Goal: Information Seeking & Learning: Learn about a topic

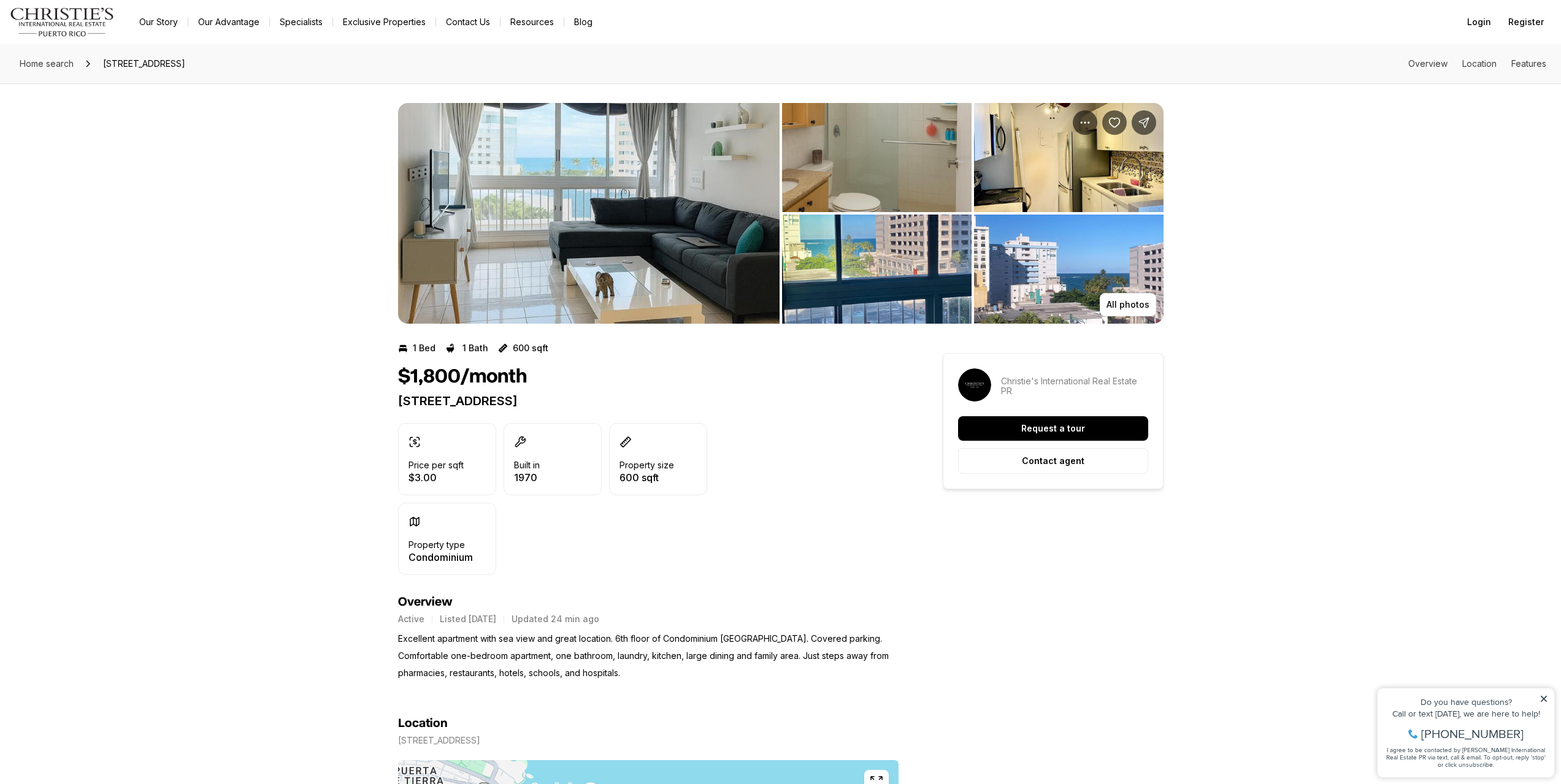
click at [583, 255] on img "View image gallery" at bounding box center [589, 213] width 382 height 220
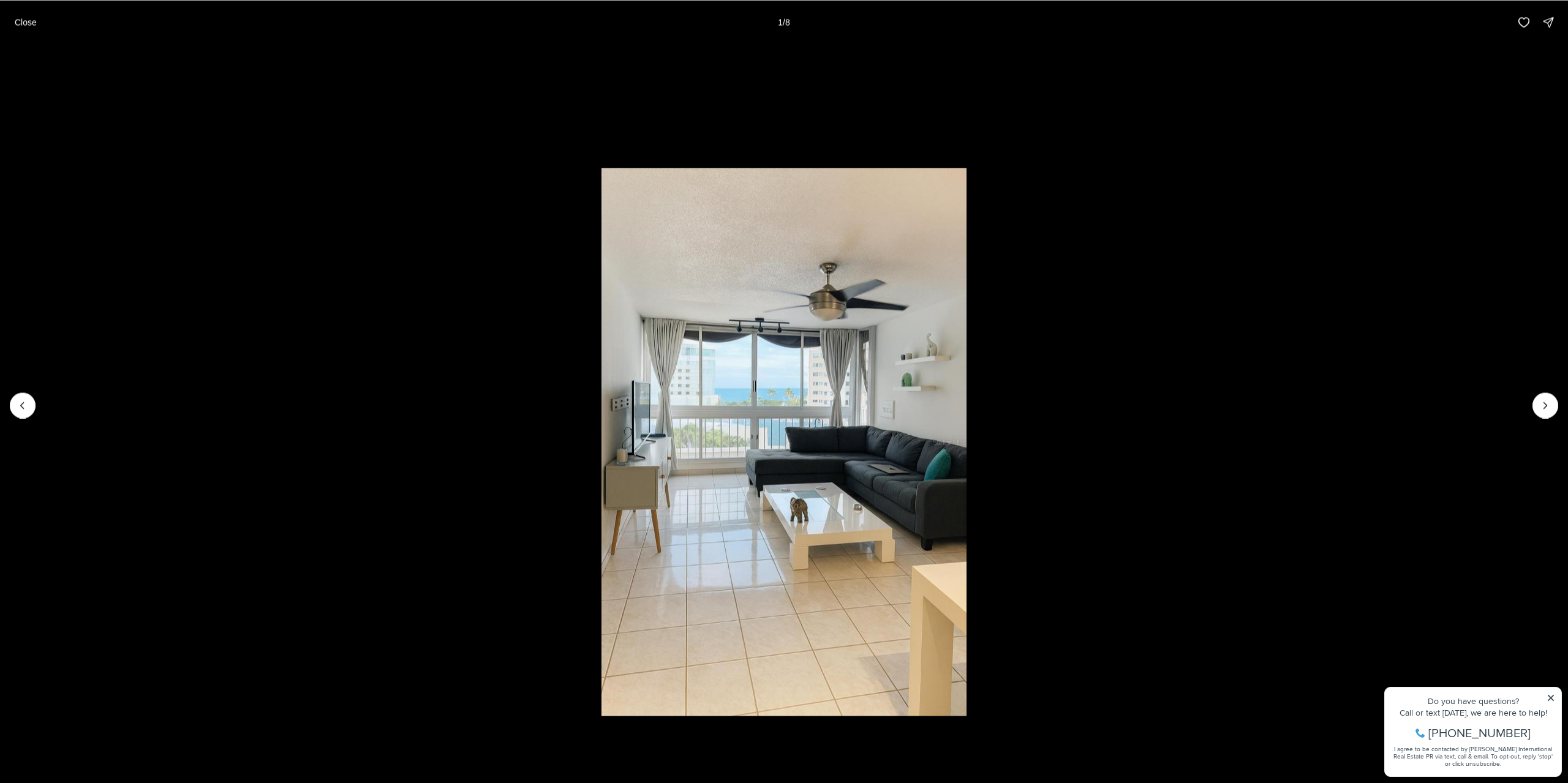
click at [798, 505] on img "1 of 8" at bounding box center [784, 441] width 365 height 548
click at [804, 515] on img "1 of 8" at bounding box center [784, 441] width 365 height 548
click at [1546, 409] on icon "Next slide" at bounding box center [1545, 405] width 12 height 12
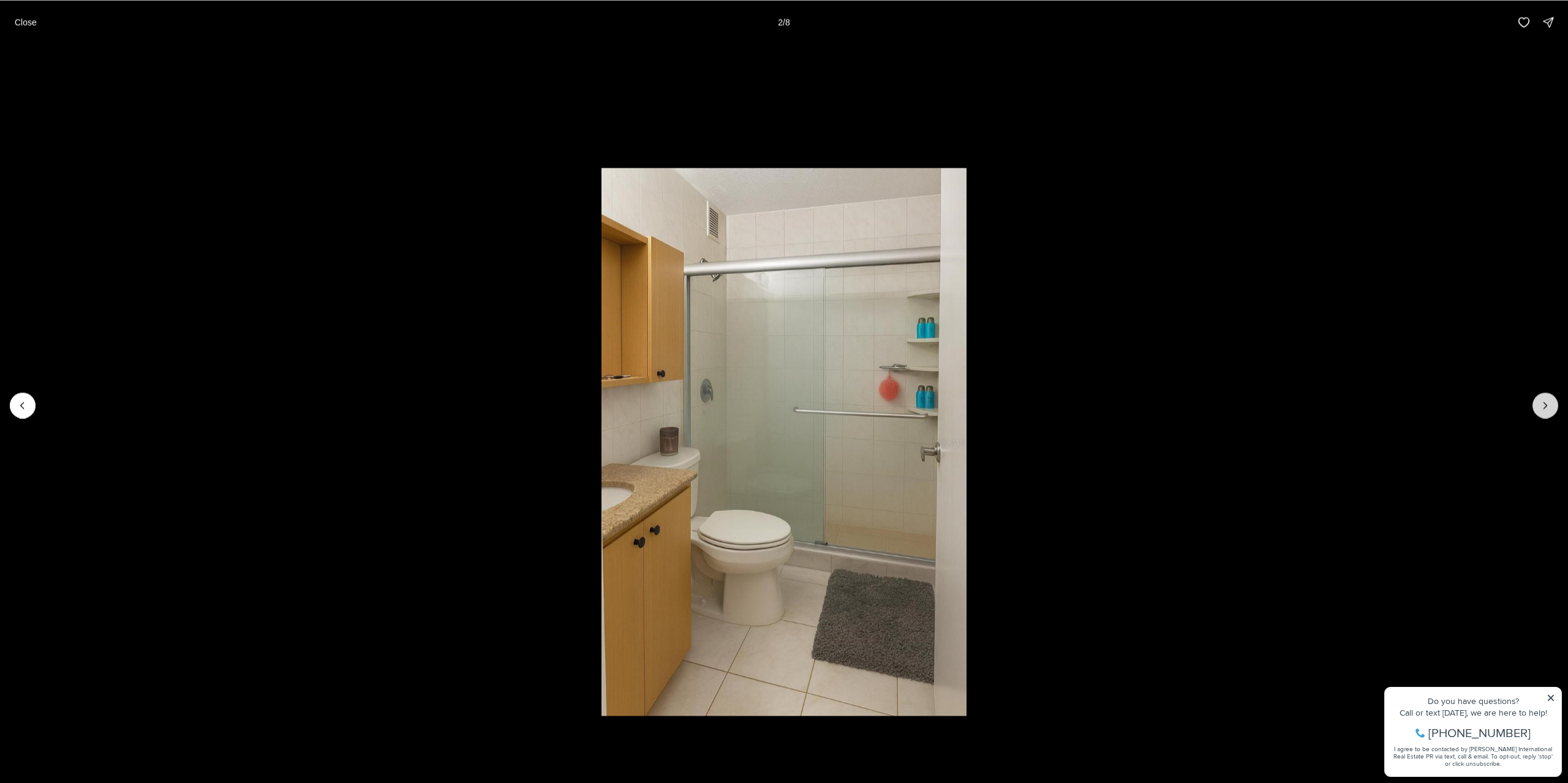
click at [1546, 409] on icon "Next slide" at bounding box center [1545, 405] width 12 height 12
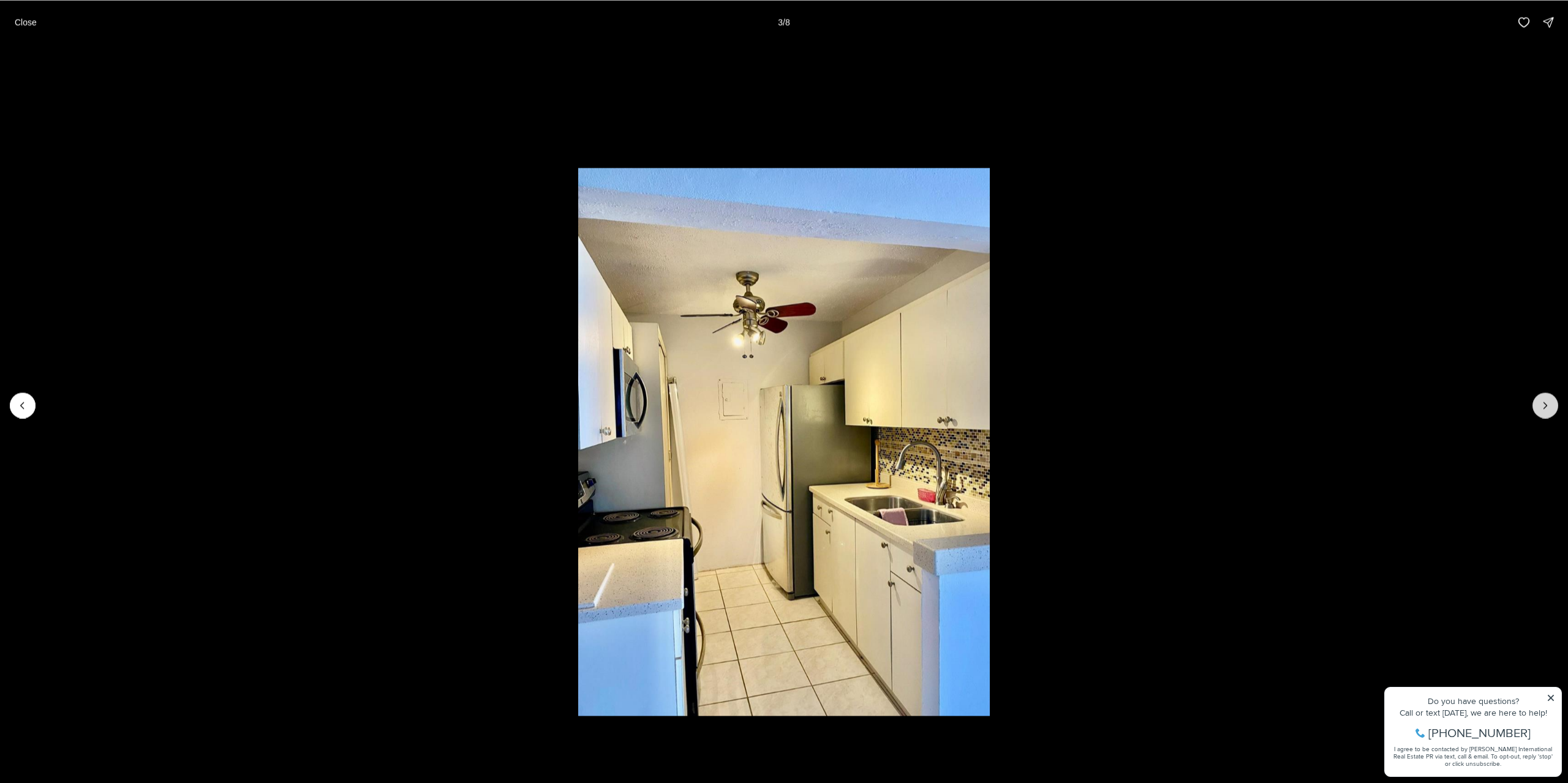
click at [1546, 409] on icon "Next slide" at bounding box center [1545, 405] width 12 height 12
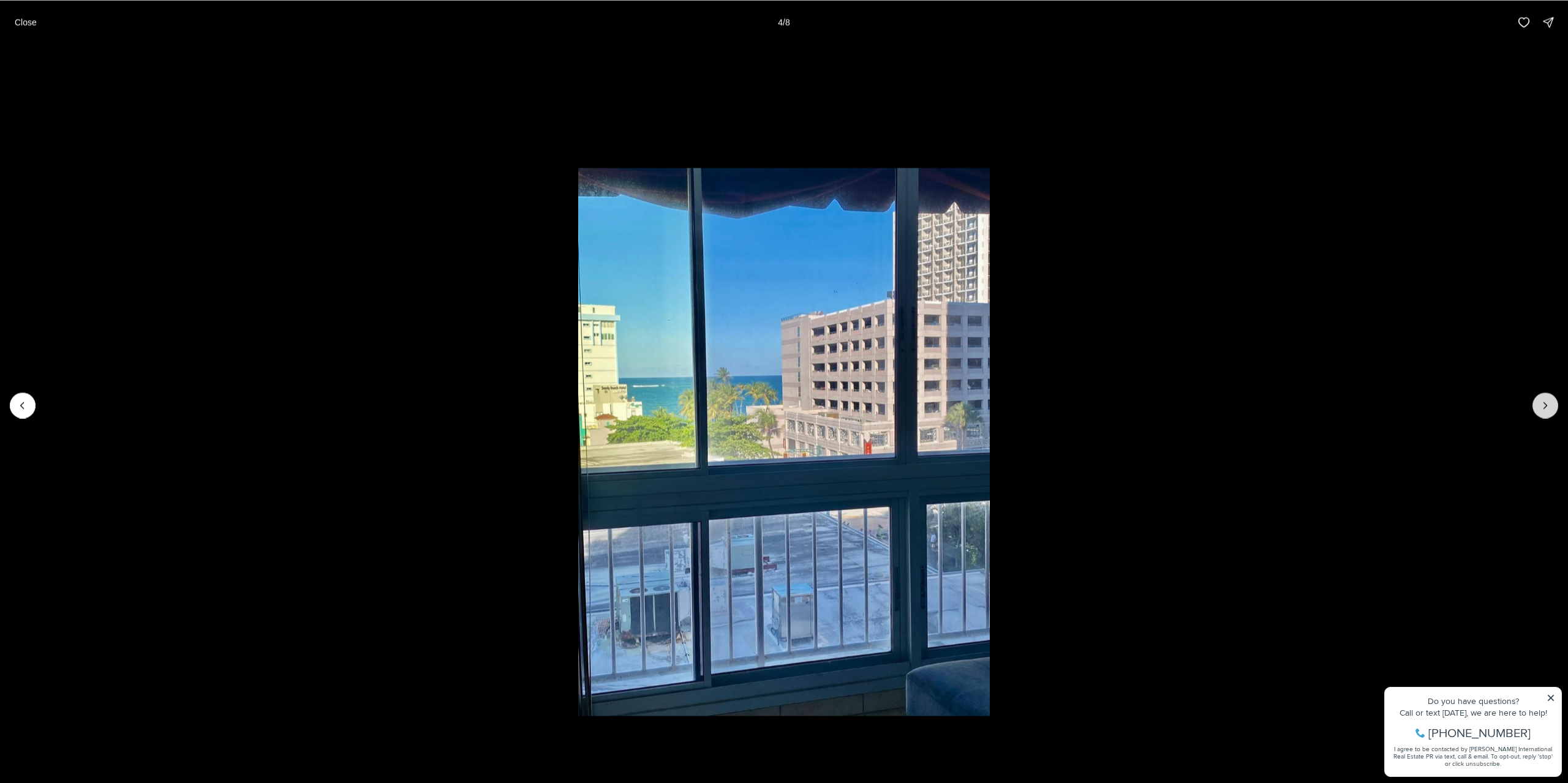
click at [1546, 409] on icon "Next slide" at bounding box center [1545, 405] width 12 height 12
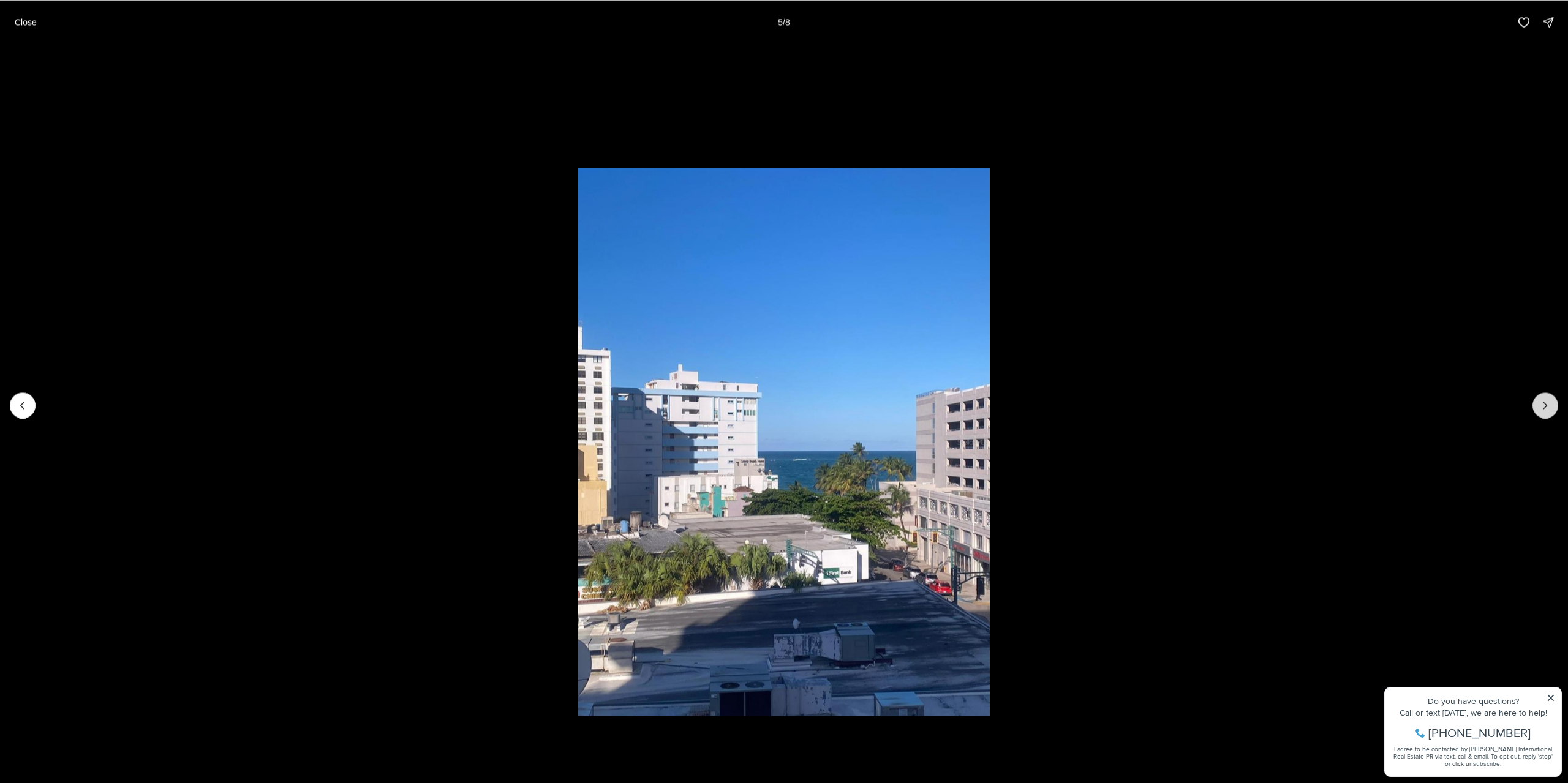
click at [1546, 409] on icon "Next slide" at bounding box center [1545, 405] width 12 height 12
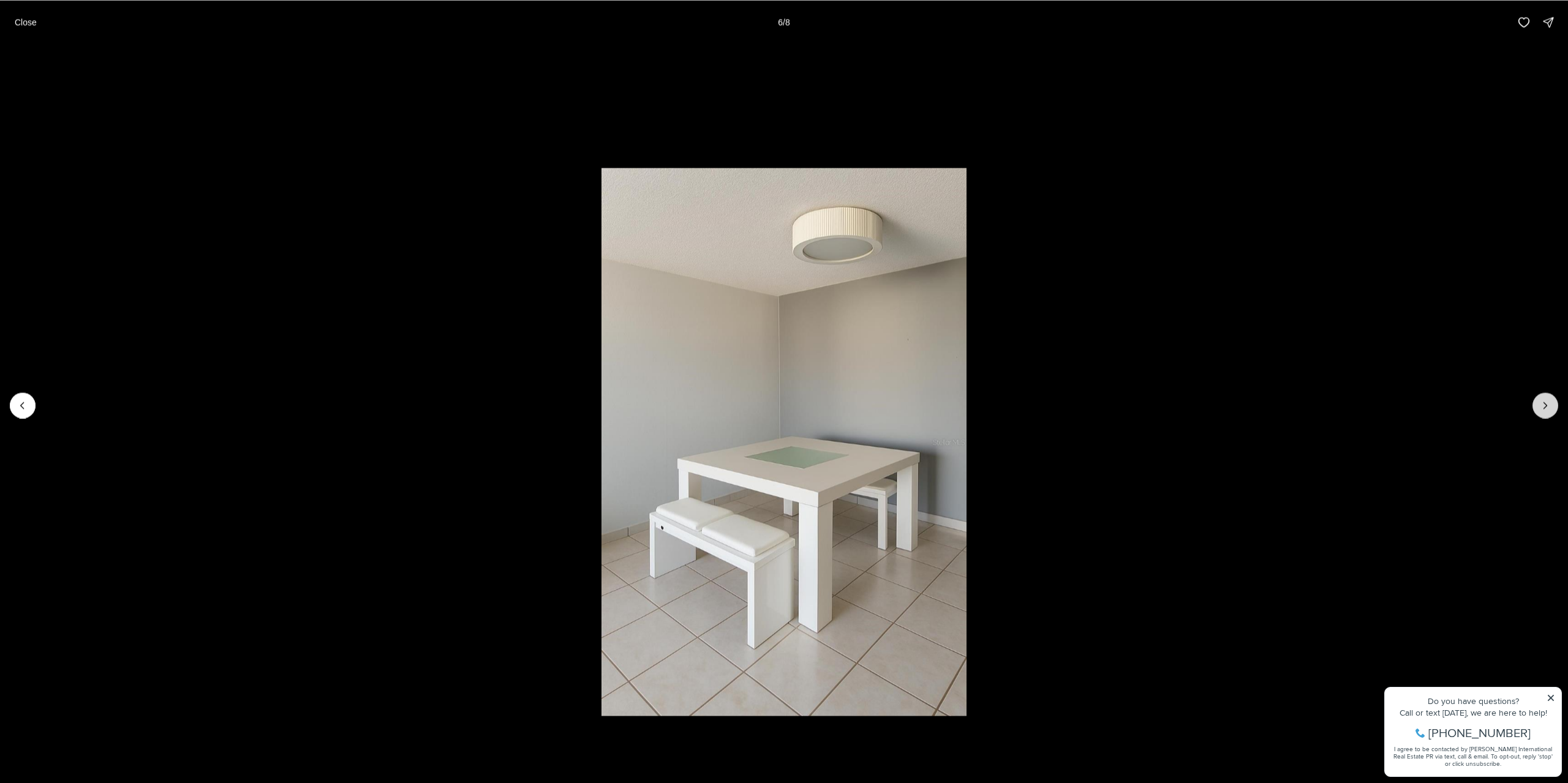
click at [1546, 409] on icon "Next slide" at bounding box center [1545, 405] width 12 height 12
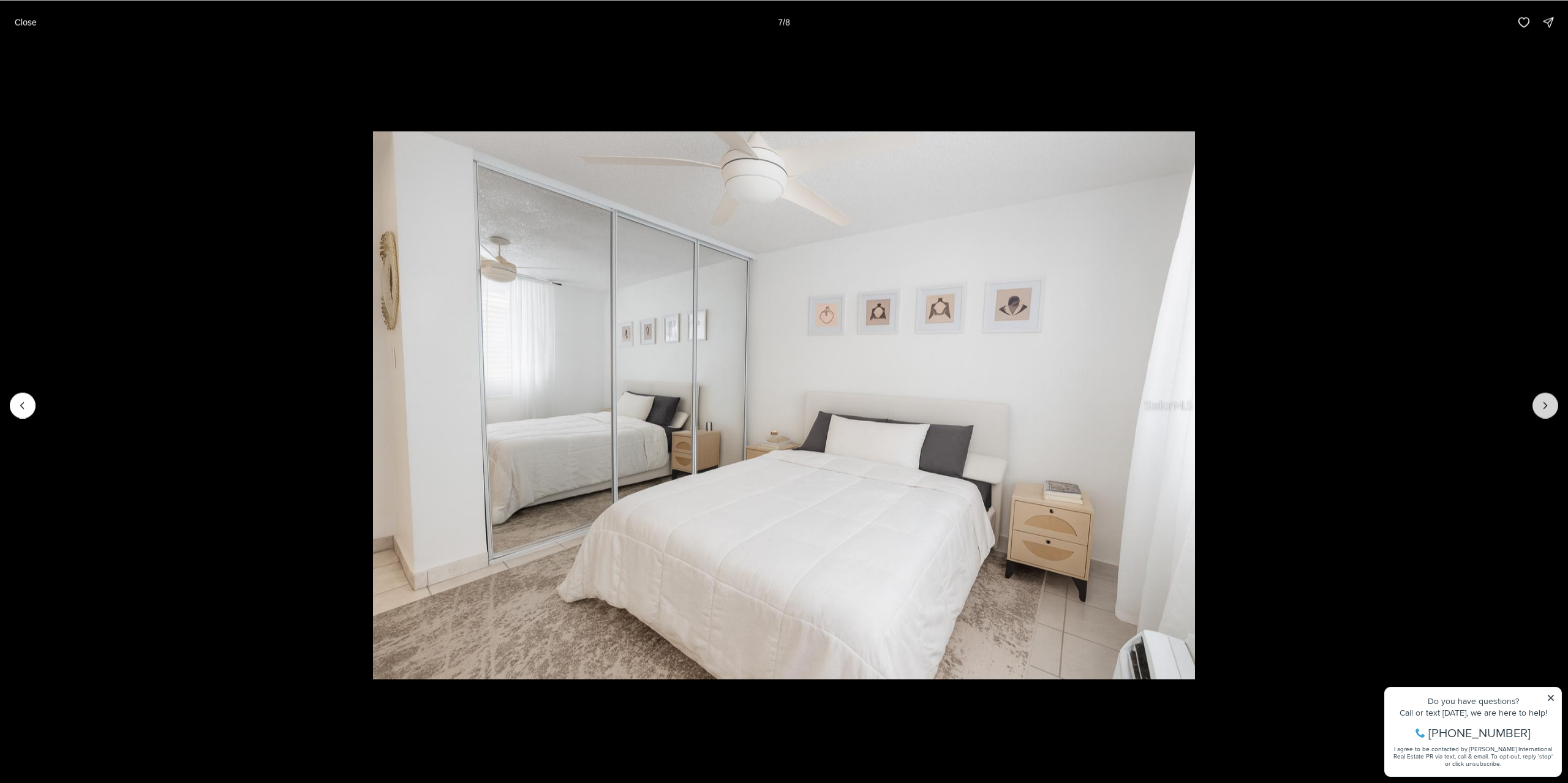
click at [1546, 409] on icon "Next slide" at bounding box center [1545, 405] width 12 height 12
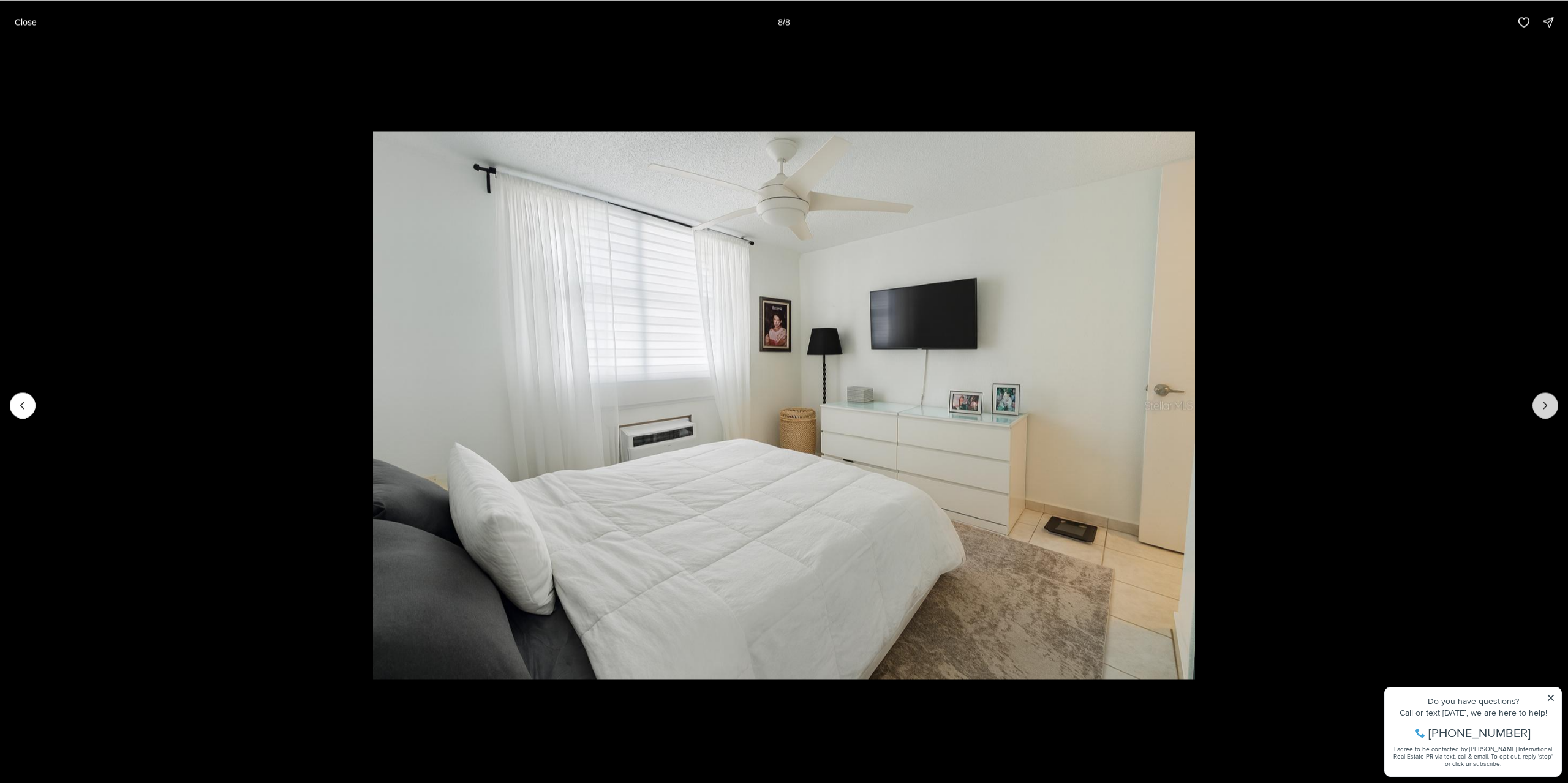
click at [1546, 409] on div at bounding box center [1545, 405] width 26 height 26
click at [1539, 410] on div at bounding box center [1545, 405] width 26 height 26
click at [30, 13] on button "Close" at bounding box center [26, 22] width 37 height 24
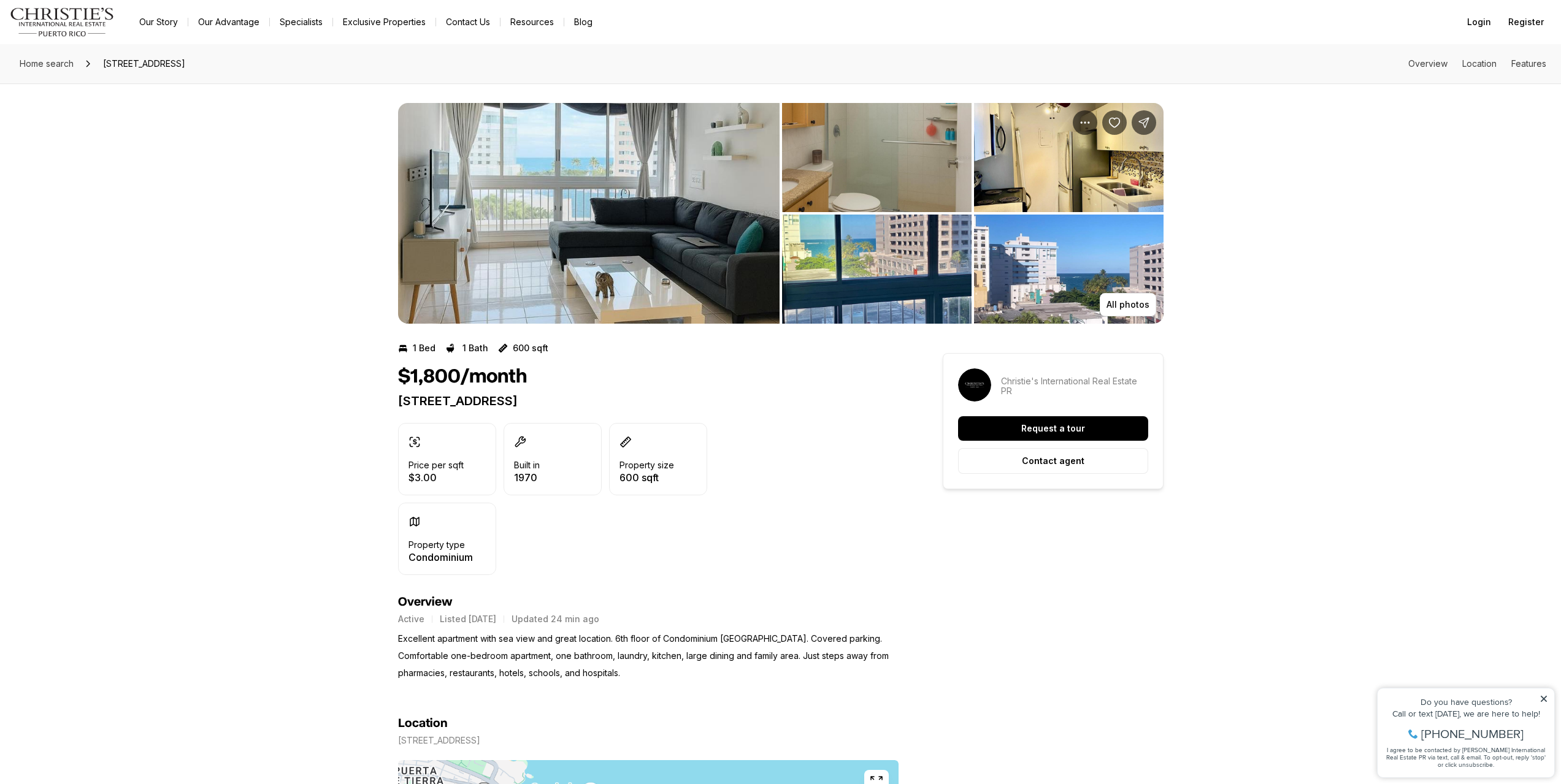
click at [635, 479] on p "600 sqft" at bounding box center [646, 477] width 55 height 10
drag, startPoint x: 635, startPoint y: 479, endPoint x: 669, endPoint y: 481, distance: 34.1
click at [669, 481] on p "600 sqft" at bounding box center [646, 477] width 55 height 10
click at [644, 478] on p "600 sqft" at bounding box center [646, 477] width 55 height 10
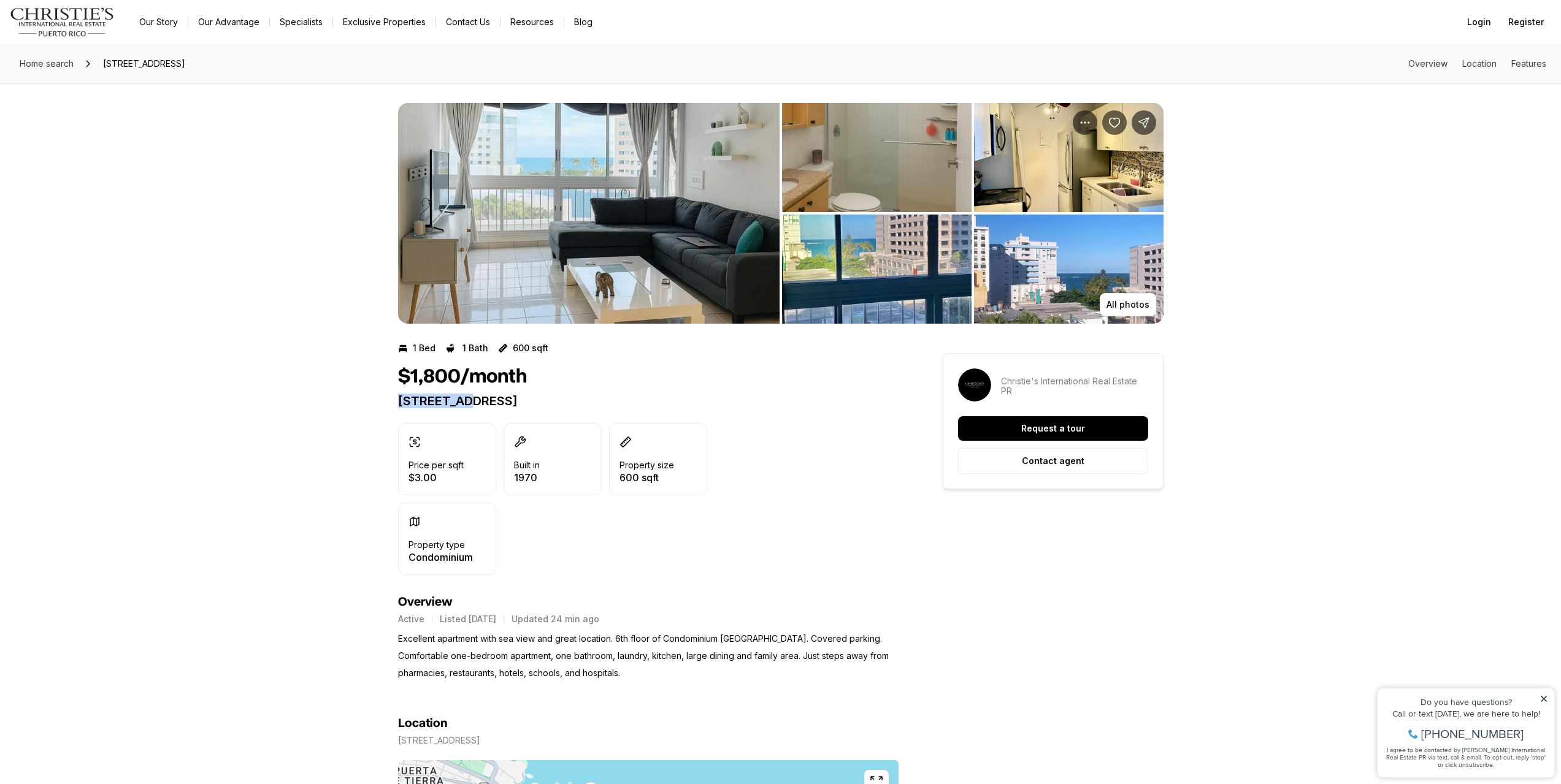
drag, startPoint x: 393, startPoint y: 400, endPoint x: 428, endPoint y: 404, distance: 35.2
click at [446, 403] on p "54 CONDADO AVE CONDADO PR, 00907" at bounding box center [648, 401] width 500 height 14
click at [404, 399] on p "54 CONDADO AVE CONDADO PR, 00907" at bounding box center [648, 401] width 500 height 14
drag, startPoint x: 404, startPoint y: 399, endPoint x: 525, endPoint y: 410, distance: 121.5
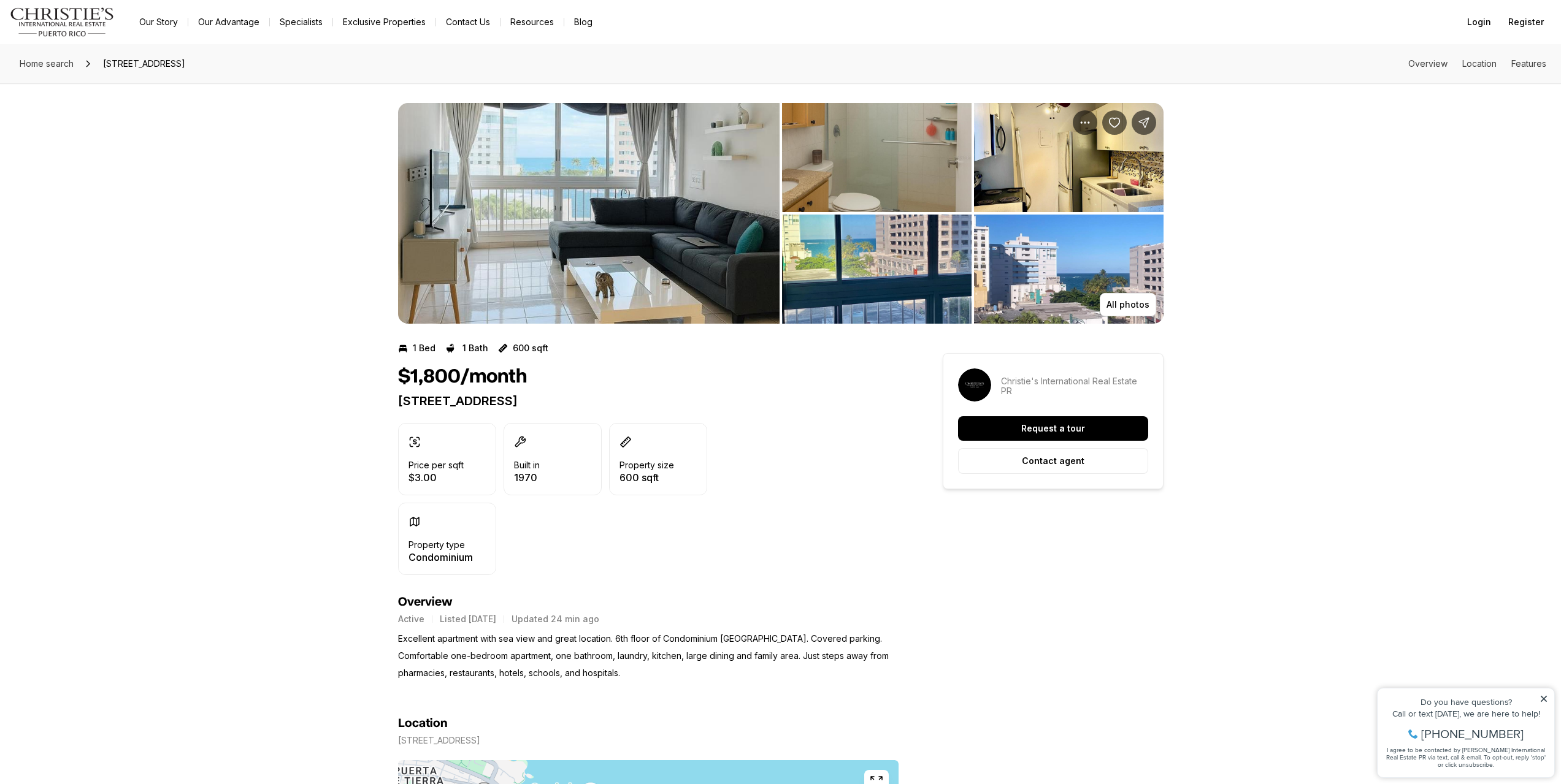
click at [525, 410] on div "$1,800/month 54 CONDADO AVE CONDADO PR, 00907 Price per sqft $3.00 Built in 197…" at bounding box center [648, 470] width 500 height 210
click at [426, 657] on p "Excellent apartment with sea view and great location. 6th floor of Condominium …" at bounding box center [648, 656] width 500 height 51
click at [415, 656] on p "Excellent apartment with sea view and great location. 6th floor of Condominium …" at bounding box center [648, 656] width 500 height 51
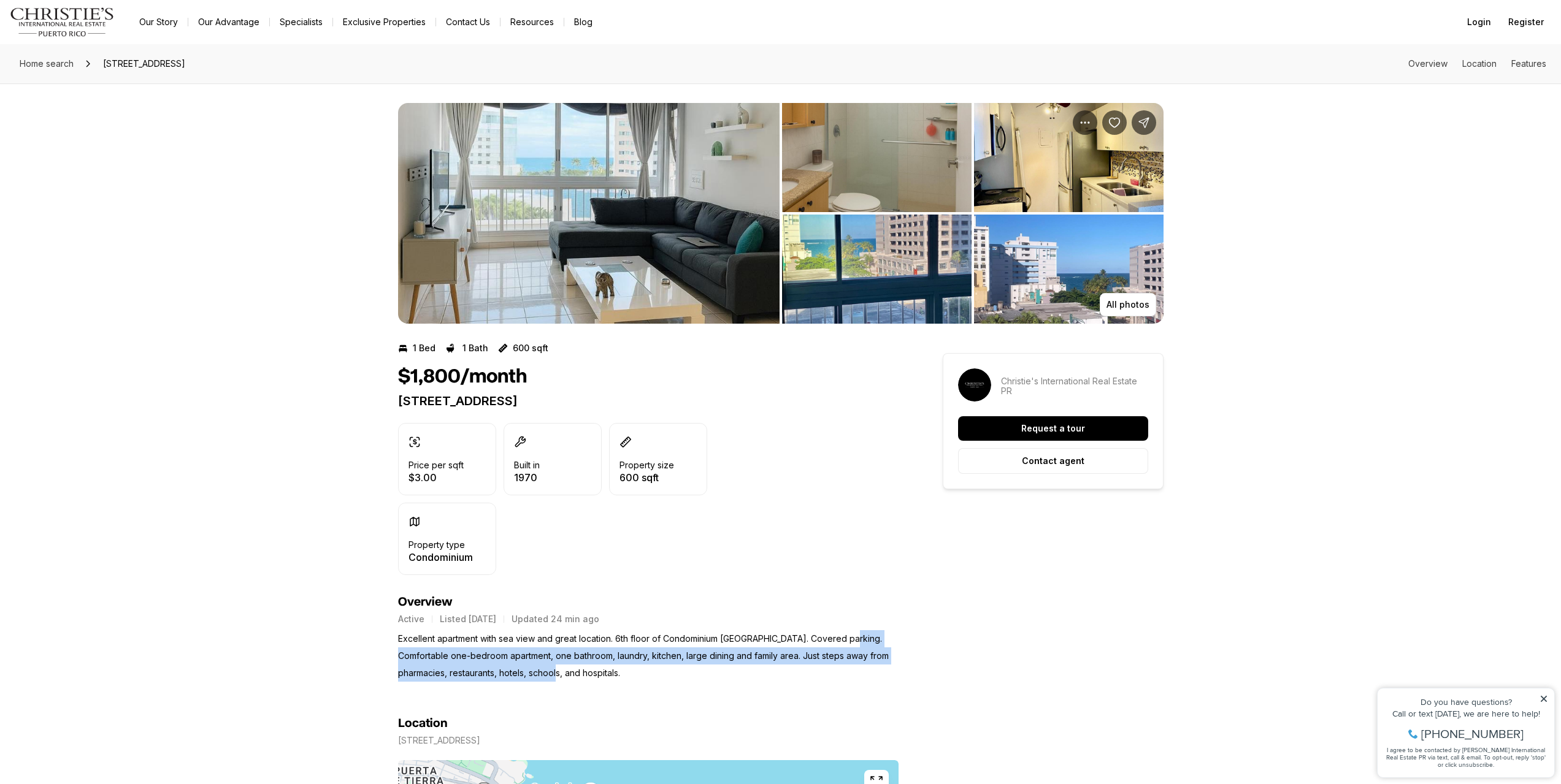
drag, startPoint x: 415, startPoint y: 656, endPoint x: 580, endPoint y: 673, distance: 165.9
click at [580, 673] on p "Excellent apartment with sea view and great location. 6th floor of Condominium …" at bounding box center [648, 656] width 500 height 51
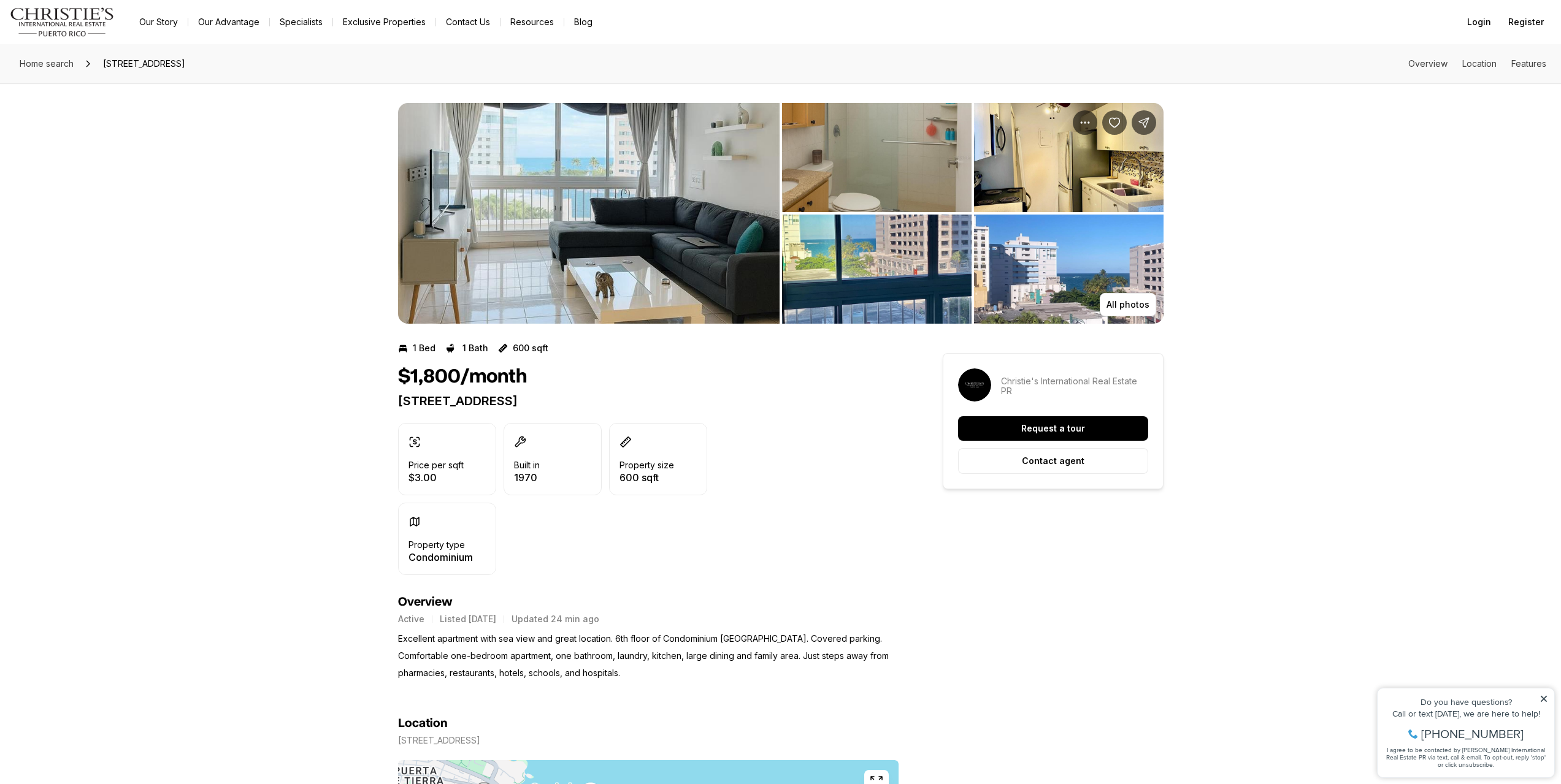
click at [437, 629] on div "Active Listed Aug 28, 2025 Updated 24 min ago Excellent apartment with sea view…" at bounding box center [648, 645] width 500 height 72
click at [693, 195] on img "View image gallery" at bounding box center [589, 213] width 382 height 220
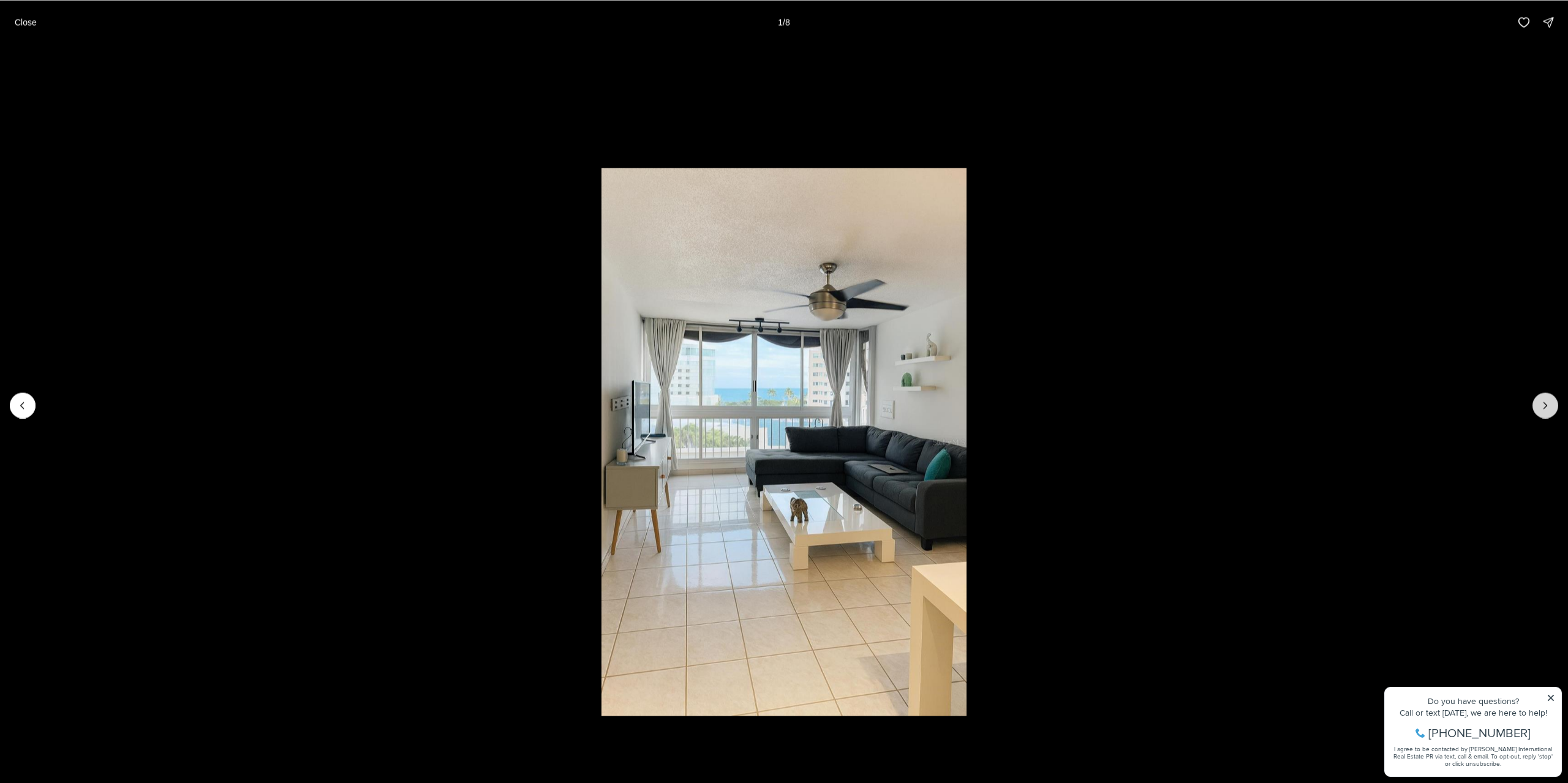
click at [1534, 402] on button "Next slide" at bounding box center [1545, 405] width 26 height 26
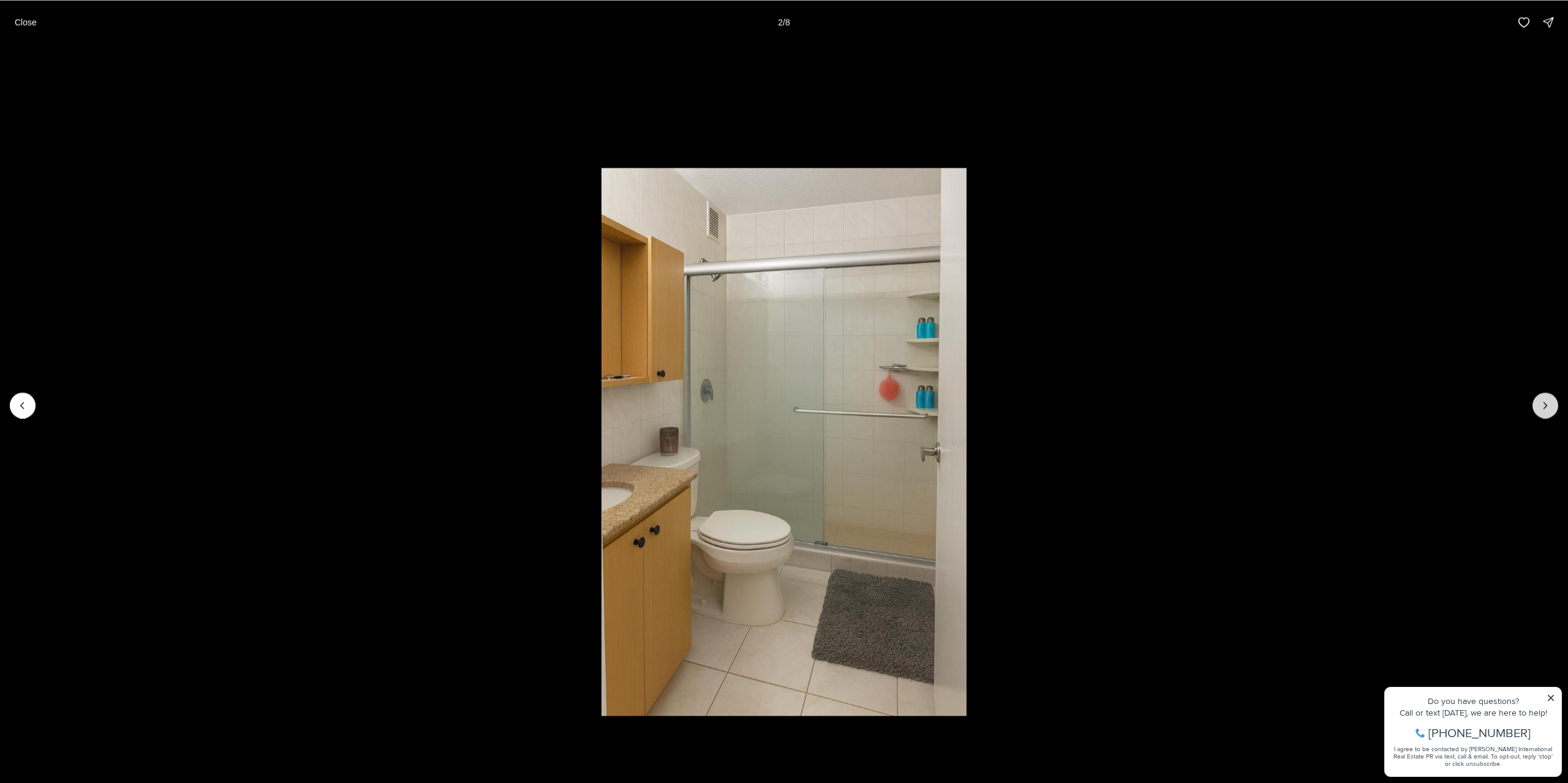
click at [1538, 402] on button "Next slide" at bounding box center [1545, 405] width 26 height 26
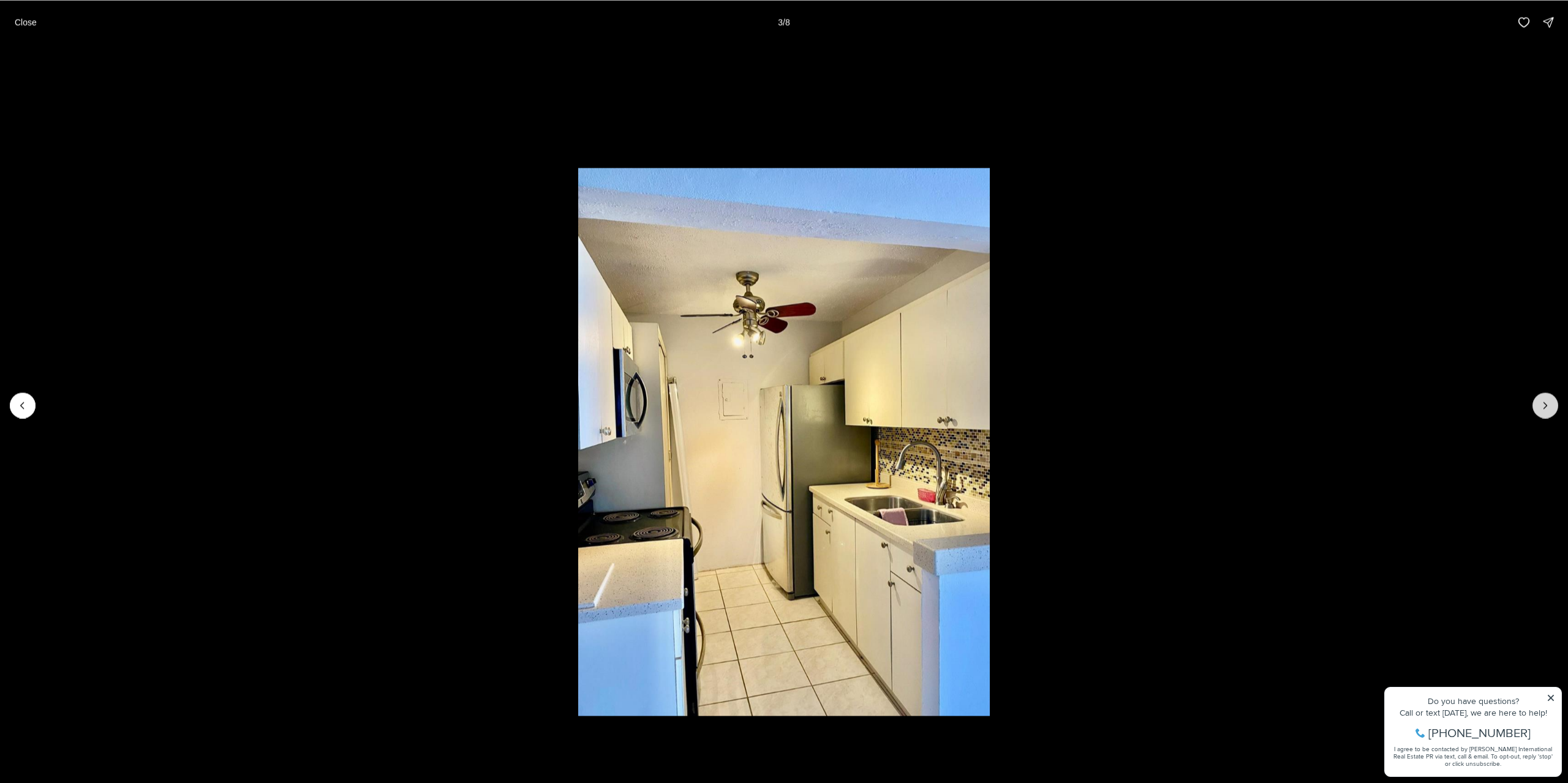
click at [1538, 402] on button "Next slide" at bounding box center [1545, 405] width 26 height 26
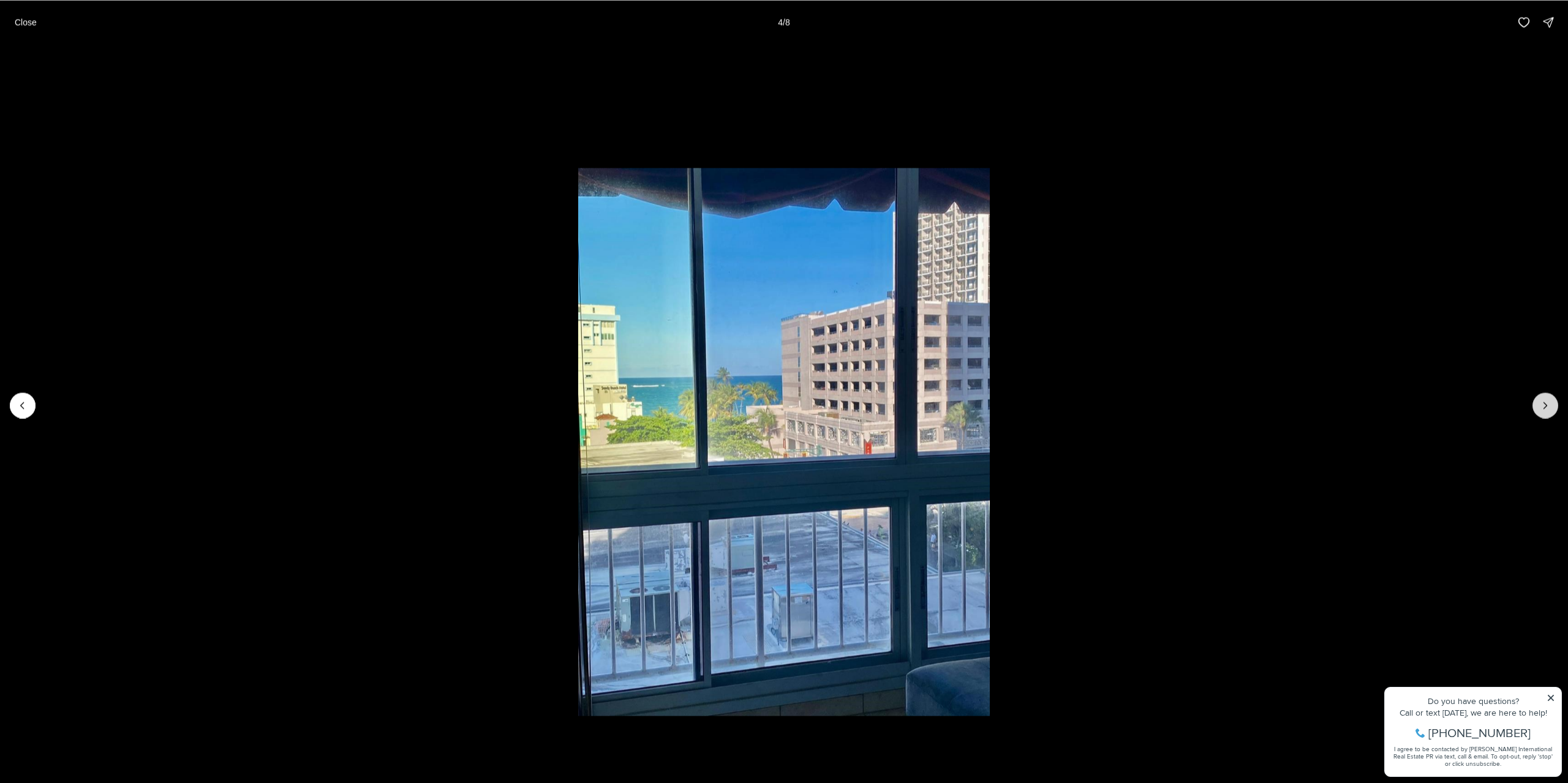
click at [1538, 402] on button "Next slide" at bounding box center [1545, 405] width 26 height 26
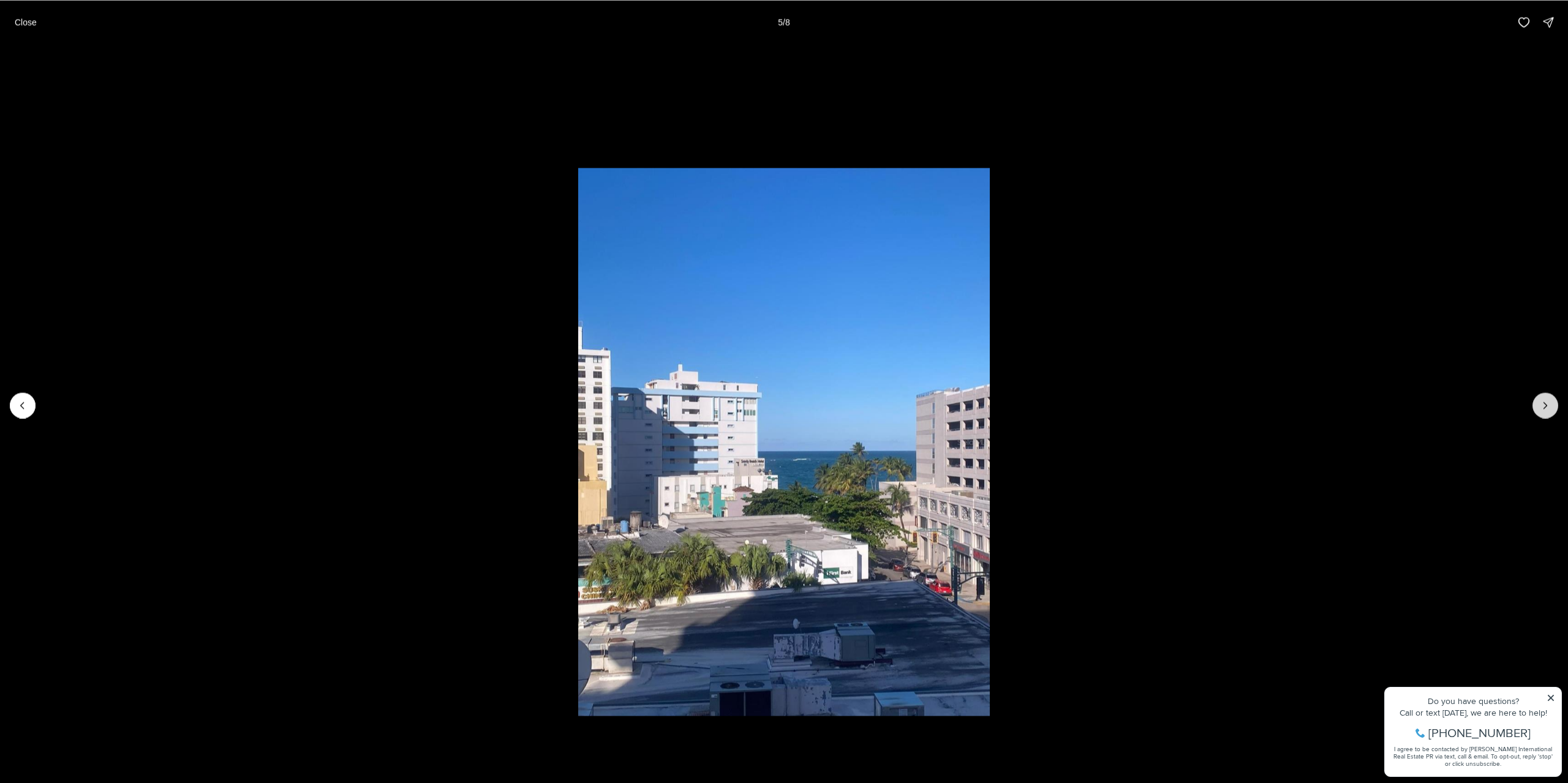
click at [1538, 402] on button "Next slide" at bounding box center [1545, 405] width 26 height 26
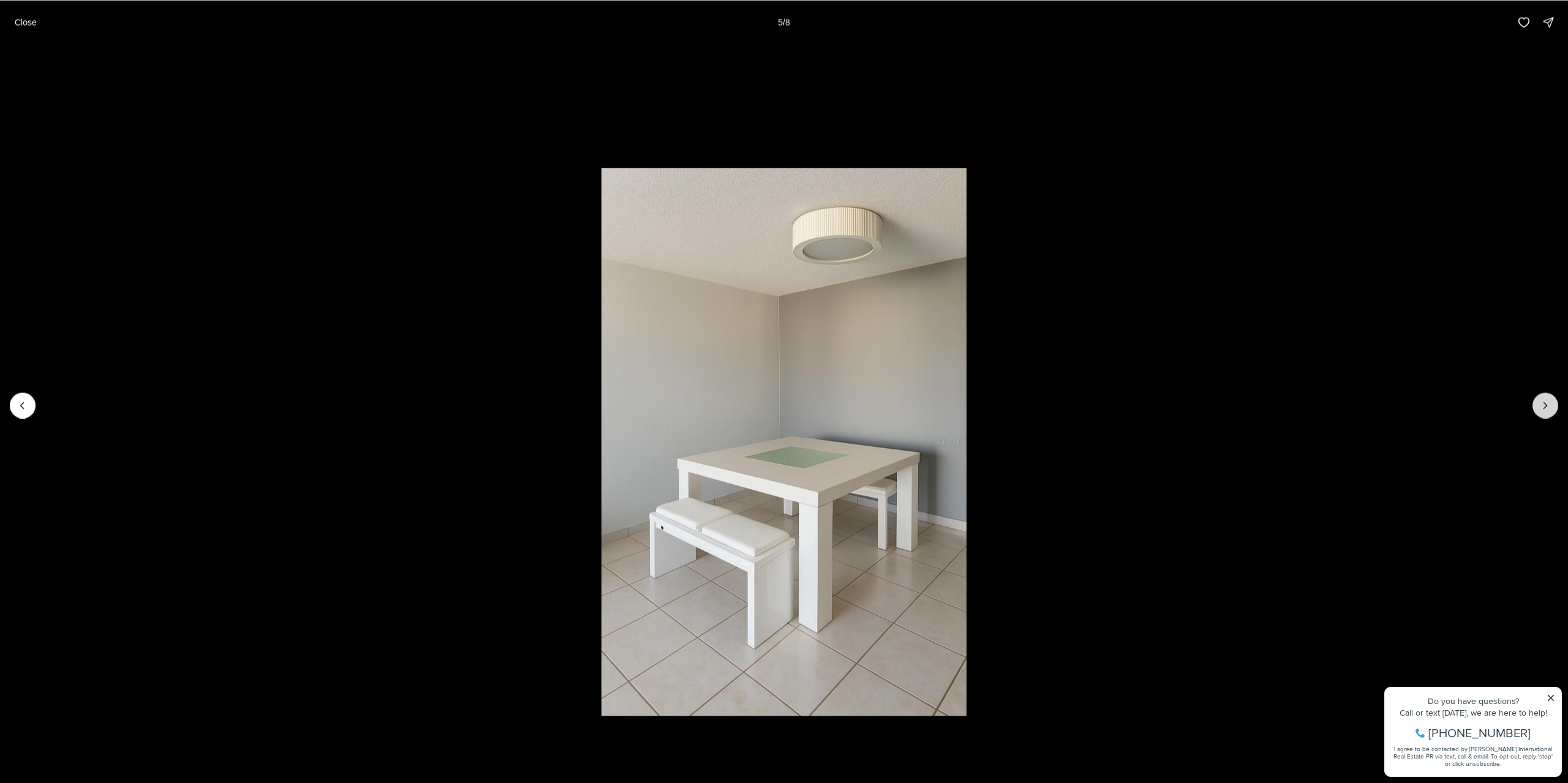
click at [1538, 402] on button "Next slide" at bounding box center [1545, 405] width 26 height 26
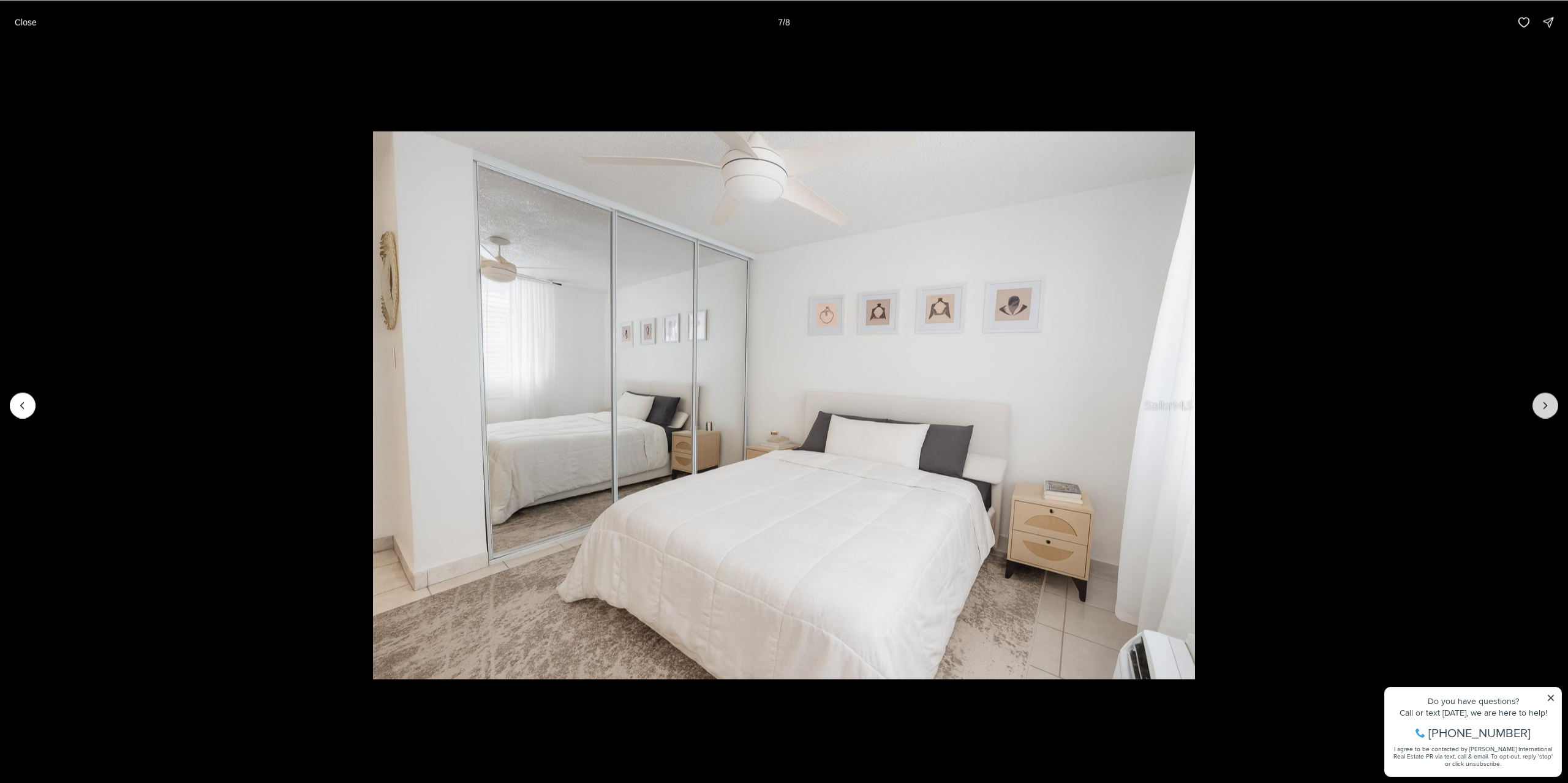
click at [1538, 402] on button "Next slide" at bounding box center [1545, 405] width 26 height 26
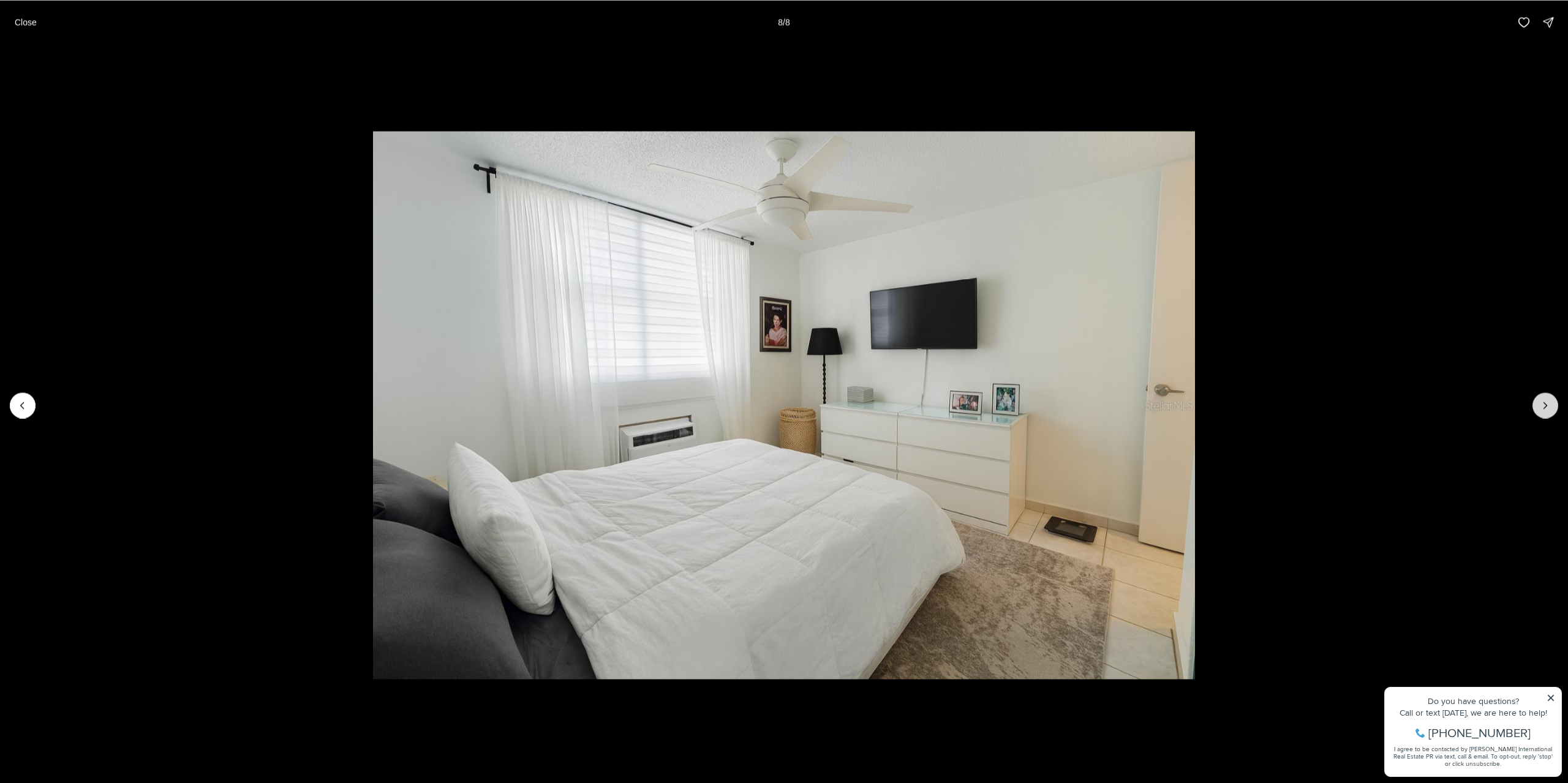
click at [1538, 402] on div at bounding box center [1545, 405] width 26 height 26
click at [28, 21] on p "Close" at bounding box center [26, 22] width 22 height 10
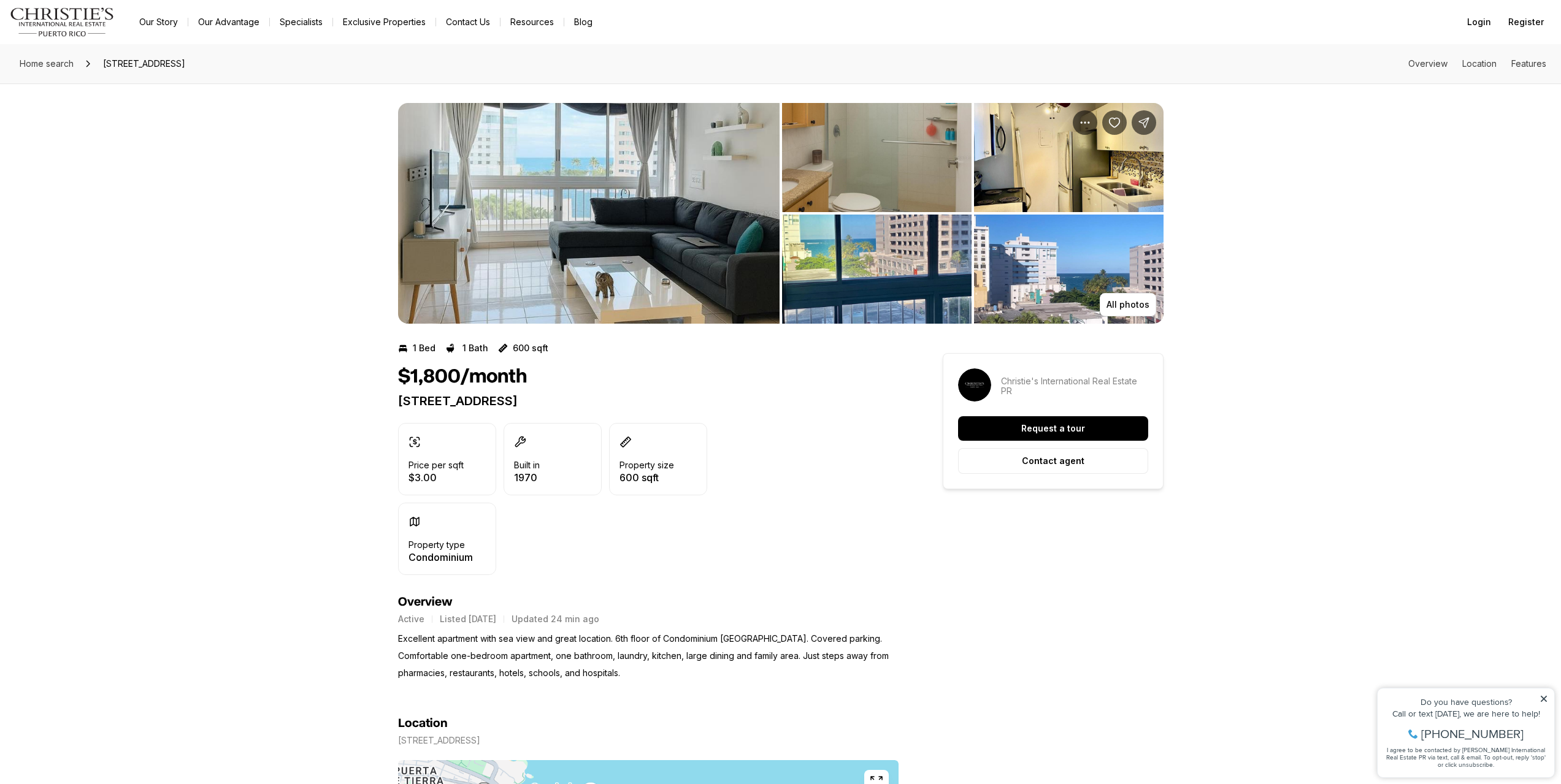
click at [807, 317] on img "View image gallery" at bounding box center [877, 269] width 190 height 109
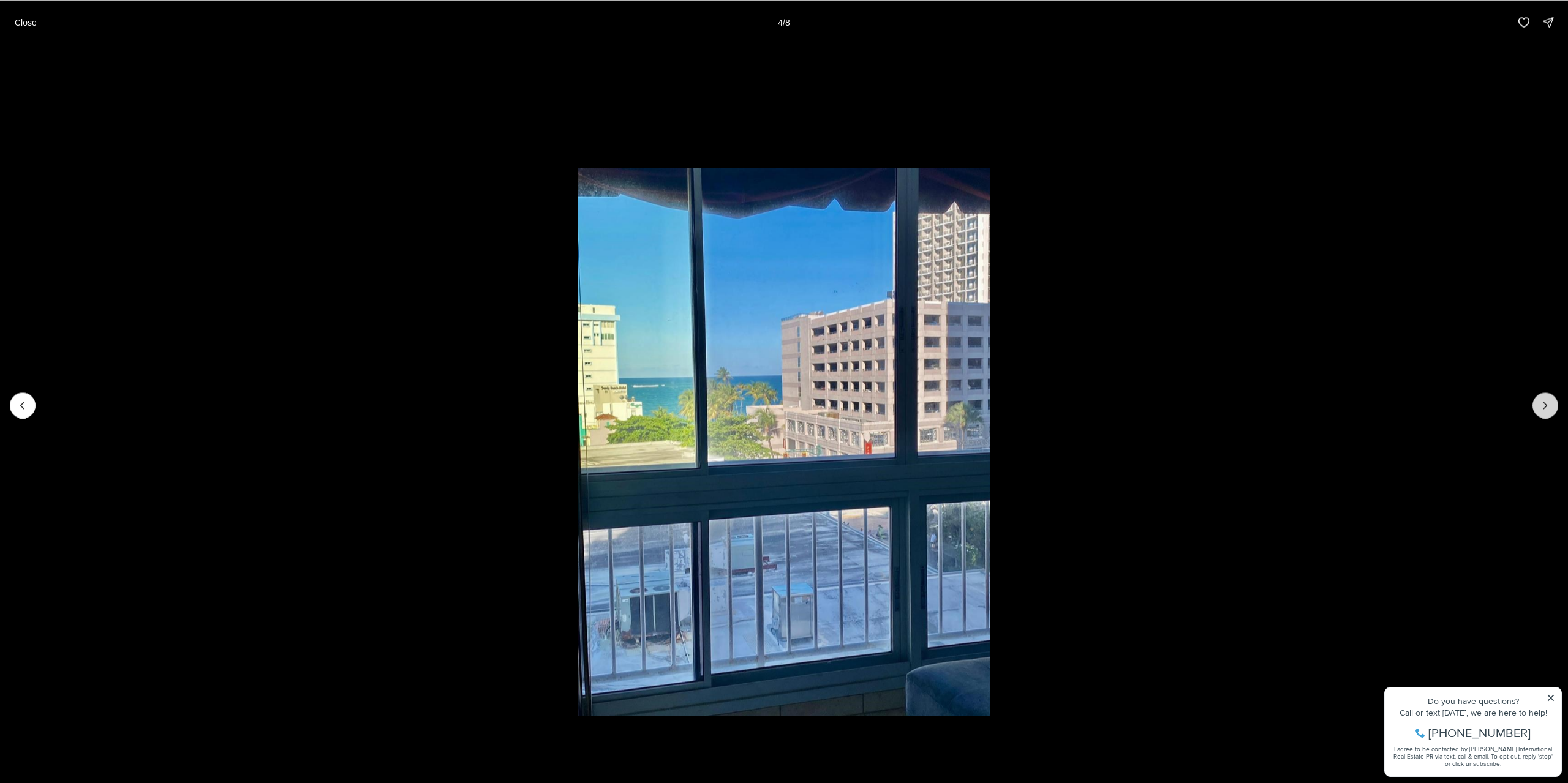
click at [1536, 402] on button "Next slide" at bounding box center [1545, 405] width 26 height 26
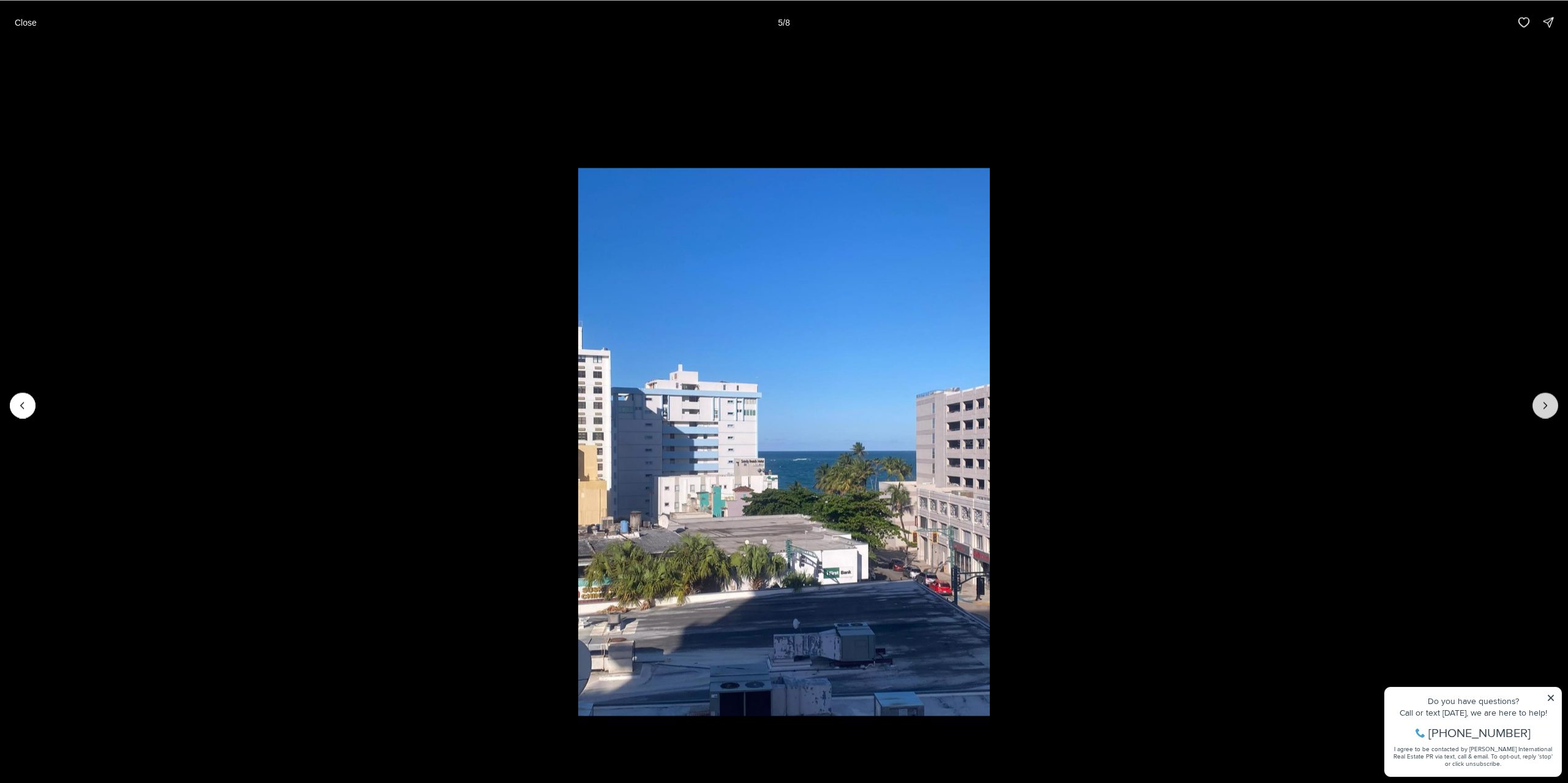
click at [1536, 402] on button "Next slide" at bounding box center [1545, 405] width 26 height 26
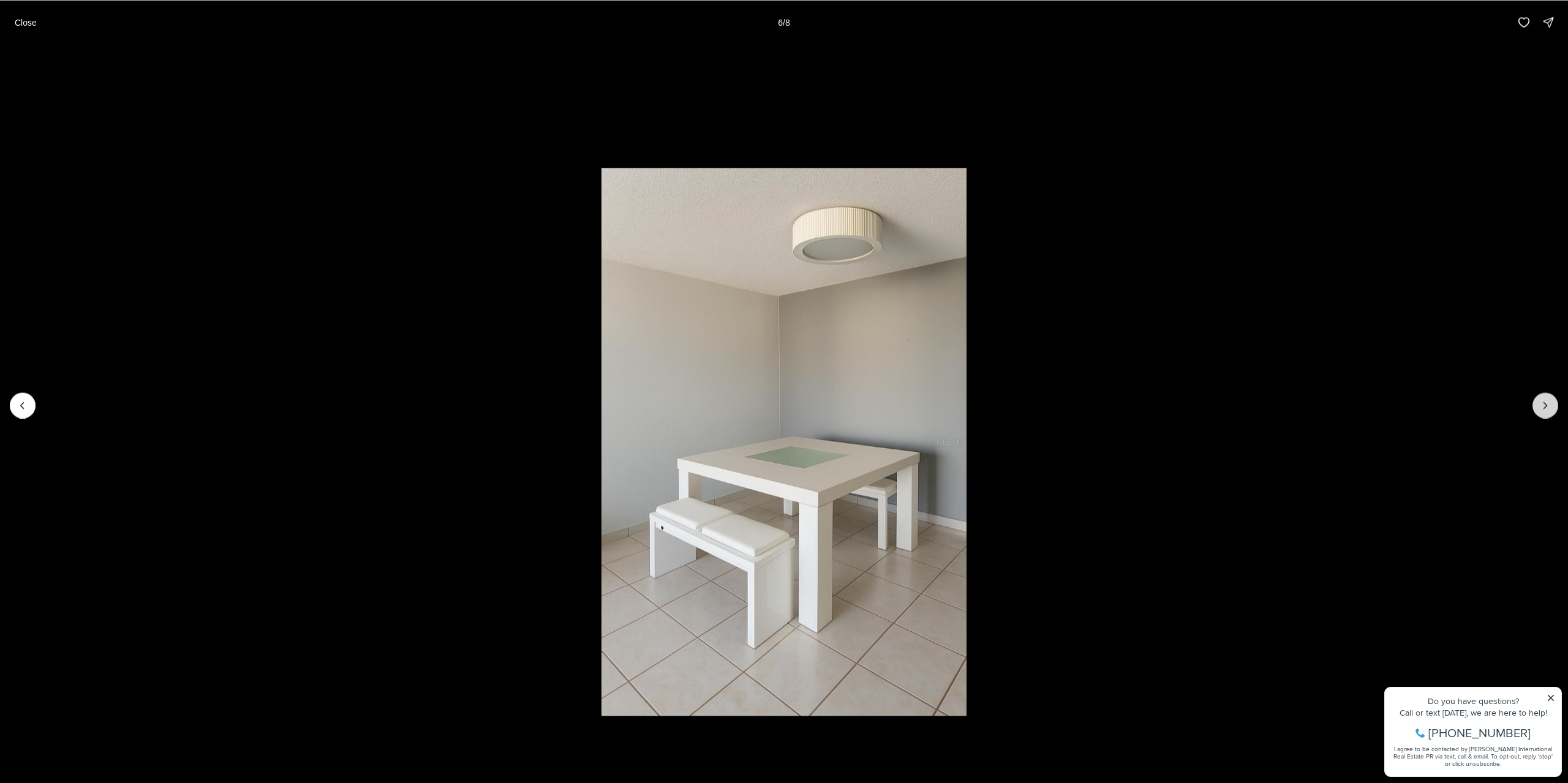
click at [1536, 402] on button "Next slide" at bounding box center [1545, 405] width 26 height 26
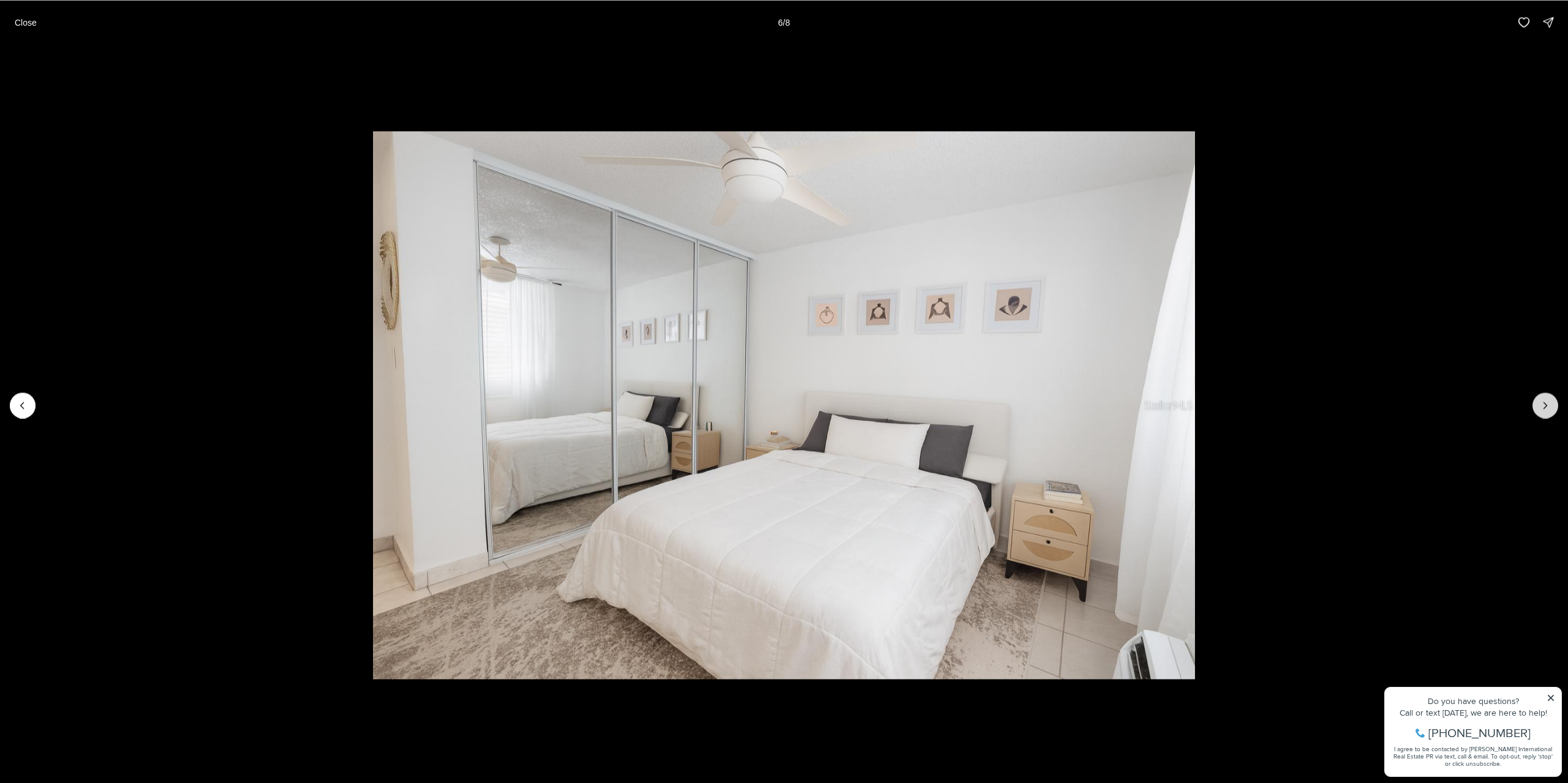
click at [1536, 402] on button "Next slide" at bounding box center [1545, 405] width 26 height 26
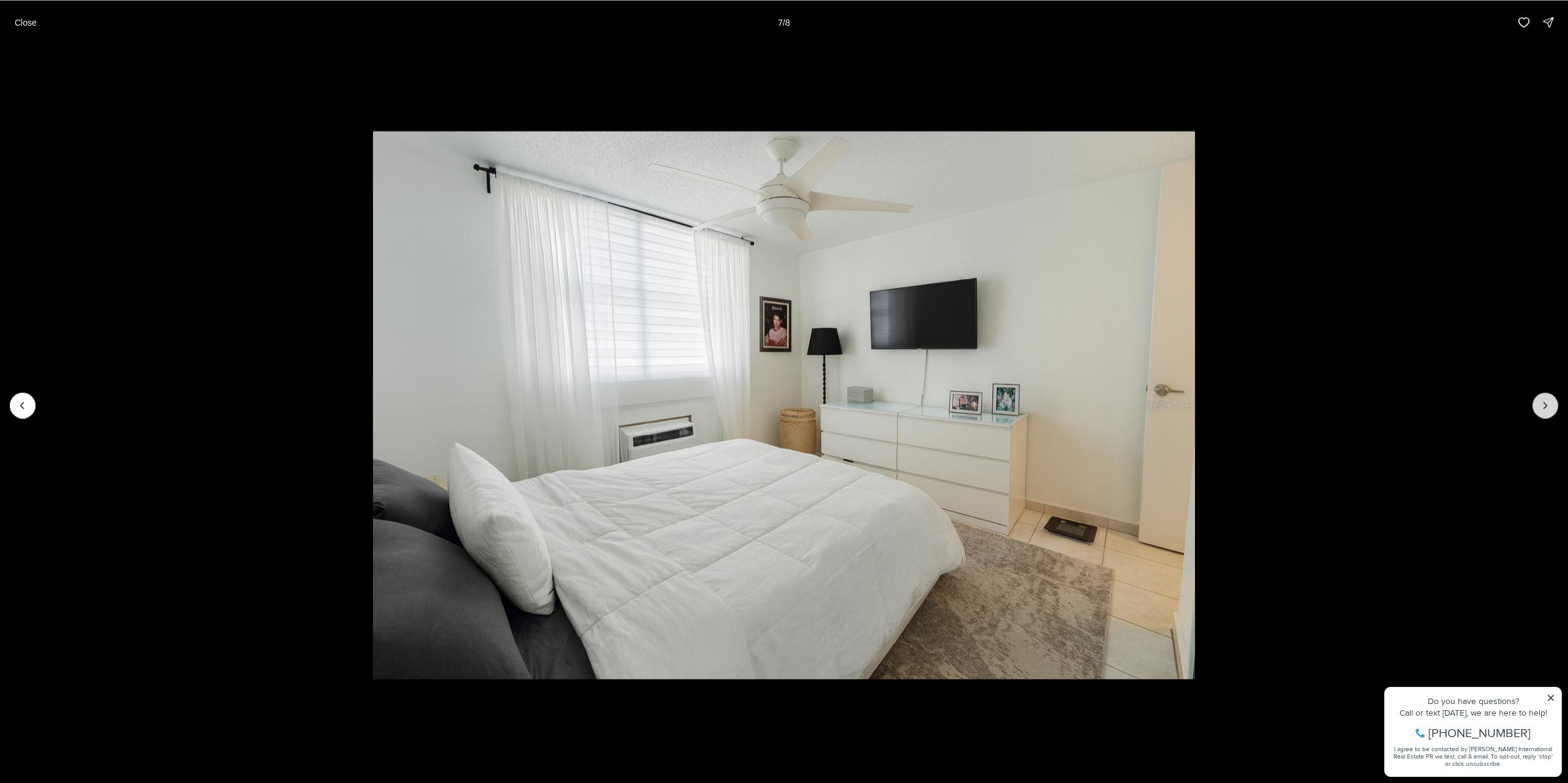
click at [1536, 402] on button "Next slide" at bounding box center [1545, 405] width 26 height 26
click at [41, 19] on button "Close" at bounding box center [26, 22] width 37 height 24
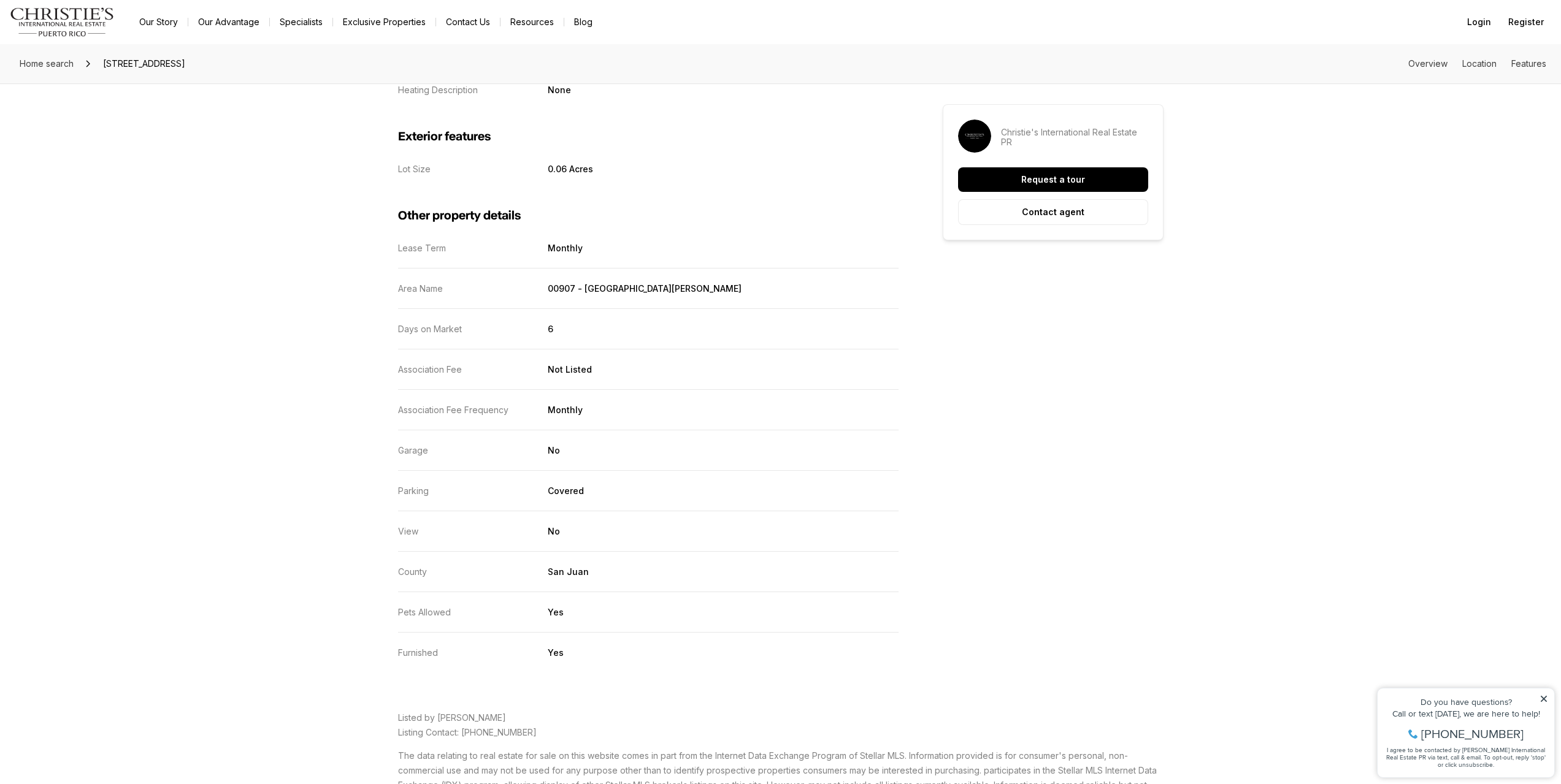
scroll to position [1594, 0]
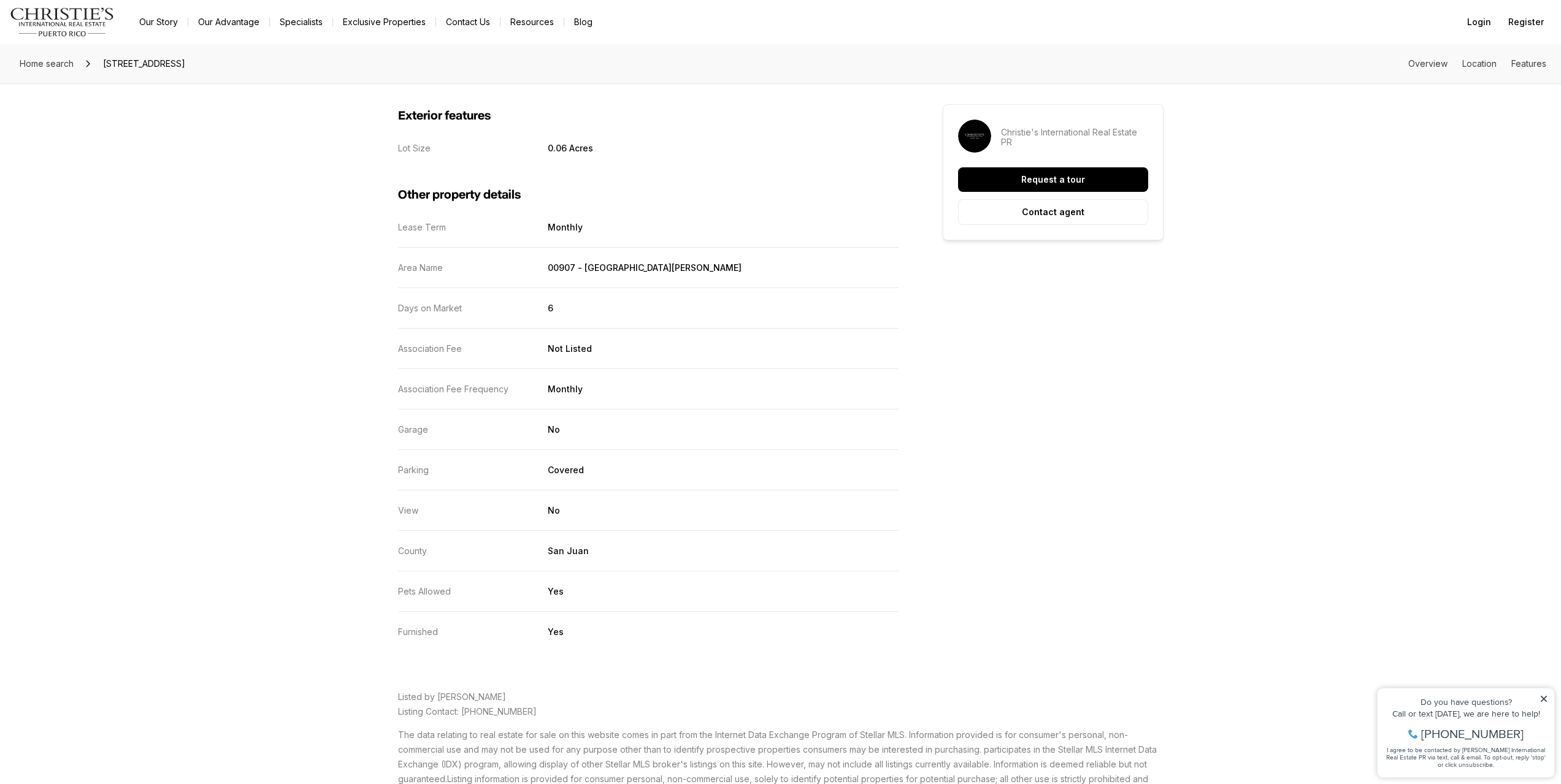
click at [407, 472] on p "Parking" at bounding box center [413, 470] width 31 height 11
click at [525, 493] on dl "Lease Term Monthly Area Name 00907 - San Juan Days on Market 6 Association Fee …" at bounding box center [648, 429] width 500 height 415
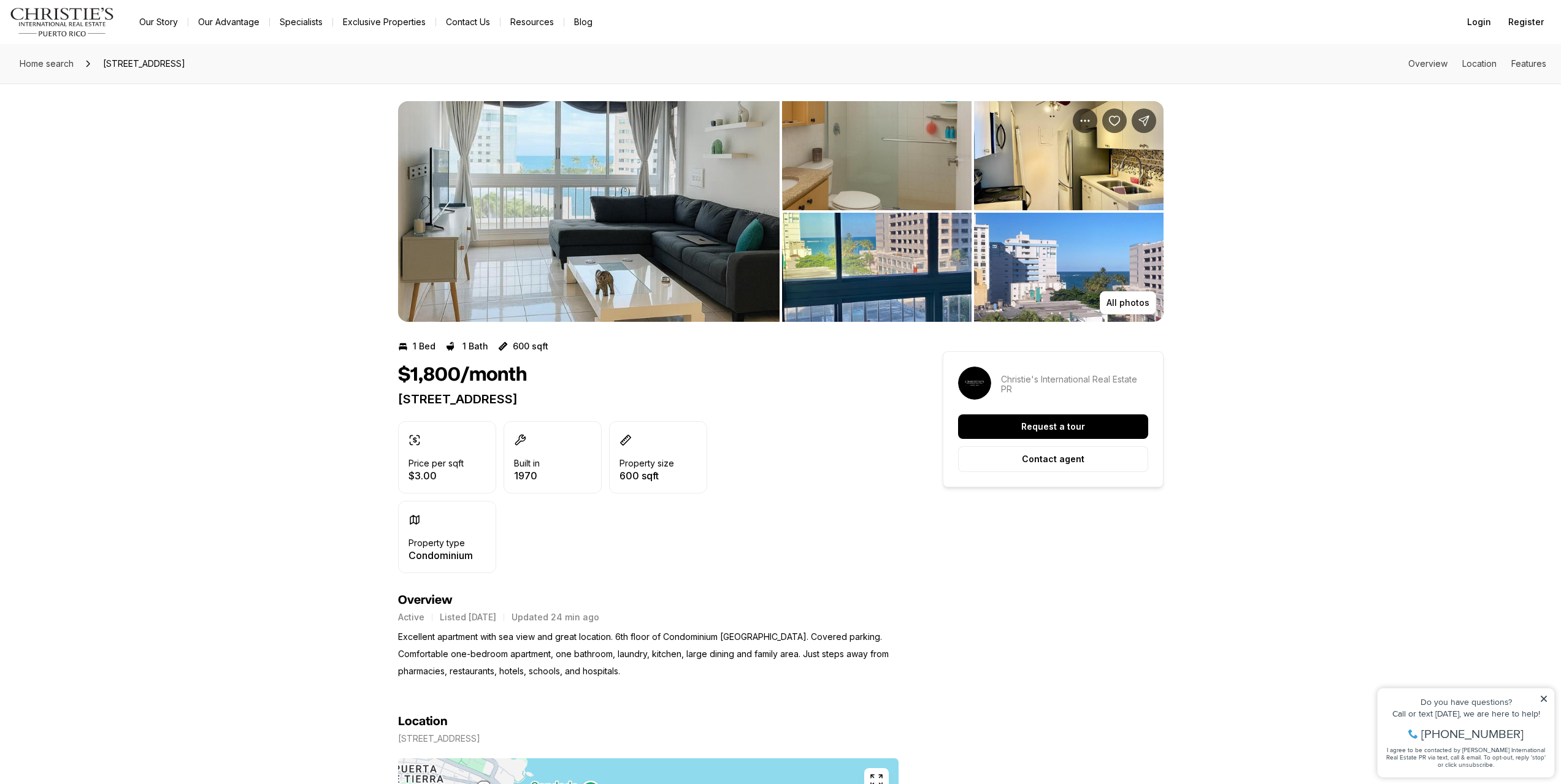
scroll to position [0, 0]
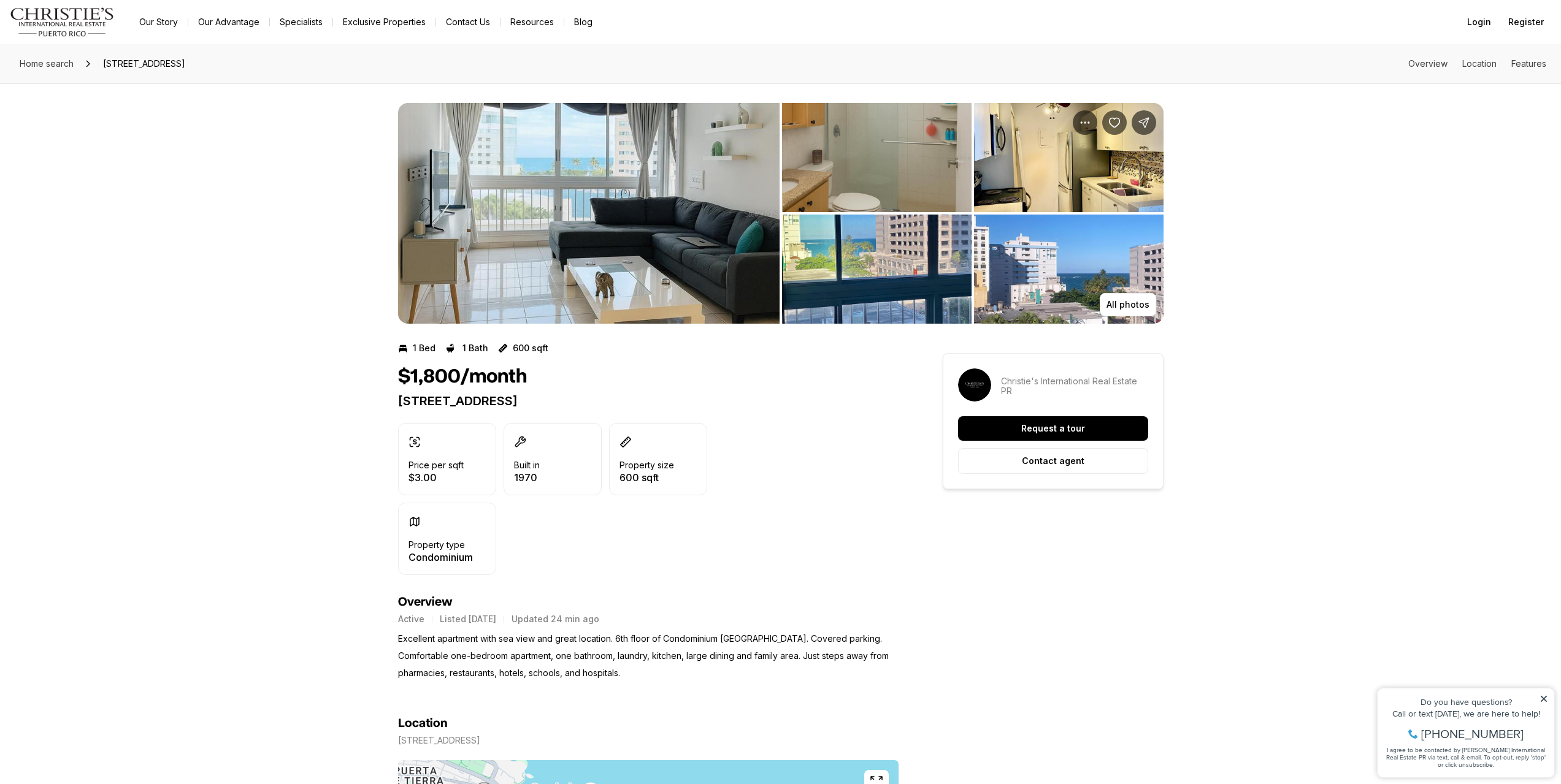
click at [413, 409] on div "$1,800/month 54 CONDADO AVE CONDADO PR, 00907 Price per sqft $3.00 Built in 197…" at bounding box center [648, 470] width 500 height 210
click at [403, 401] on p "54 CONDADO AVE CONDADO PR, 00907" at bounding box center [648, 401] width 500 height 14
drag, startPoint x: 403, startPoint y: 401, endPoint x: 542, endPoint y: 404, distance: 139.0
click at [542, 404] on p "54 CONDADO AVE CONDADO PR, 00907" at bounding box center [648, 401] width 500 height 14
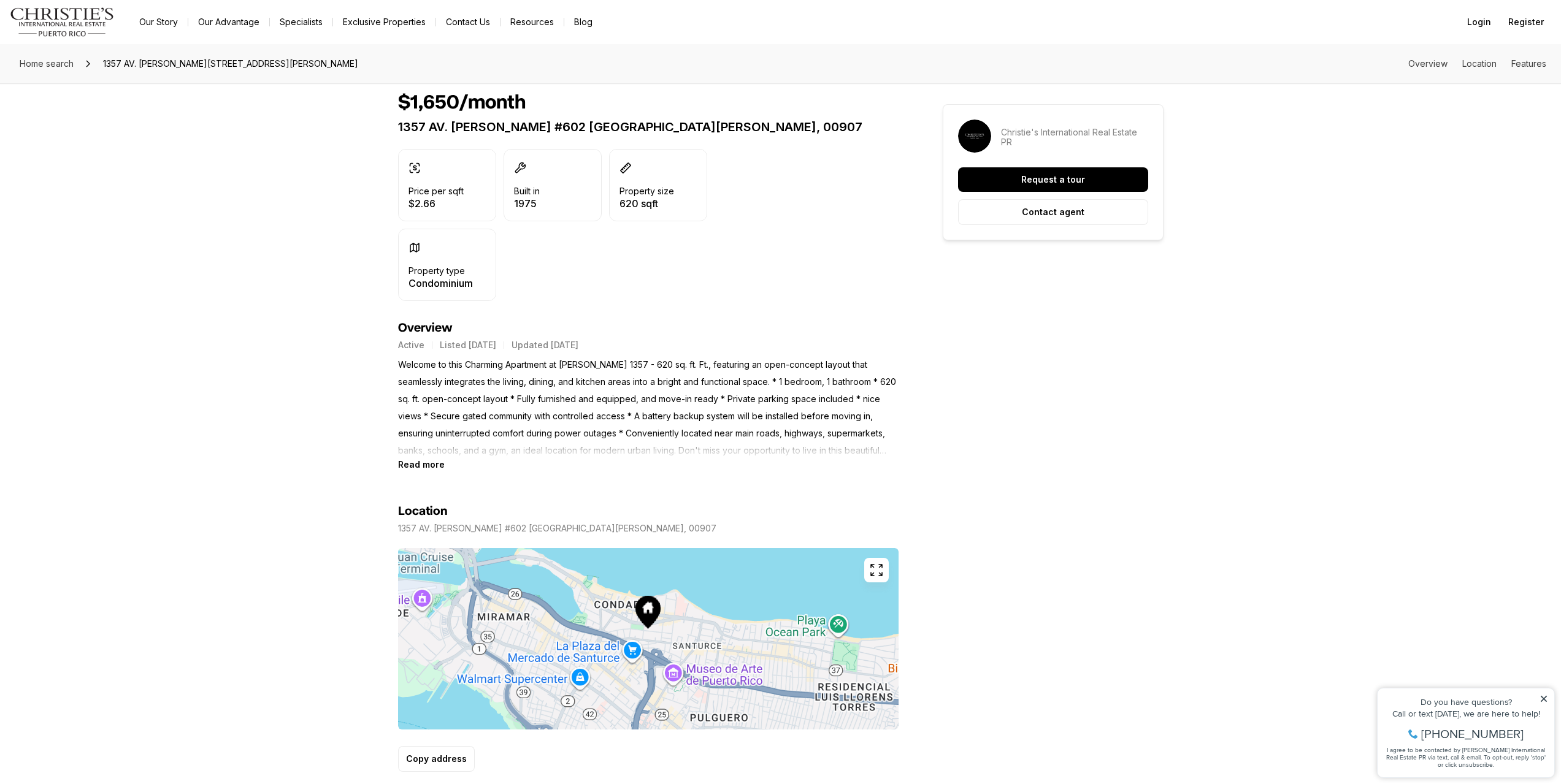
scroll to position [429, 0]
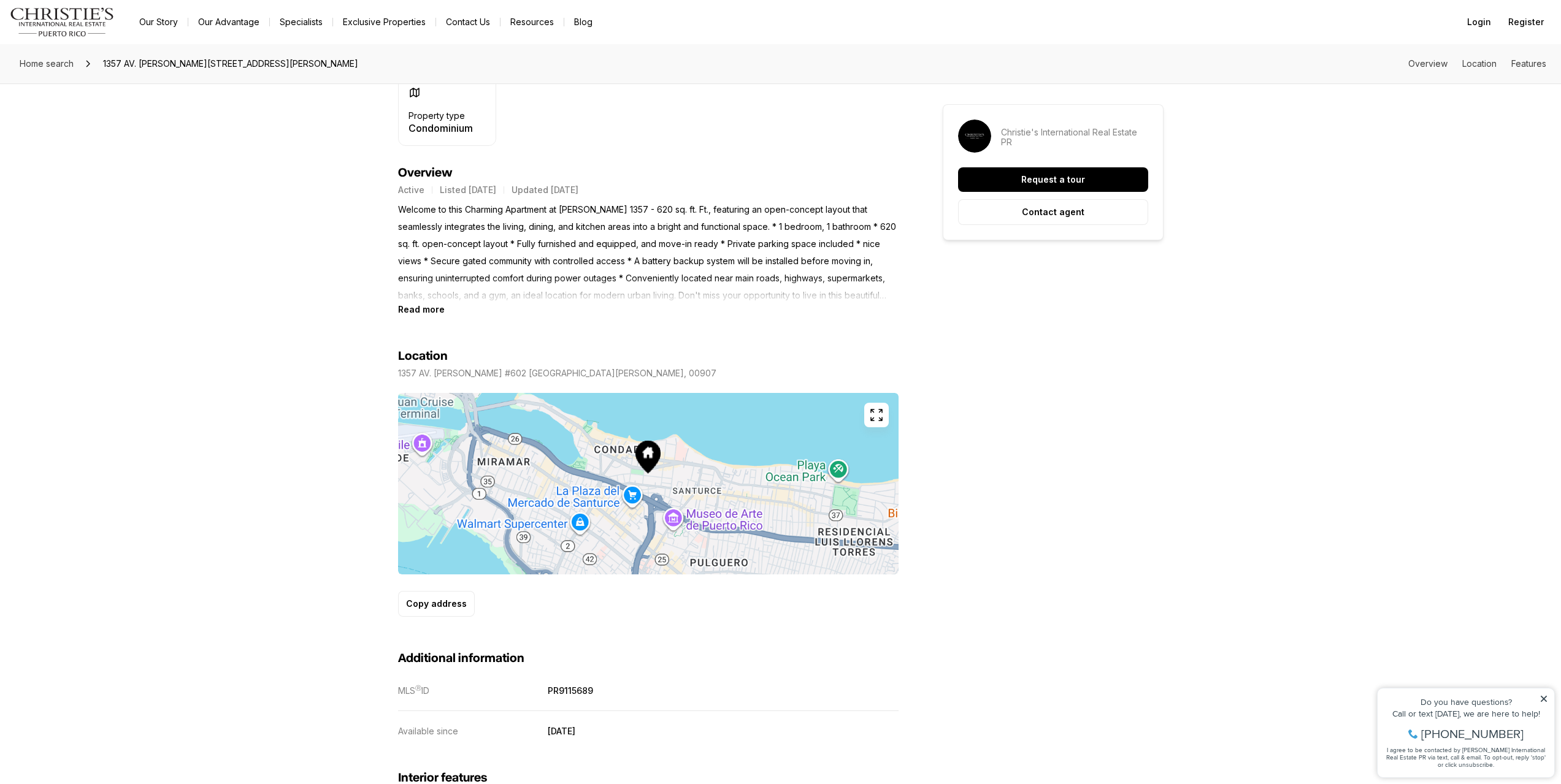
click at [401, 317] on section "Location 1357 AV. WILSON #602 SAN JUAN PR, 00907 Copy address" at bounding box center [648, 465] width 500 height 302
click at [415, 307] on b "Read more" at bounding box center [421, 309] width 47 height 11
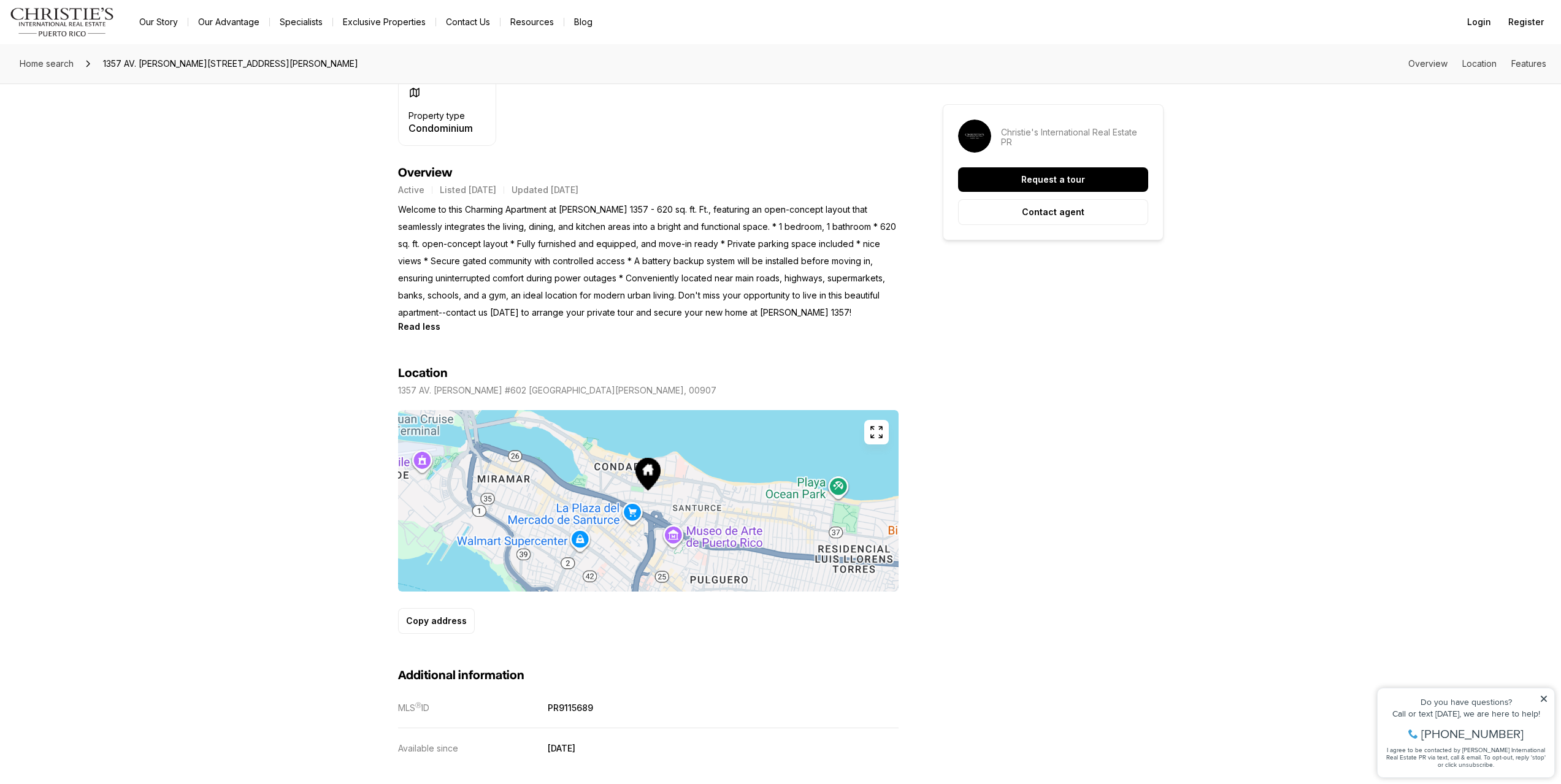
click at [745, 222] on p "Welcome to this Charming Apartment at [PERSON_NAME] 1357 - 620 sq. ft. Ft., fea…" at bounding box center [648, 261] width 500 height 120
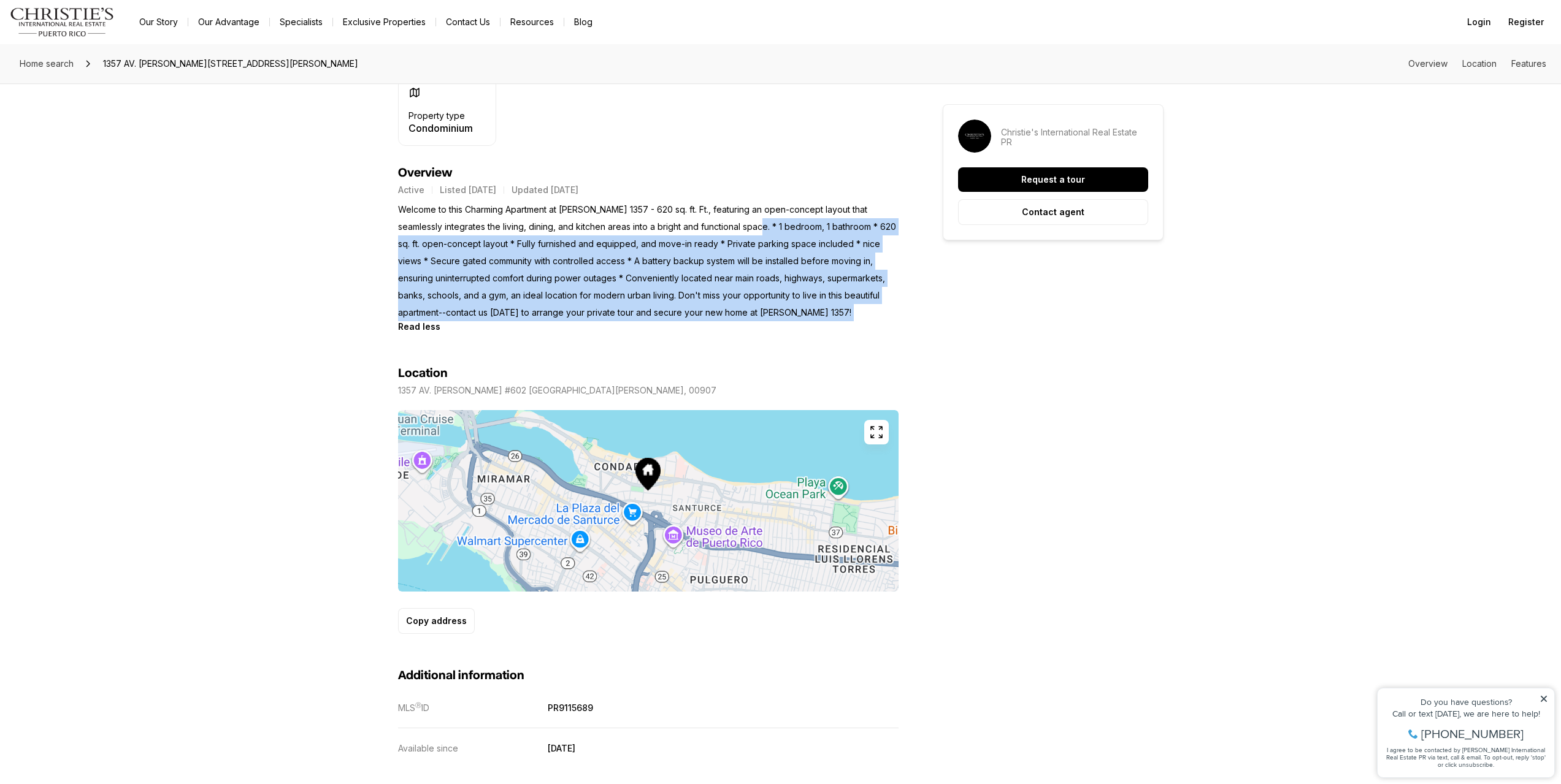
drag, startPoint x: 745, startPoint y: 222, endPoint x: 806, endPoint y: 318, distance: 113.7
click at [806, 318] on p "Welcome to this Charming Apartment at [PERSON_NAME] 1357 - 620 sq. ft. Ft., fea…" at bounding box center [648, 261] width 500 height 120
click at [577, 325] on div "Read less" at bounding box center [648, 326] width 500 height 11
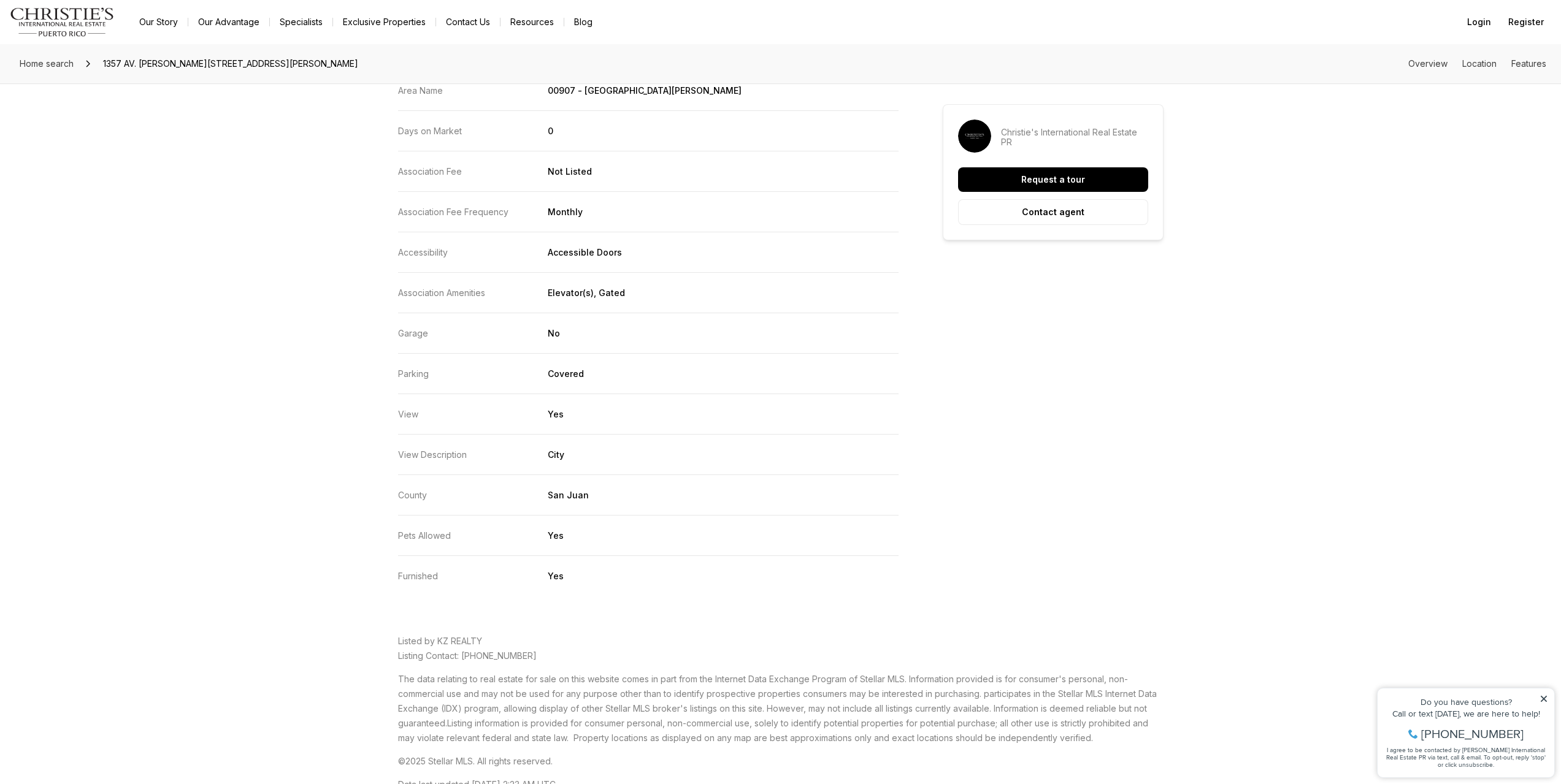
scroll to position [2022, 0]
drag, startPoint x: 408, startPoint y: 331, endPoint x: 417, endPoint y: 331, distance: 9.0
click at [412, 331] on p "Garage" at bounding box center [413, 333] width 30 height 11
click at [417, 331] on p "Garage" at bounding box center [413, 333] width 30 height 11
click at [407, 331] on p "Garage" at bounding box center [413, 333] width 30 height 11
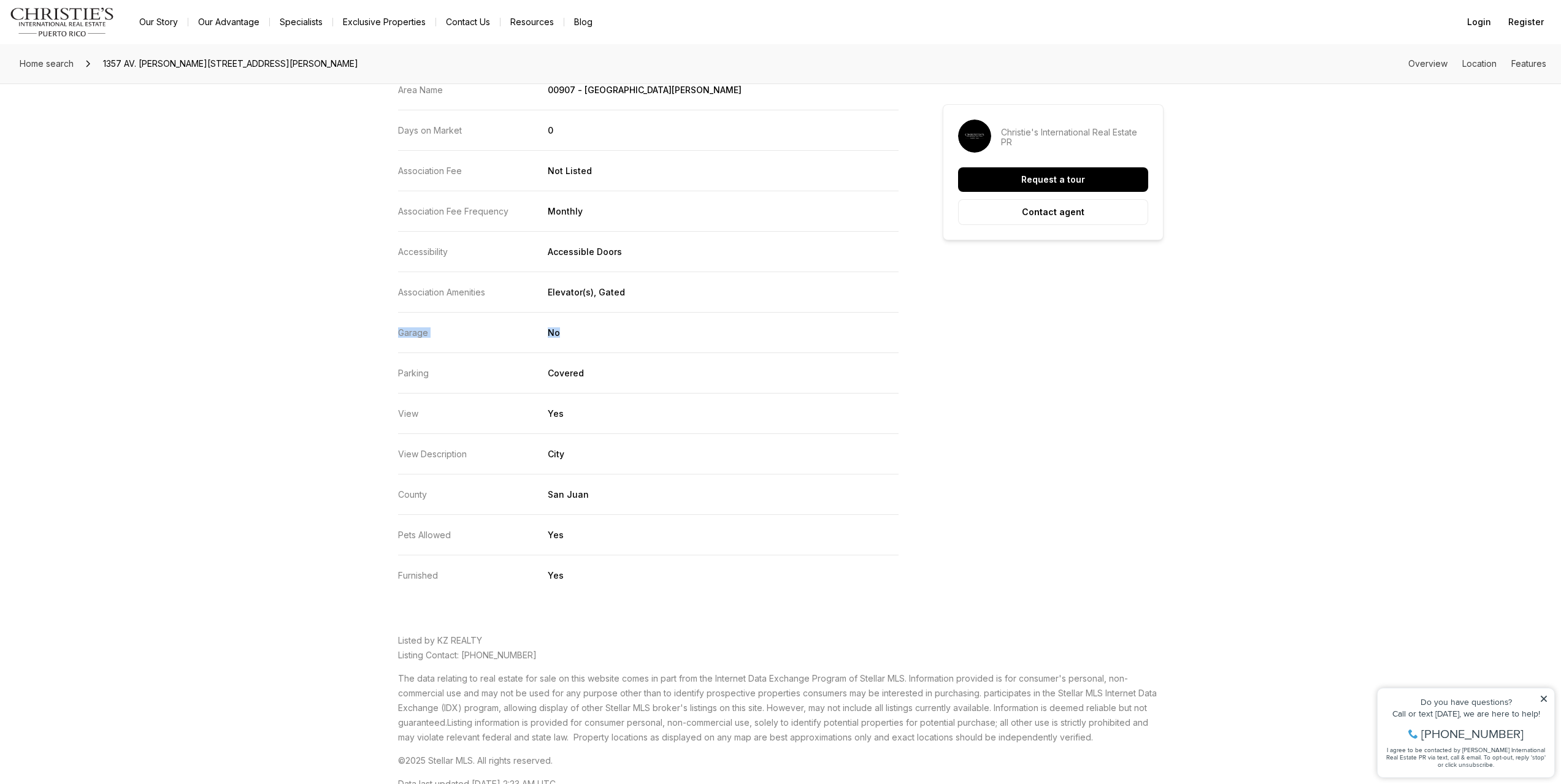
drag, startPoint x: 407, startPoint y: 331, endPoint x: 584, endPoint y: 347, distance: 177.7
click at [584, 347] on dl "Lease Term Monthly Area Name 00907 - San Juan Days on Market 0 Association Fee …" at bounding box center [648, 312] width 500 height 536
click at [497, 347] on dl "Lease Term Monthly Area Name 00907 - San Juan Days on Market 0 Association Fee …" at bounding box center [648, 312] width 500 height 536
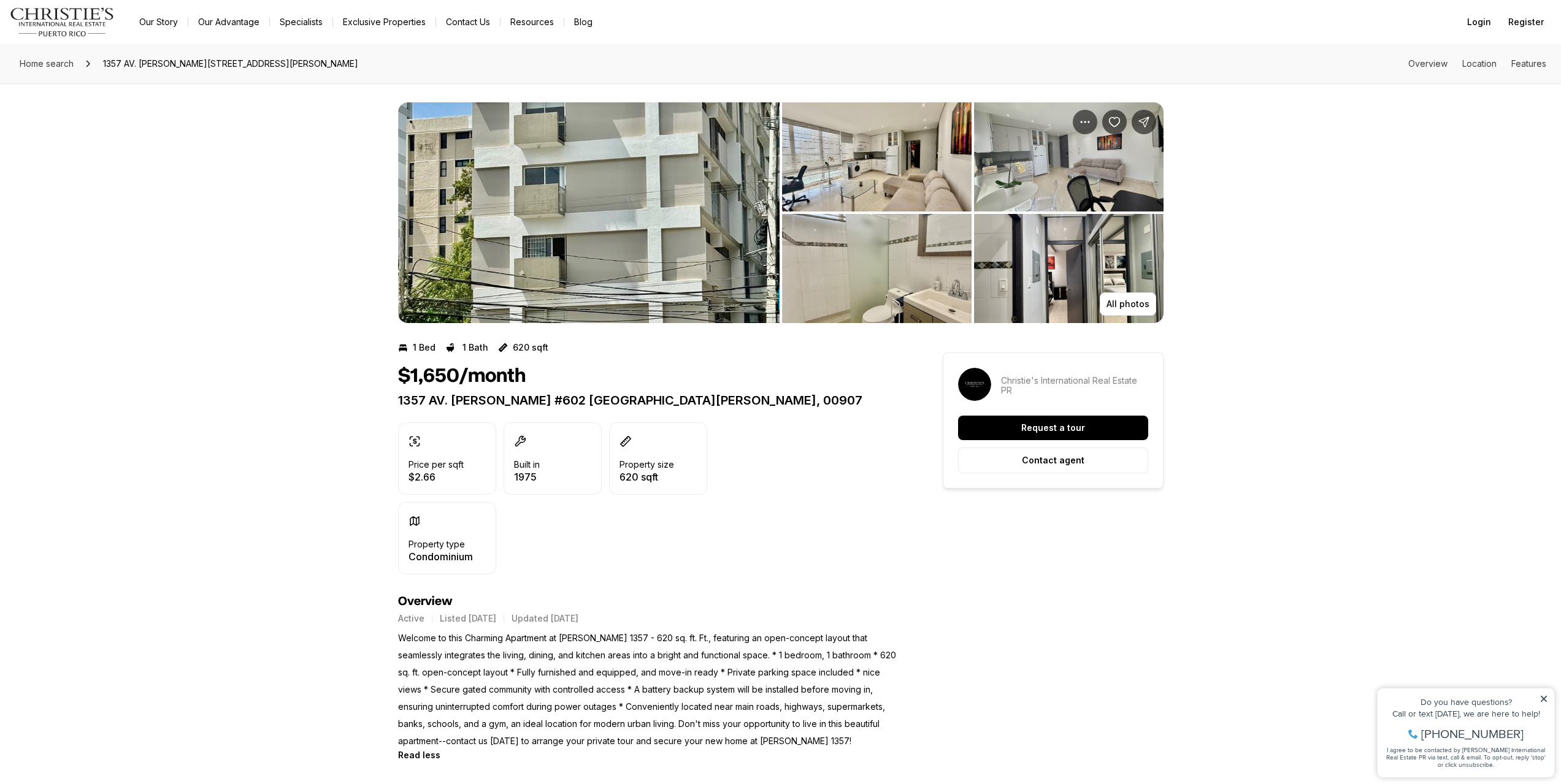
scroll to position [0, 0]
click at [421, 474] on p "$2.66" at bounding box center [436, 477] width 55 height 10
click at [495, 220] on img "View image gallery" at bounding box center [589, 213] width 382 height 220
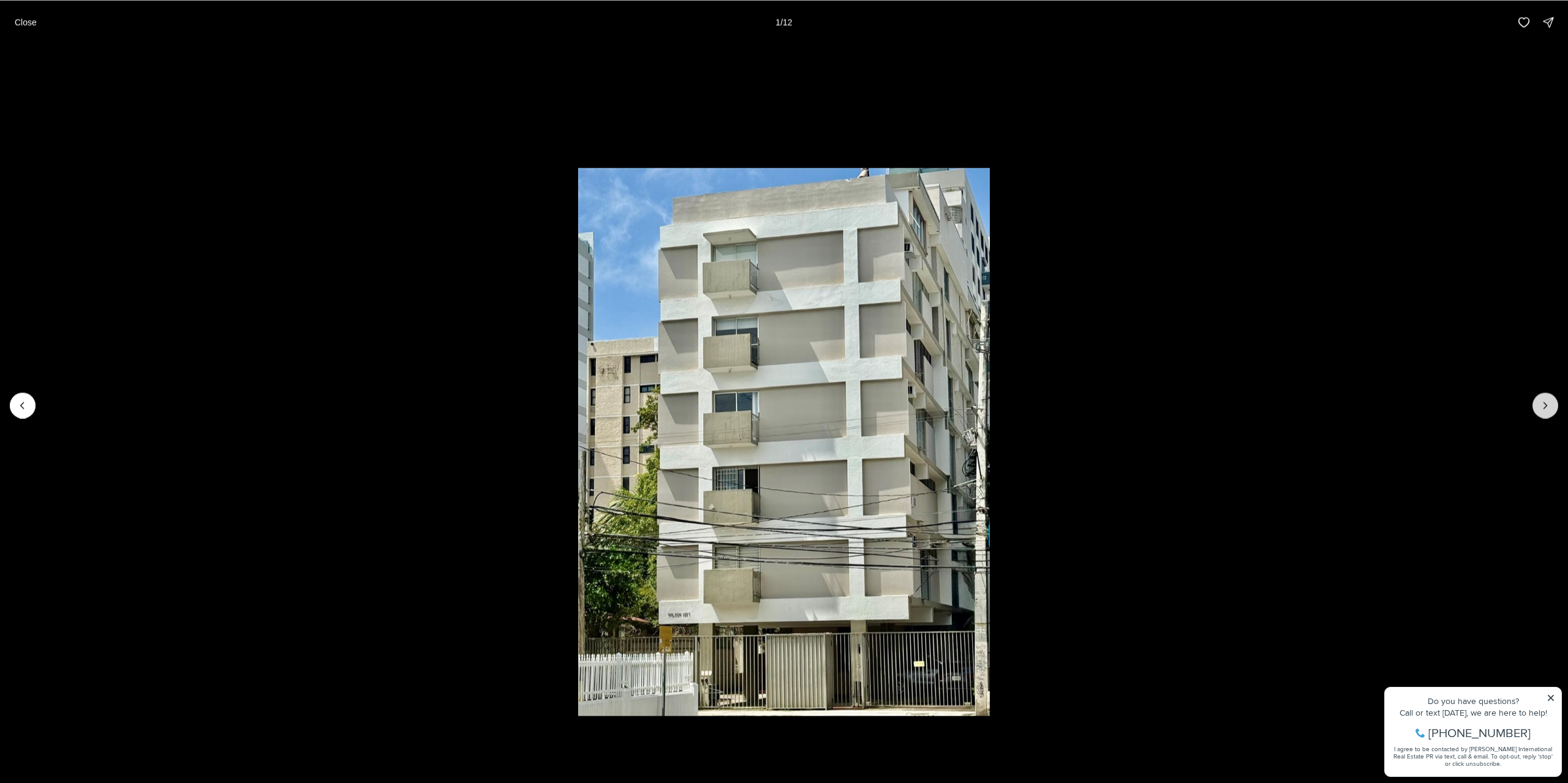
click at [1542, 405] on icon "Next slide" at bounding box center [1545, 405] width 12 height 12
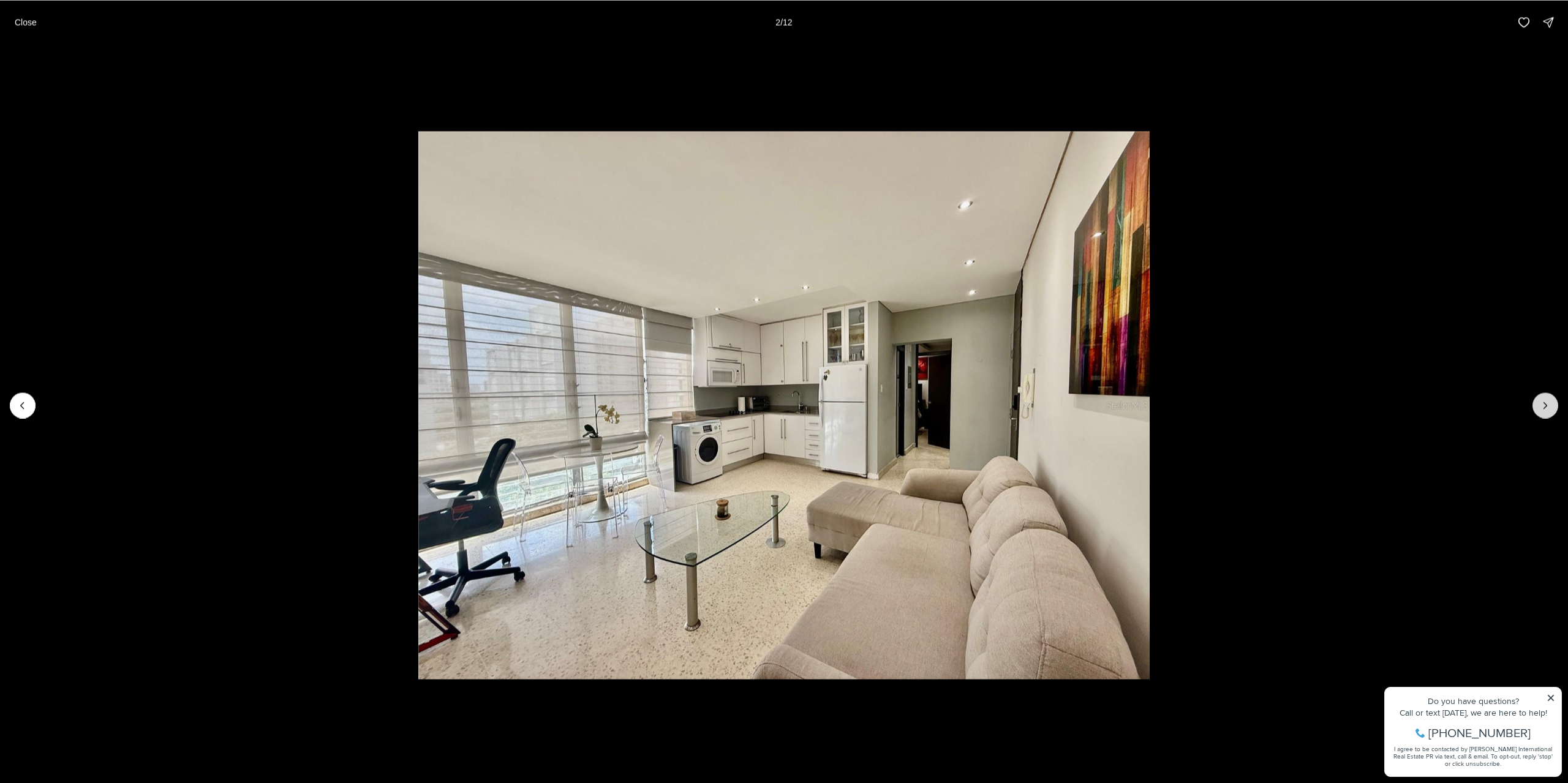
click at [1542, 410] on icon "Next slide" at bounding box center [1545, 405] width 12 height 12
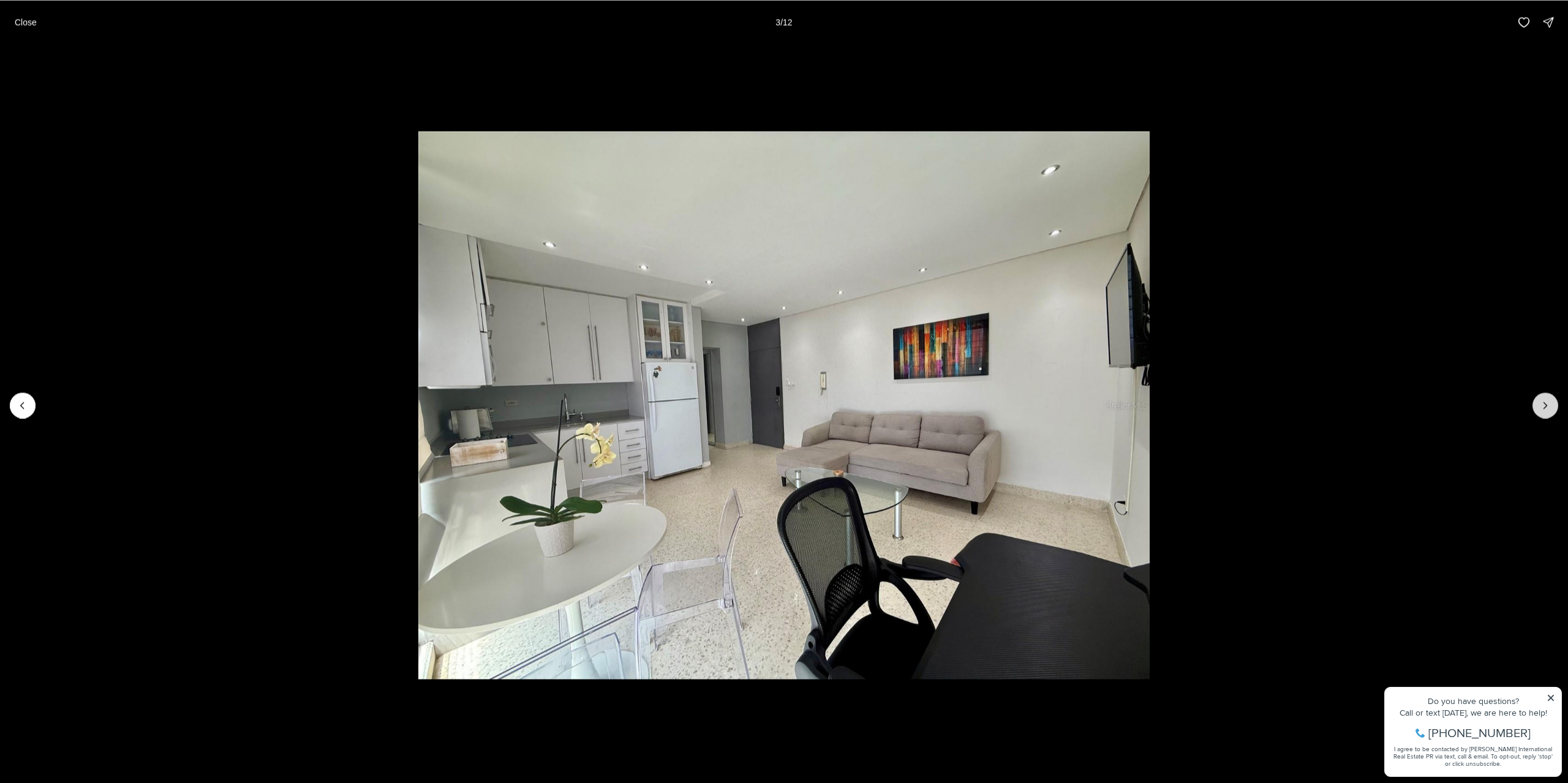
click at [1540, 409] on icon "Next slide" at bounding box center [1545, 405] width 12 height 12
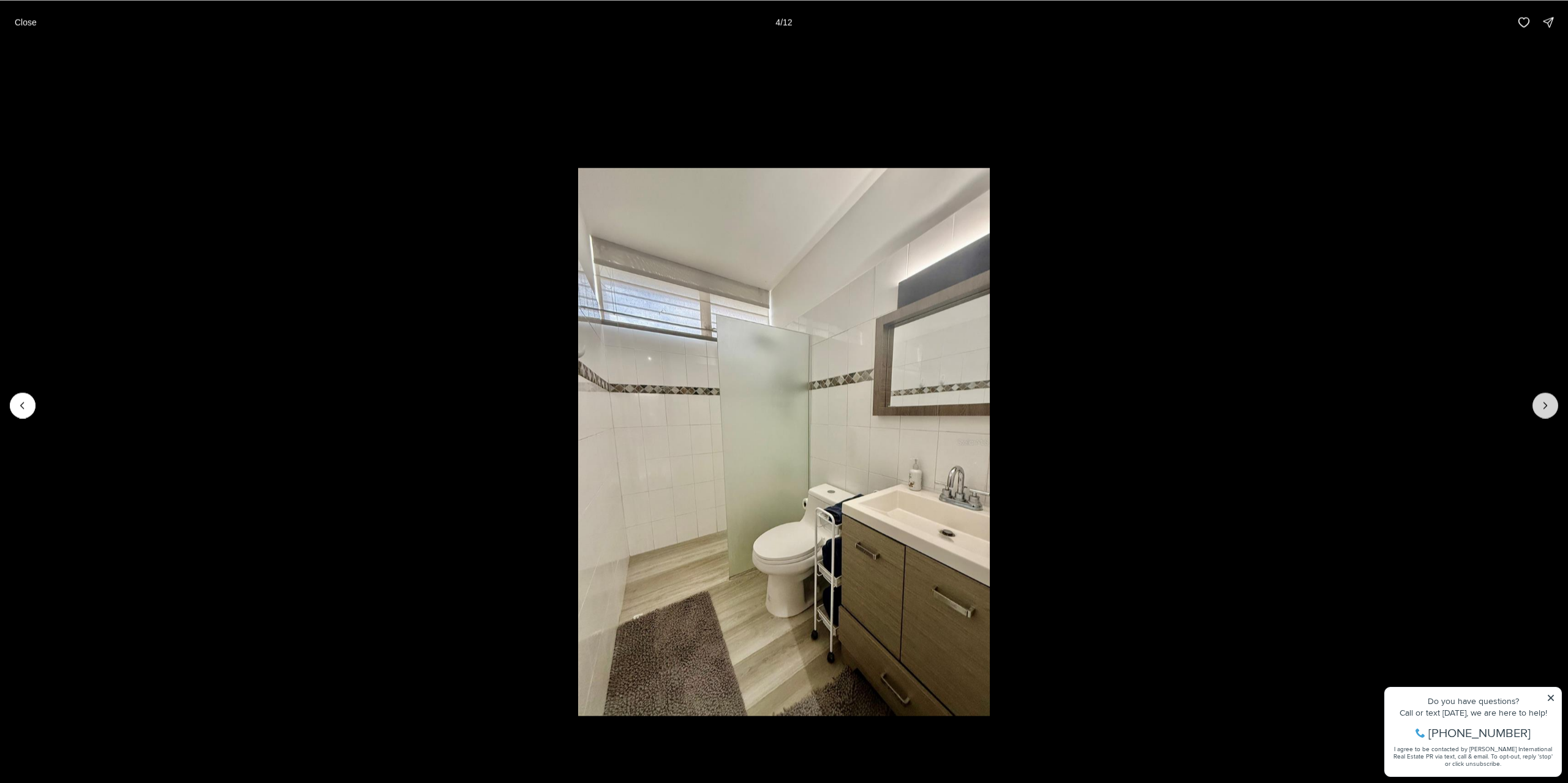
click at [1540, 409] on icon "Next slide" at bounding box center [1545, 405] width 12 height 12
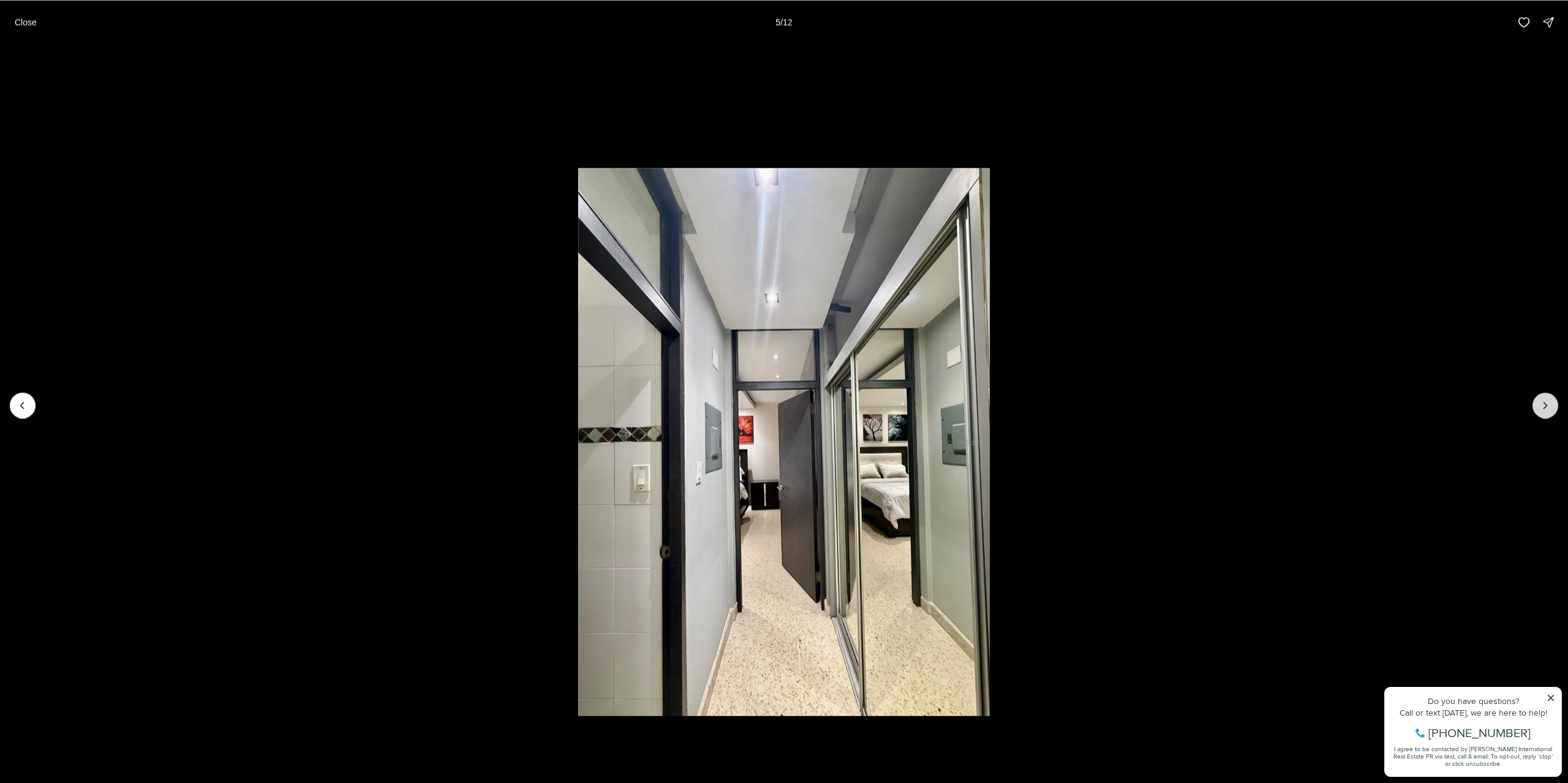
click at [1544, 407] on icon "Next slide" at bounding box center [1545, 405] width 12 height 12
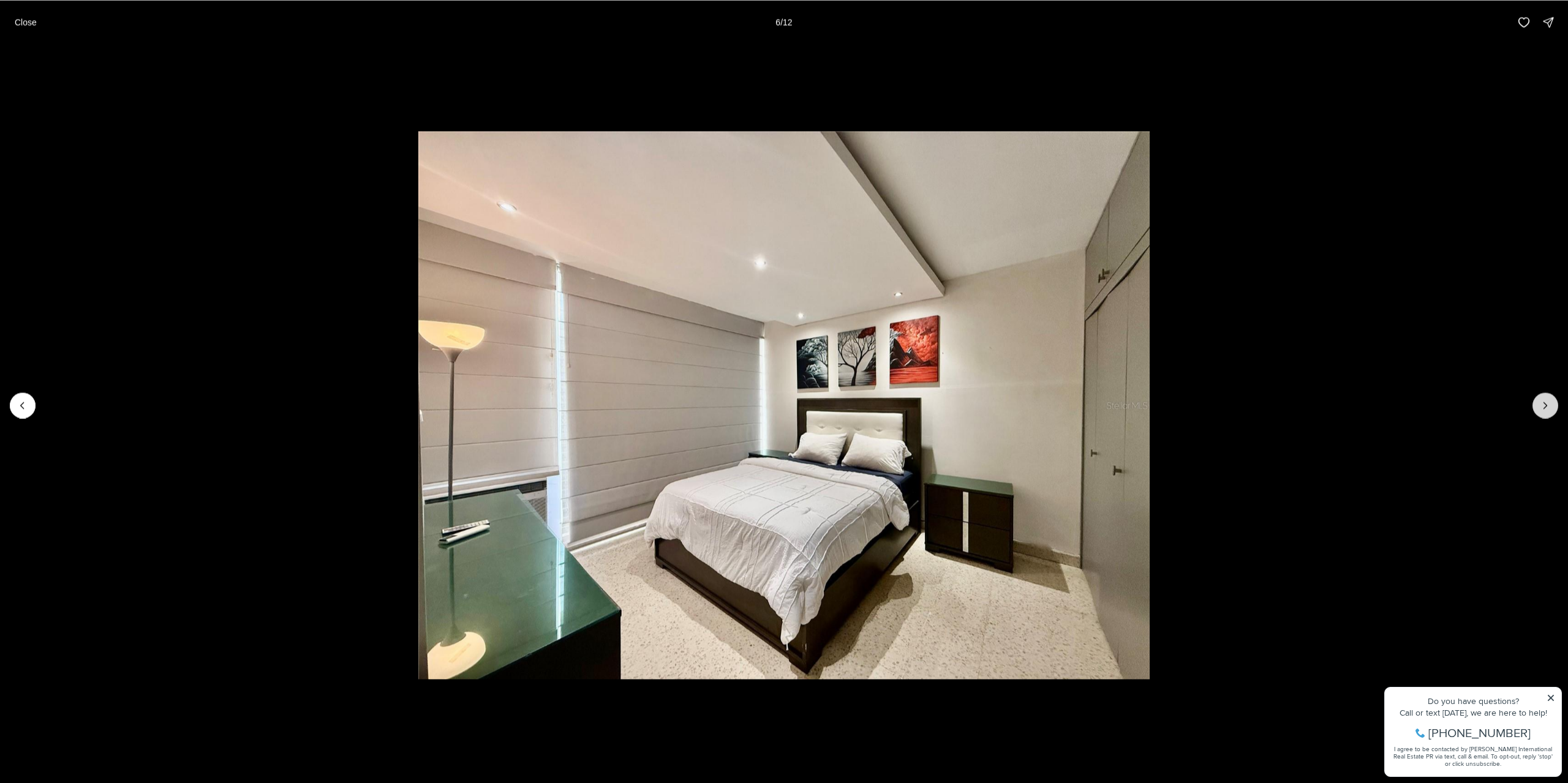
click at [1552, 409] on button "Next slide" at bounding box center [1545, 405] width 26 height 26
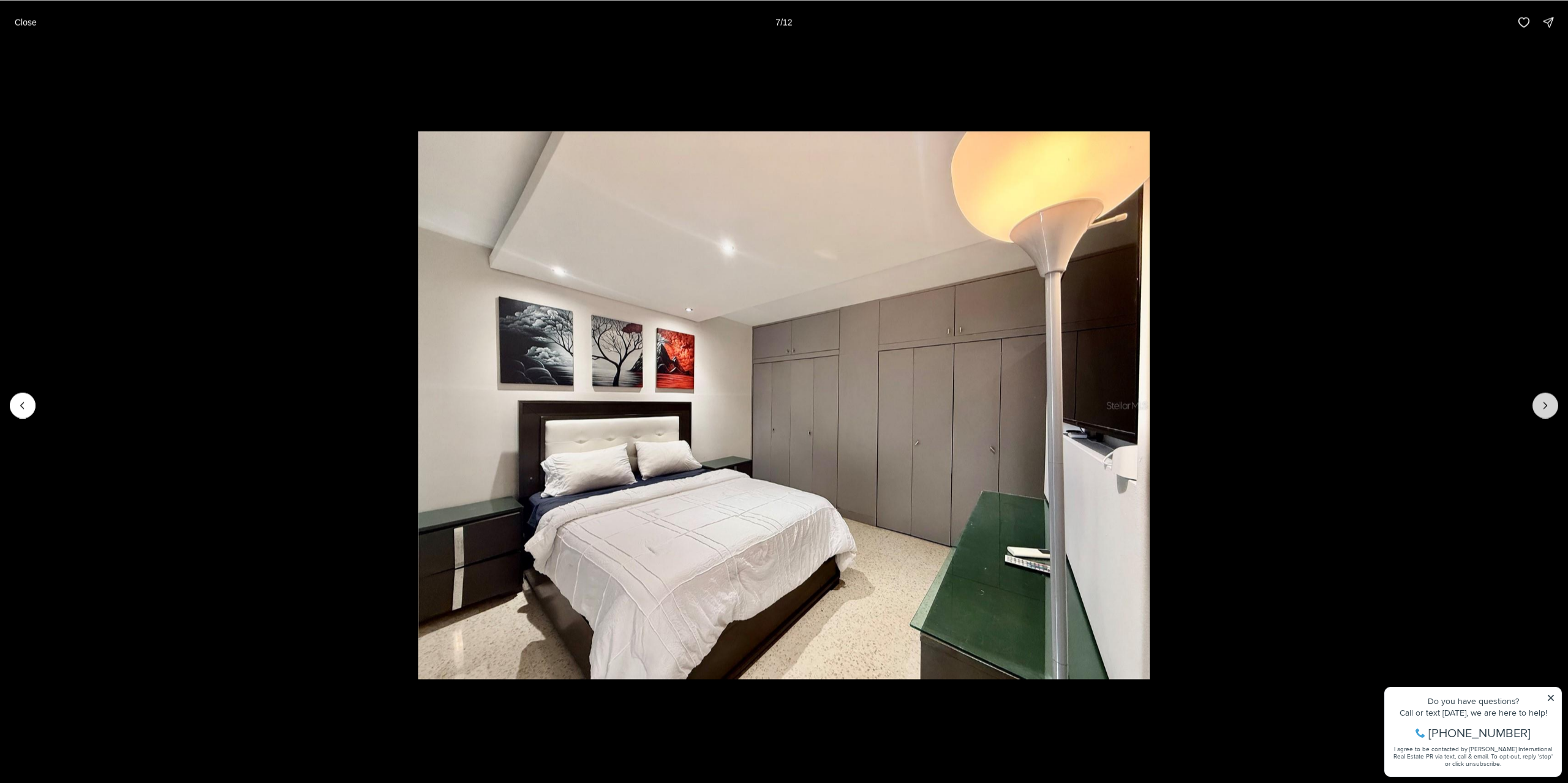
click at [1552, 409] on button "Next slide" at bounding box center [1545, 405] width 26 height 26
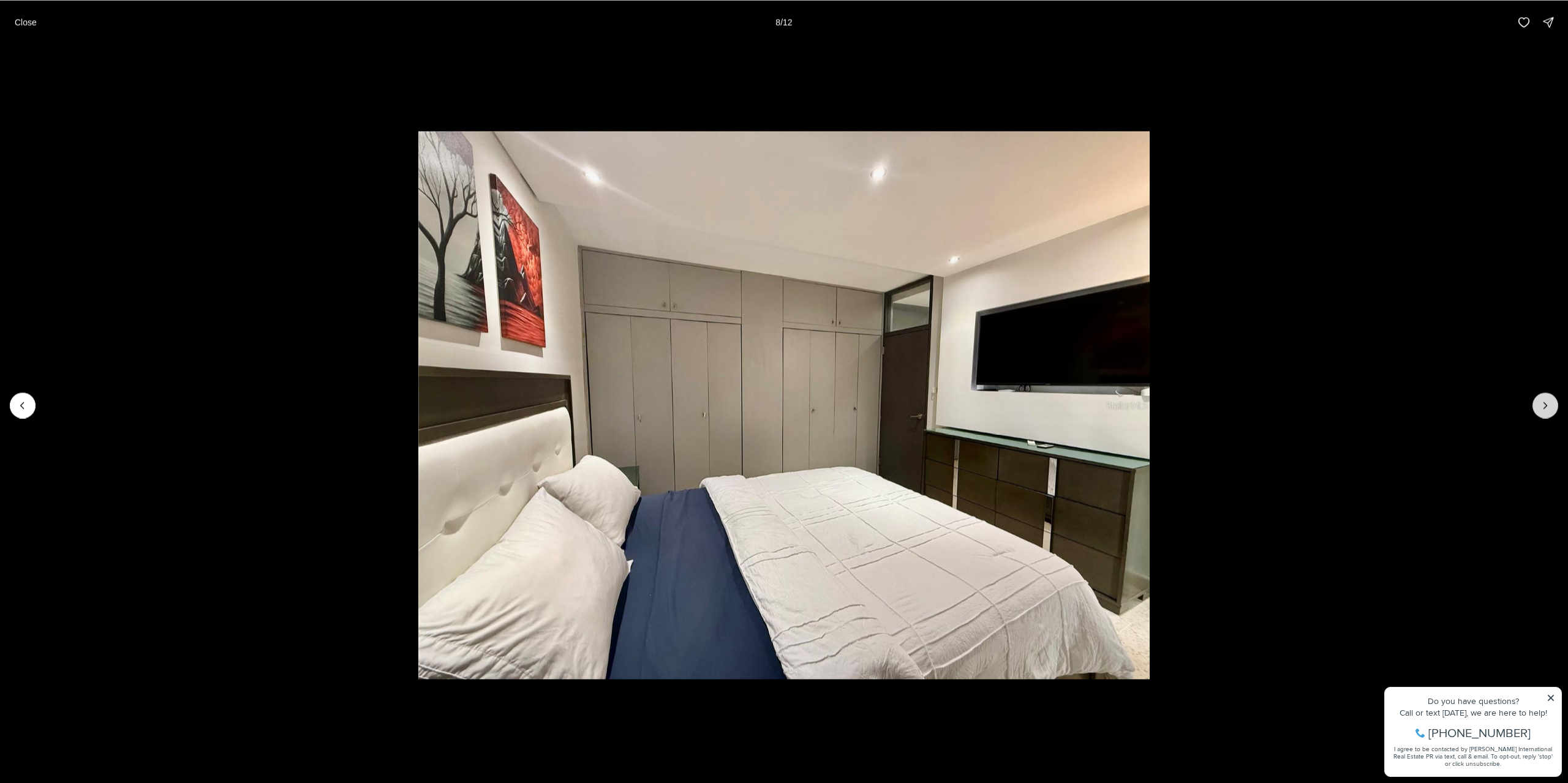
click at [1552, 409] on button "Next slide" at bounding box center [1545, 405] width 26 height 26
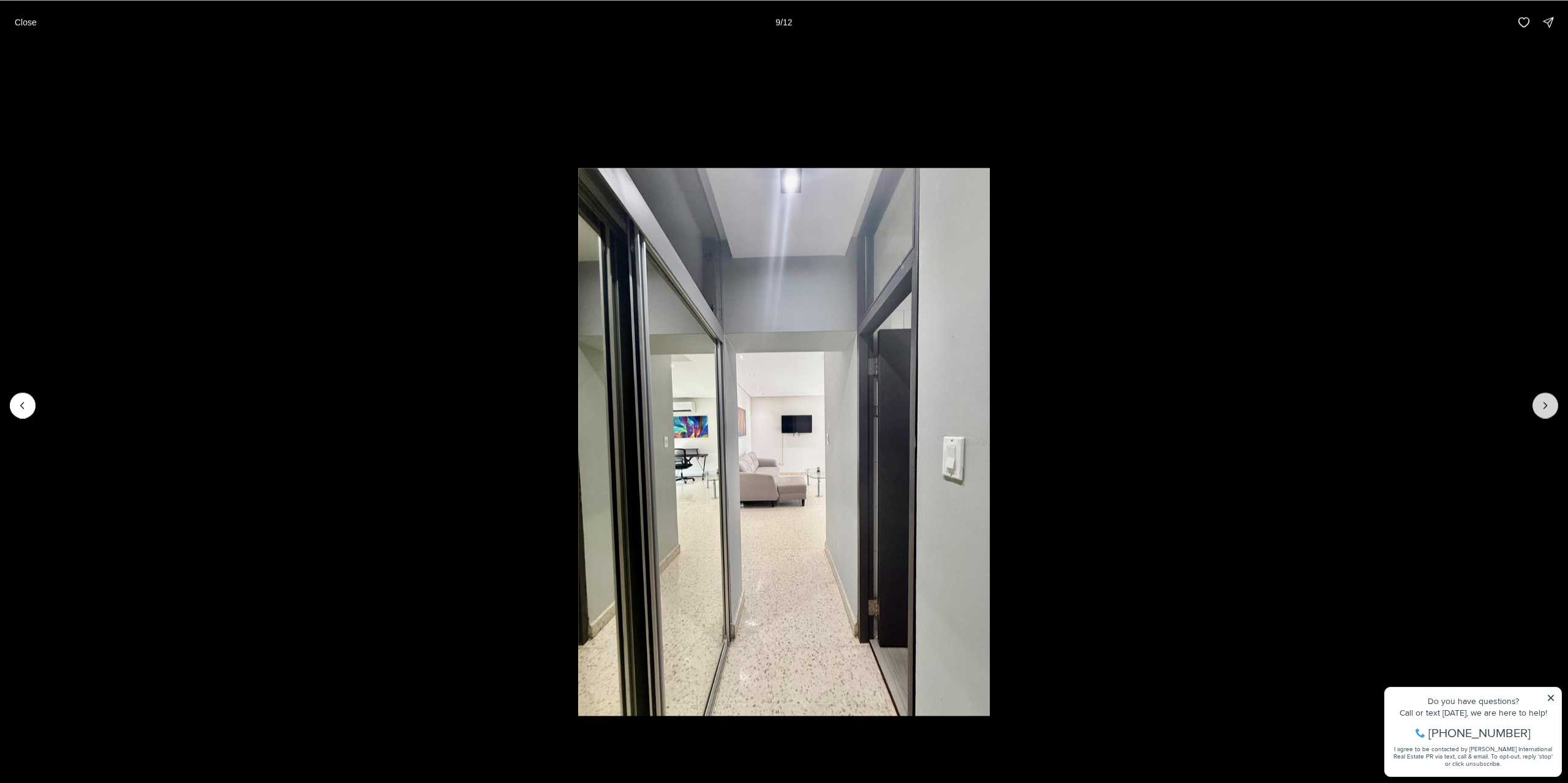
click at [1552, 409] on button "Next slide" at bounding box center [1545, 405] width 26 height 26
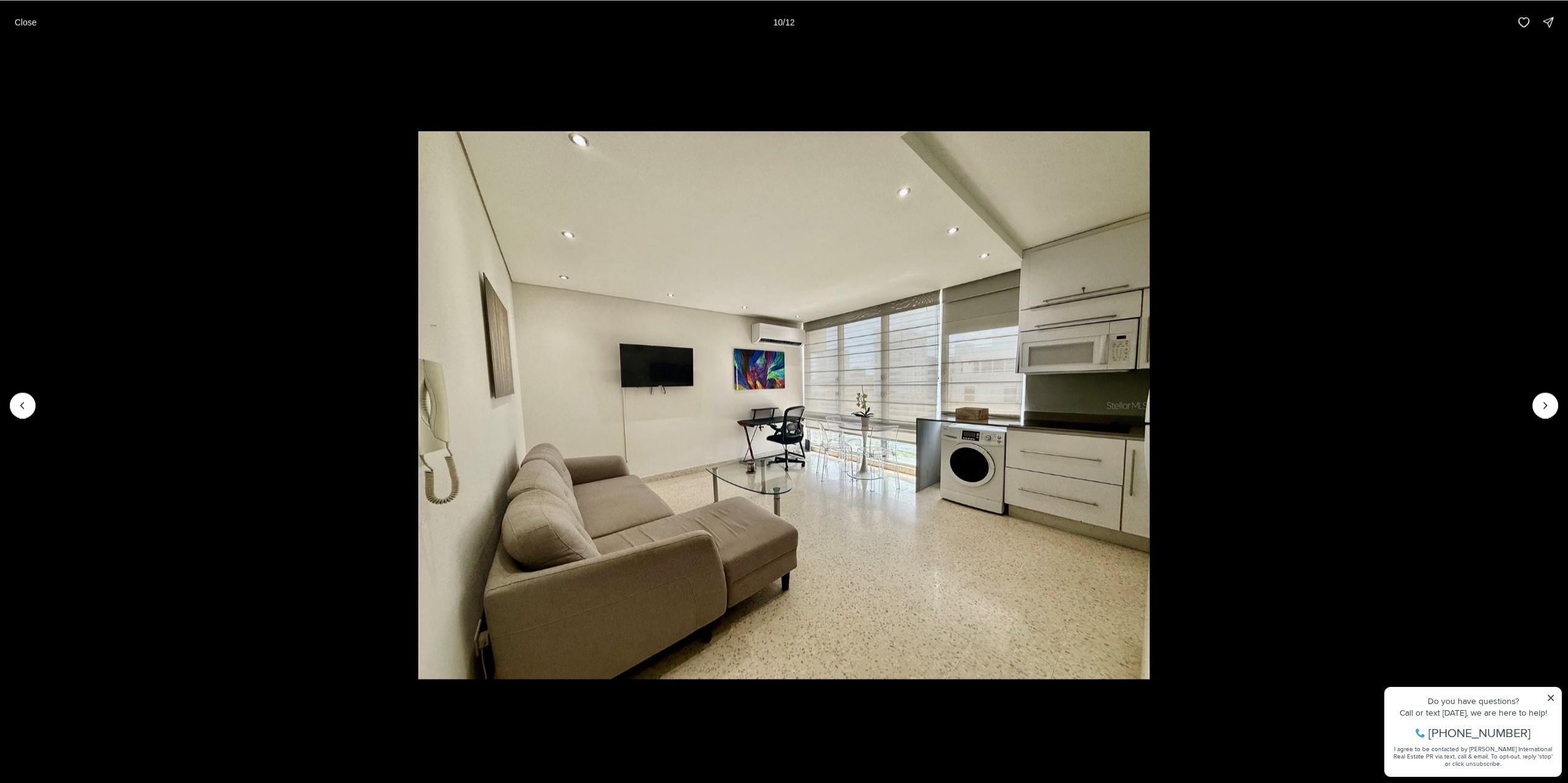
click at [297, 184] on li "10 of 12" at bounding box center [784, 405] width 1568 height 722
click at [35, 23] on p "Close" at bounding box center [26, 22] width 22 height 10
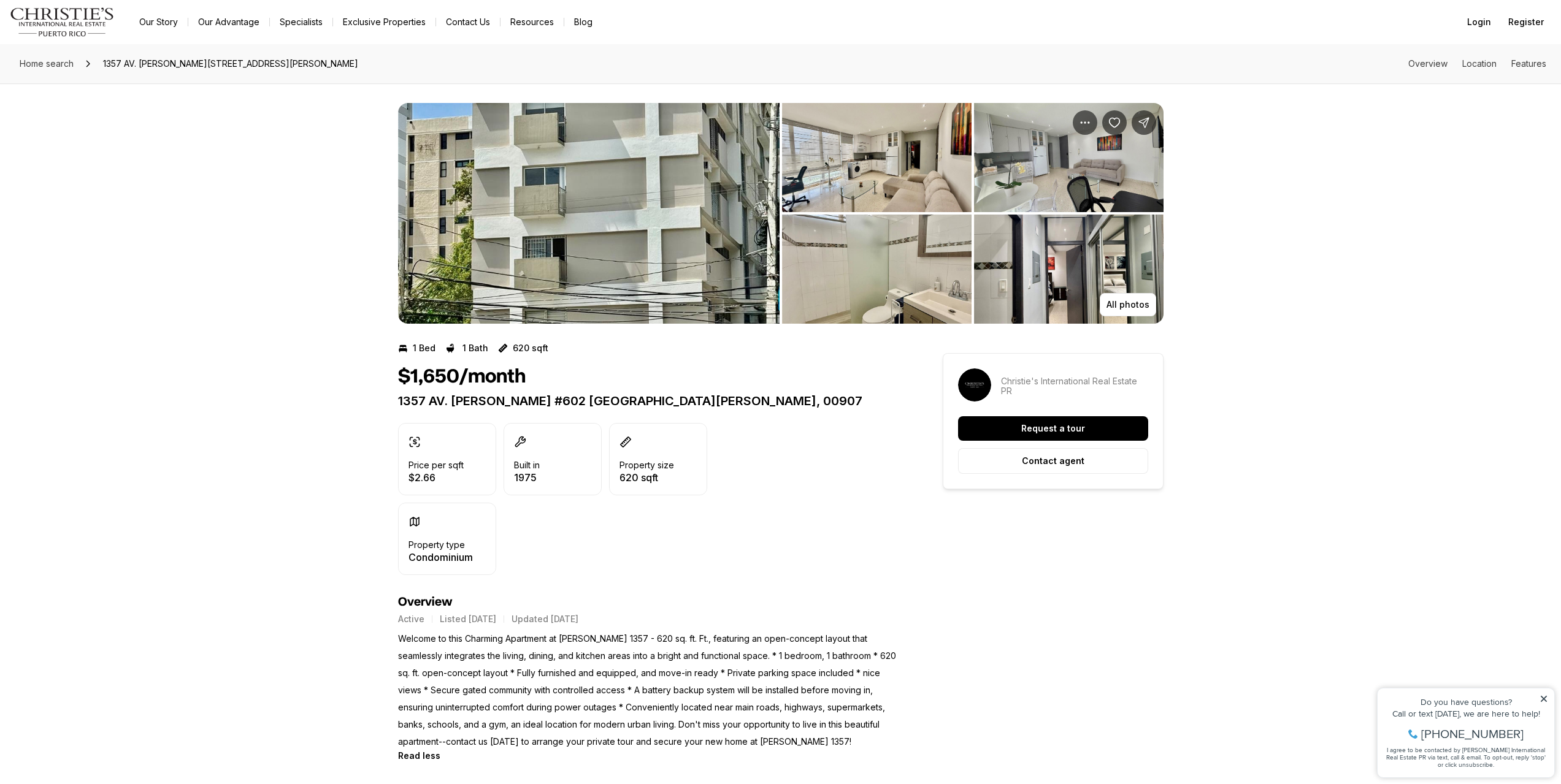
click at [498, 211] on img "View image gallery" at bounding box center [589, 213] width 382 height 220
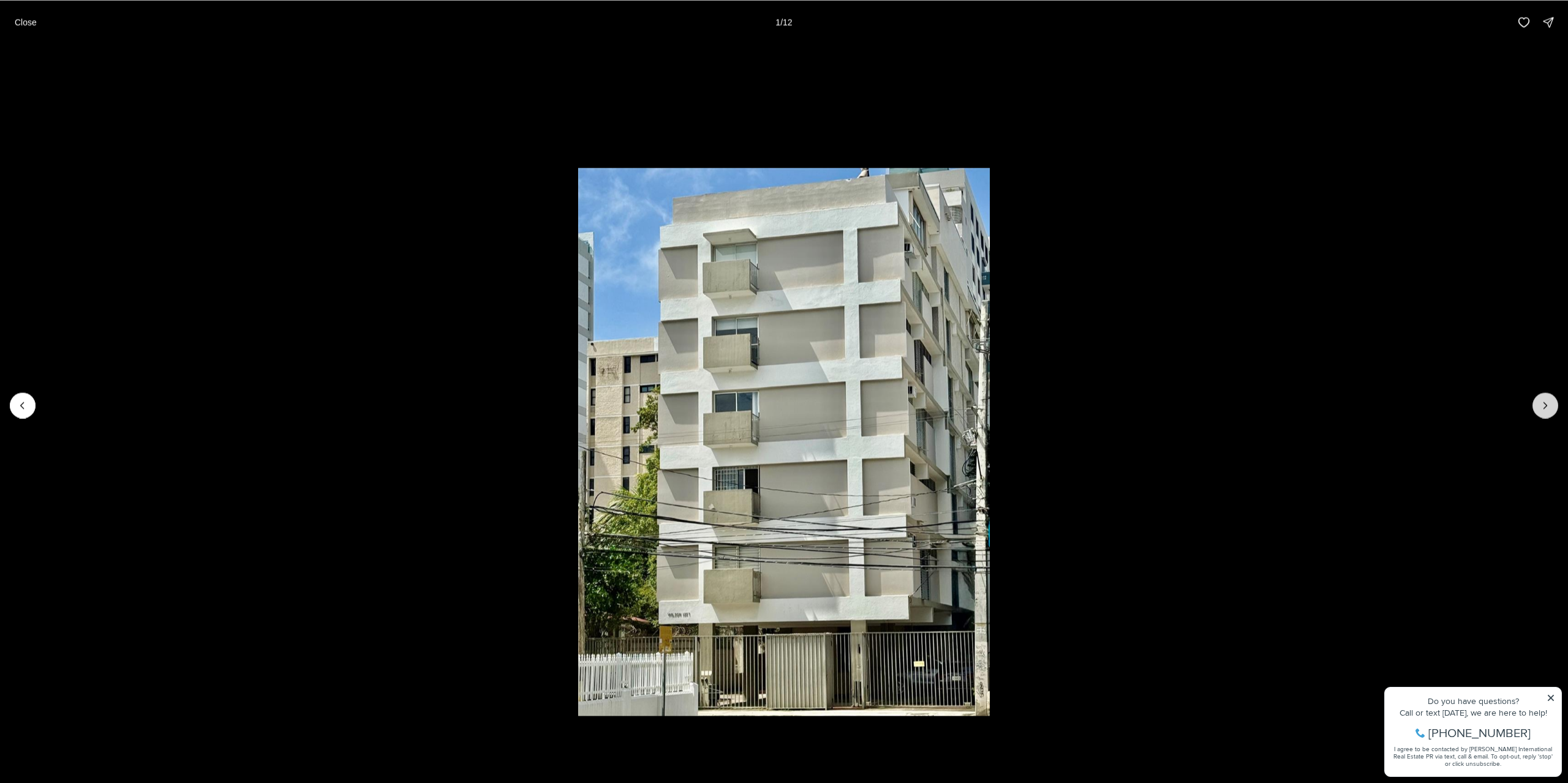
click at [1548, 403] on icon "Next slide" at bounding box center [1545, 405] width 12 height 12
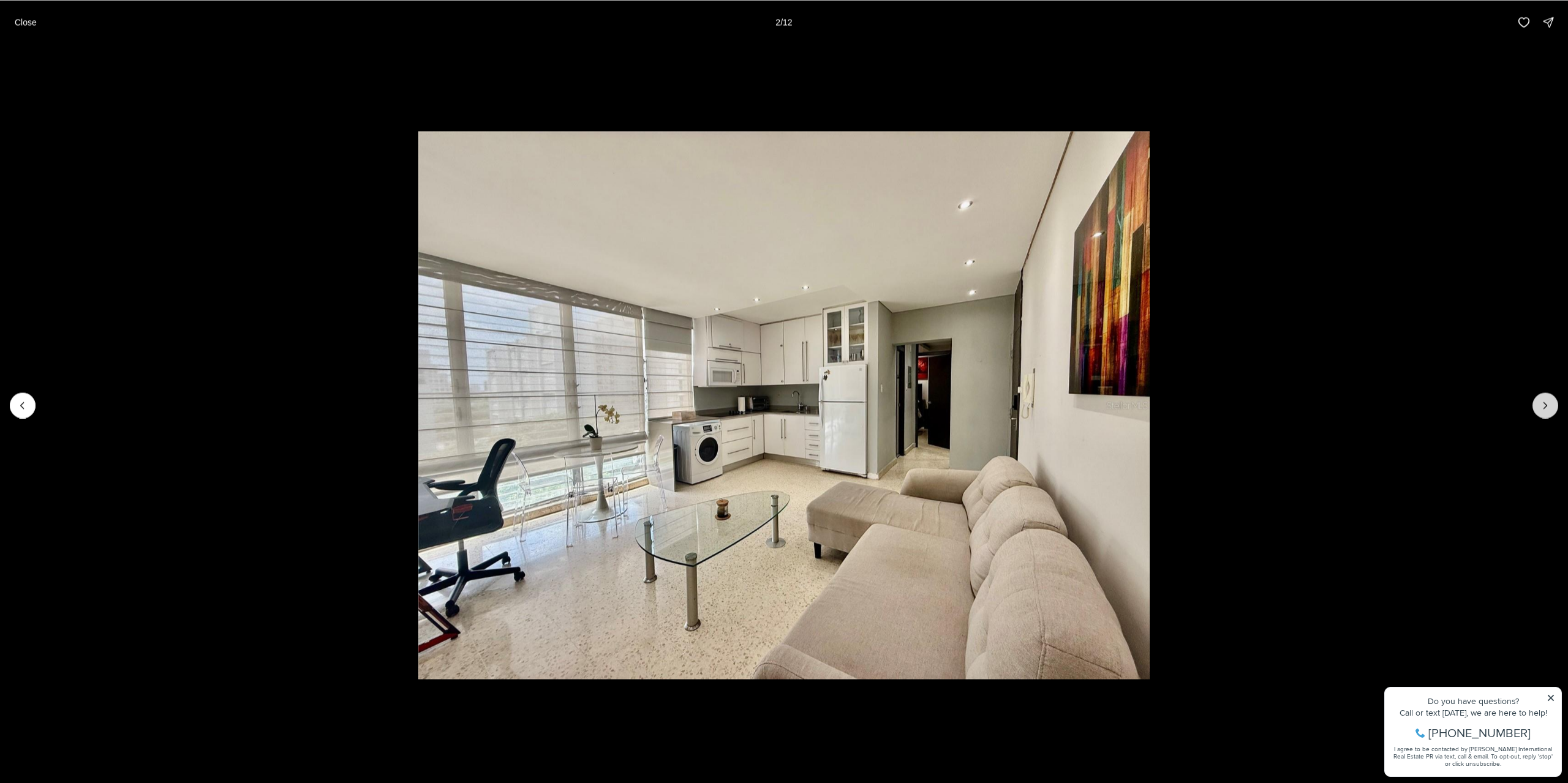
click at [1538, 401] on button "Next slide" at bounding box center [1545, 405] width 26 height 26
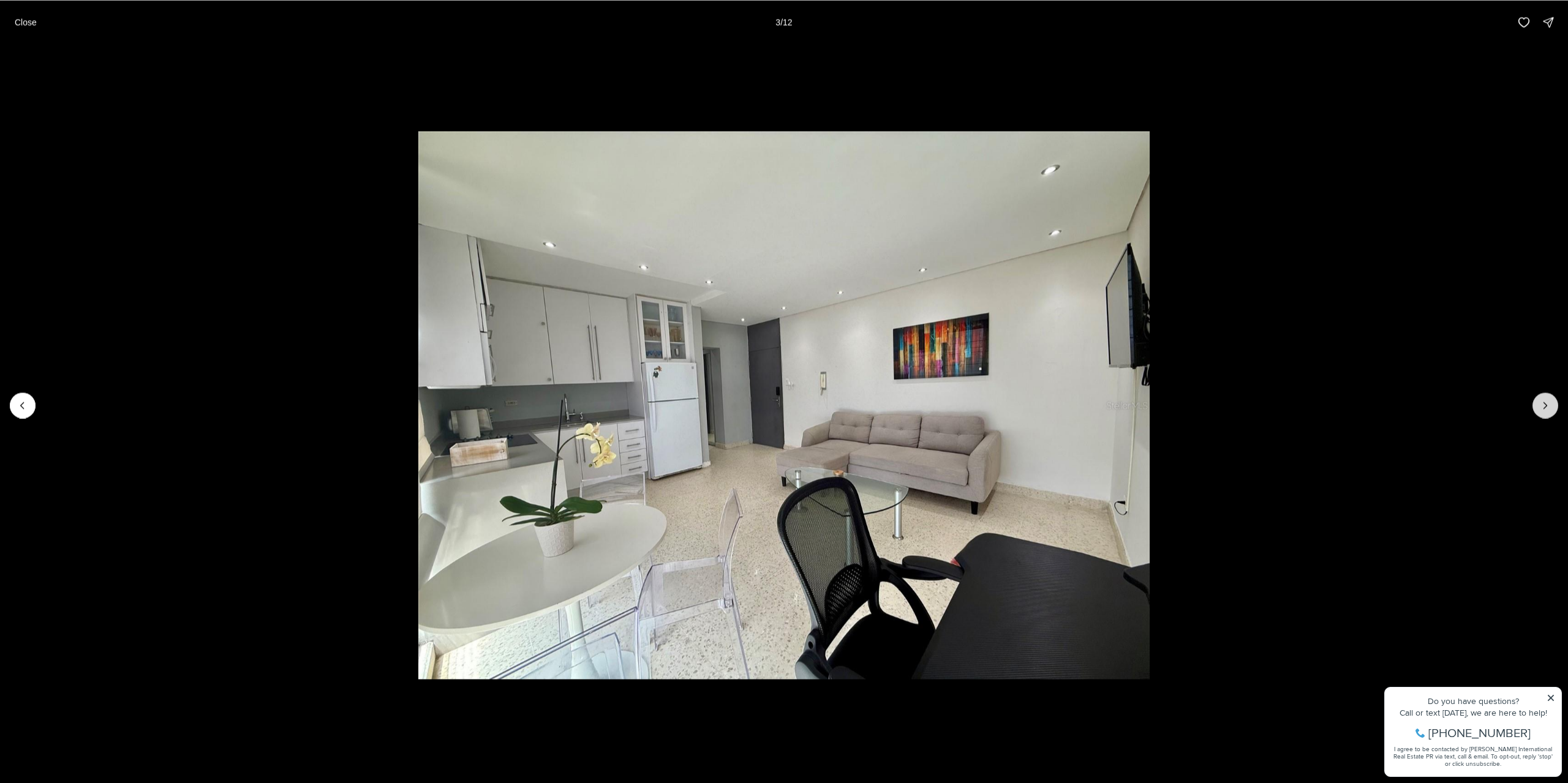
click at [1538, 401] on button "Next slide" at bounding box center [1545, 405] width 26 height 26
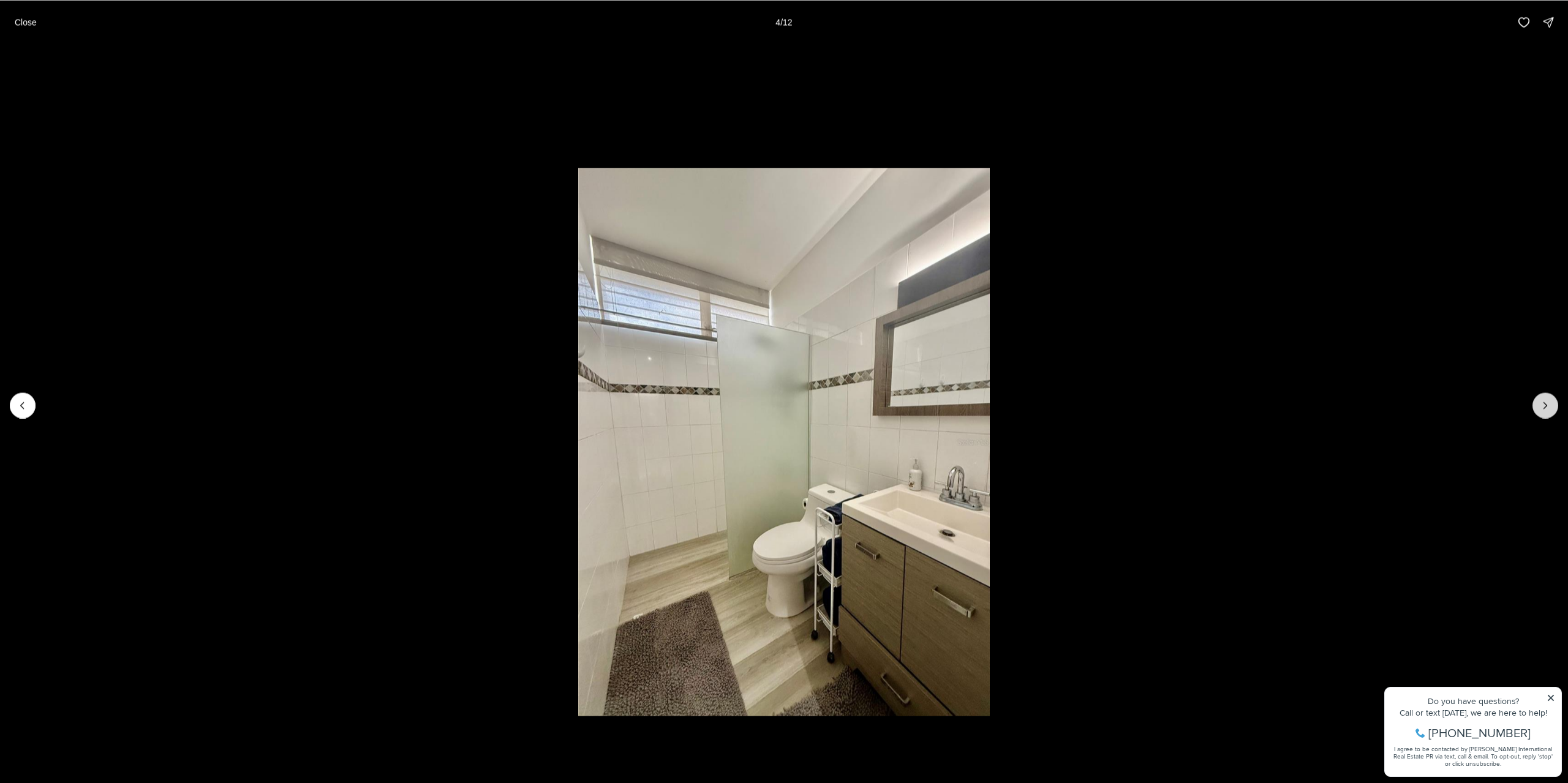
click at [1538, 401] on button "Next slide" at bounding box center [1545, 405] width 26 height 26
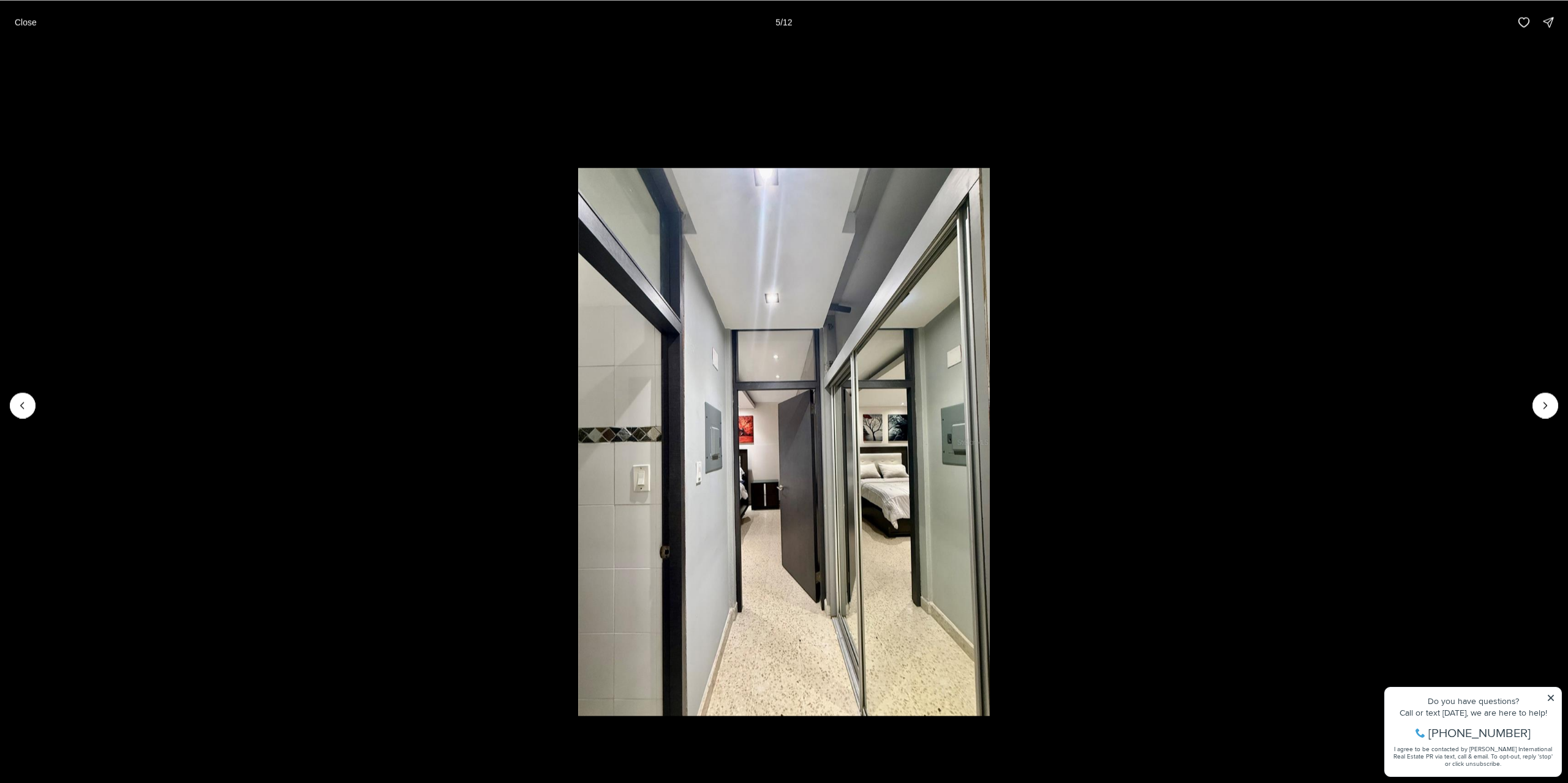
click at [1247, 312] on li "5 of 12" at bounding box center [784, 405] width 1568 height 722
click at [25, 21] on p "Close" at bounding box center [26, 22] width 22 height 10
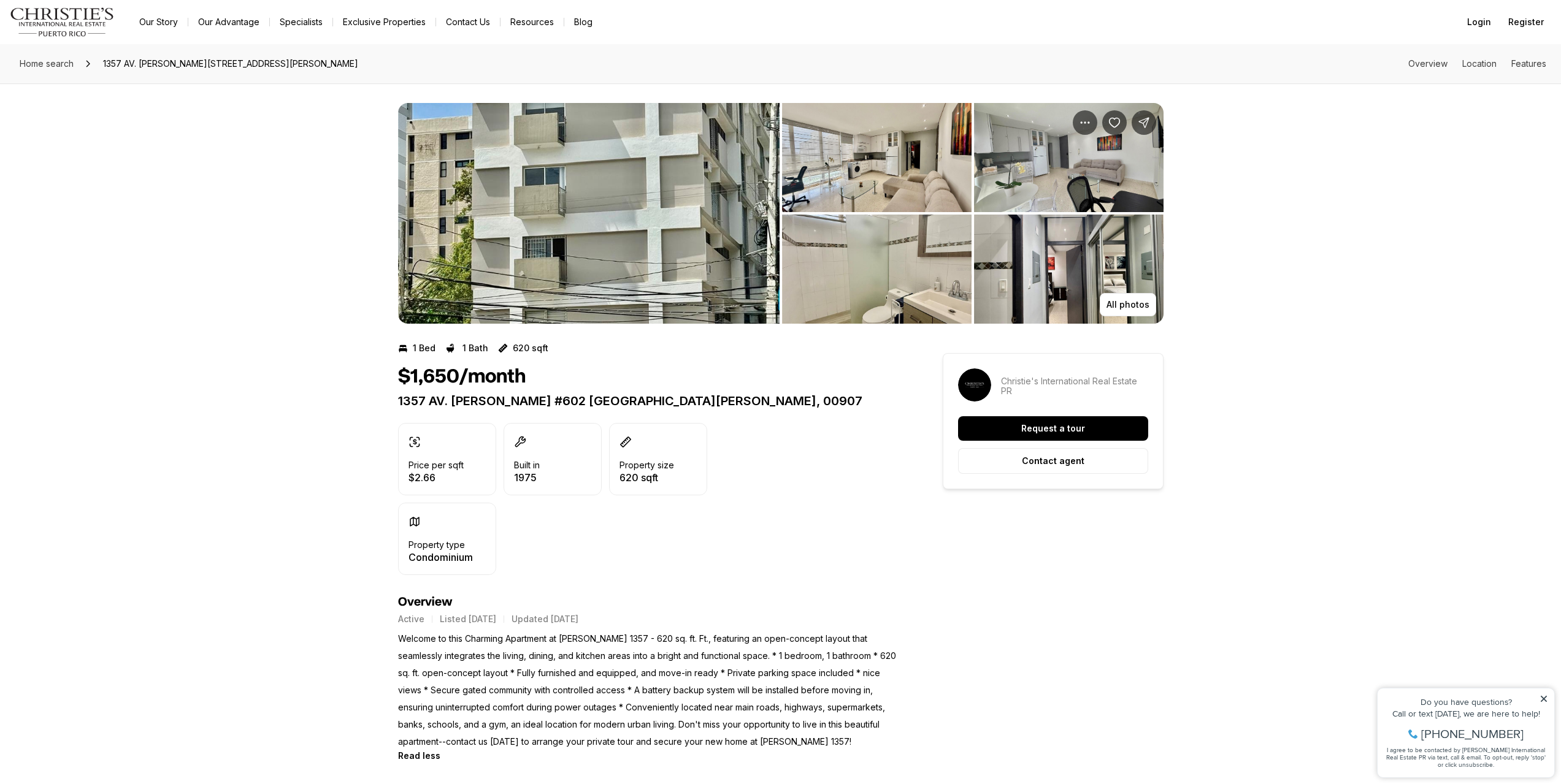
click at [411, 374] on h1 "$1,650/month" at bounding box center [462, 376] width 128 height 23
drag, startPoint x: 411, startPoint y: 374, endPoint x: 527, endPoint y: 376, distance: 116.0
click at [527, 376] on div "$1,650/month" at bounding box center [648, 376] width 500 height 23
click at [437, 385] on h1 "$1,650/month" at bounding box center [462, 376] width 128 height 23
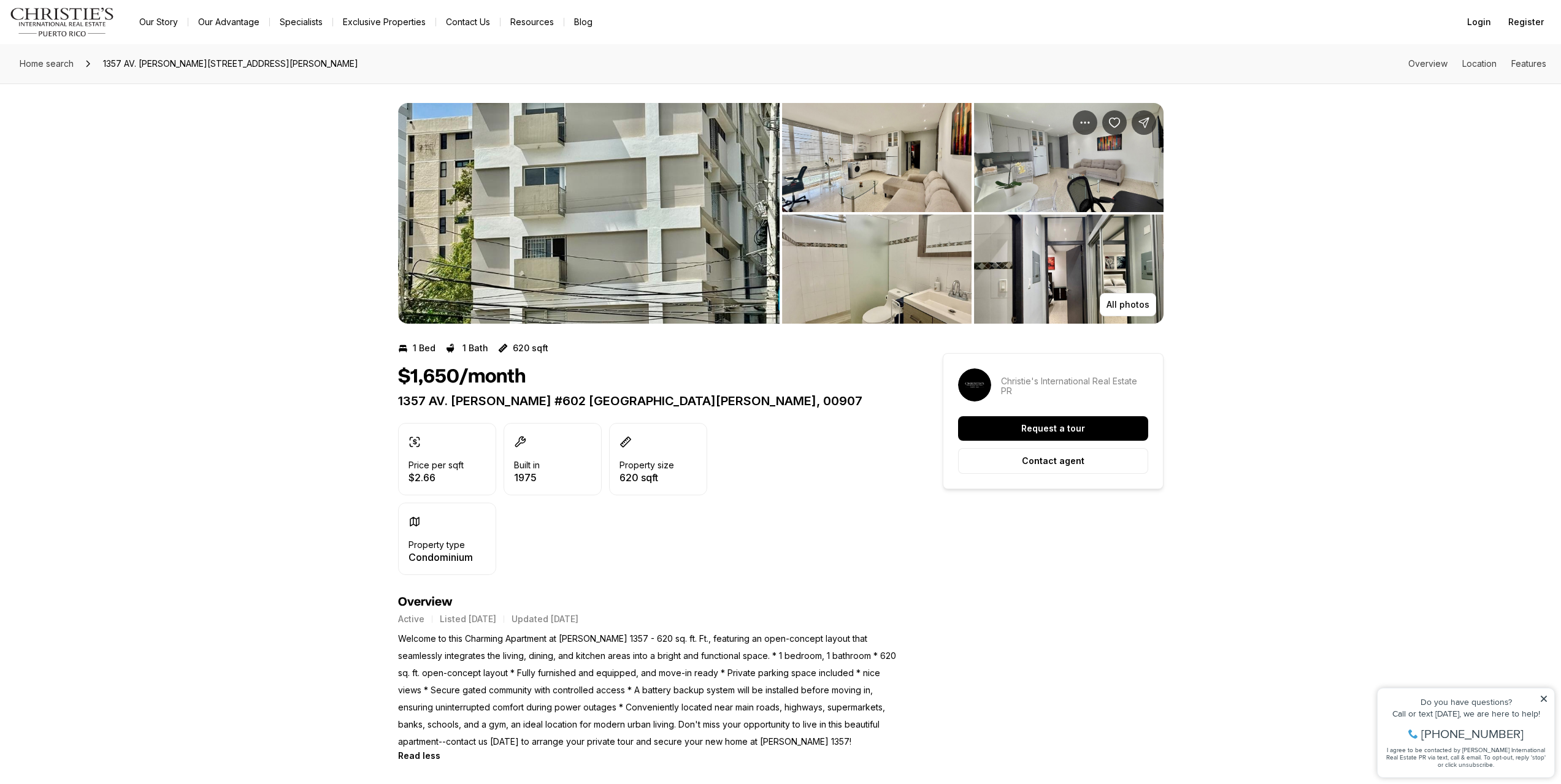
click at [518, 244] on img "View image gallery" at bounding box center [589, 213] width 382 height 220
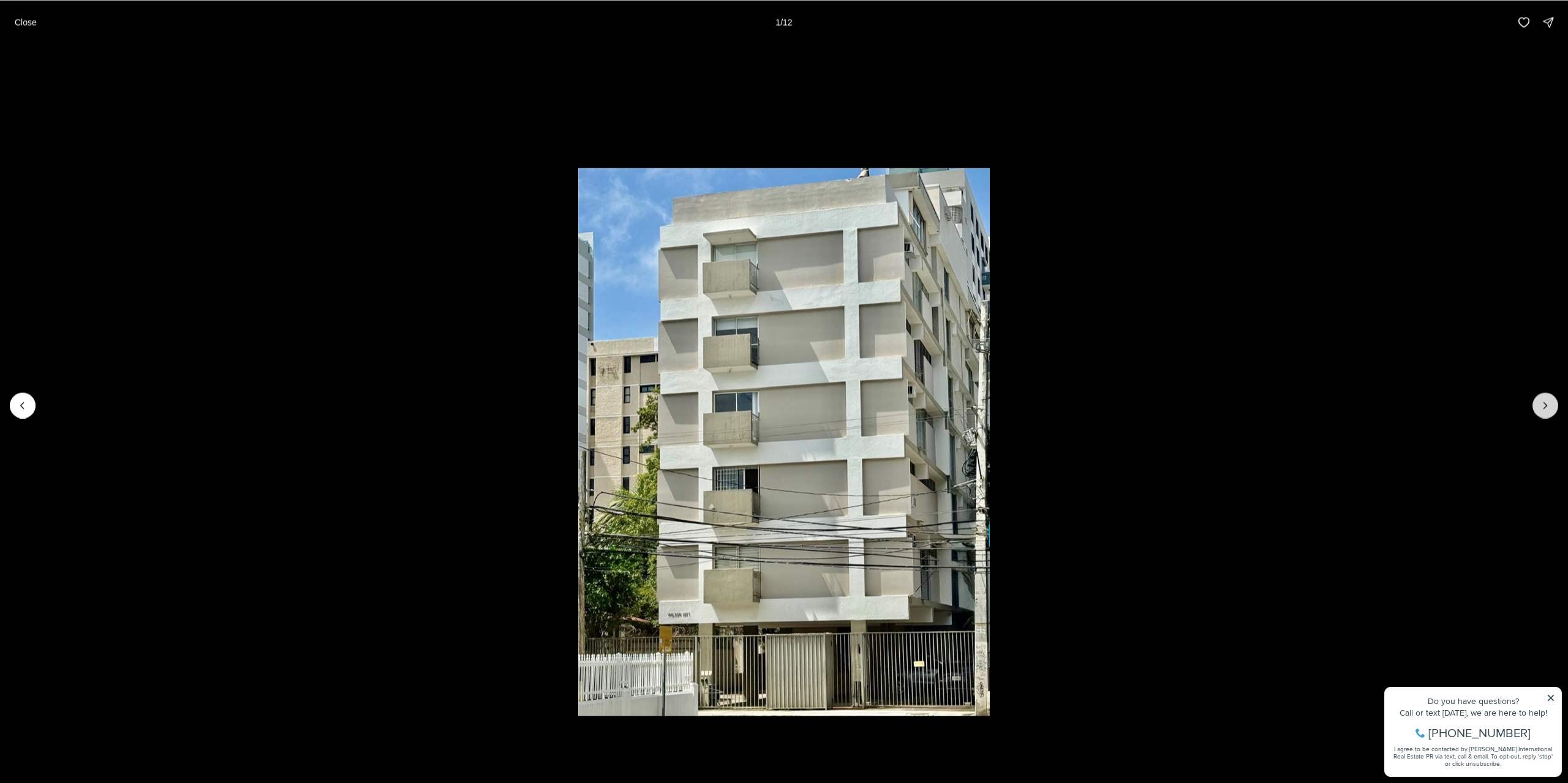
click at [1540, 399] on icon "Next slide" at bounding box center [1545, 405] width 12 height 12
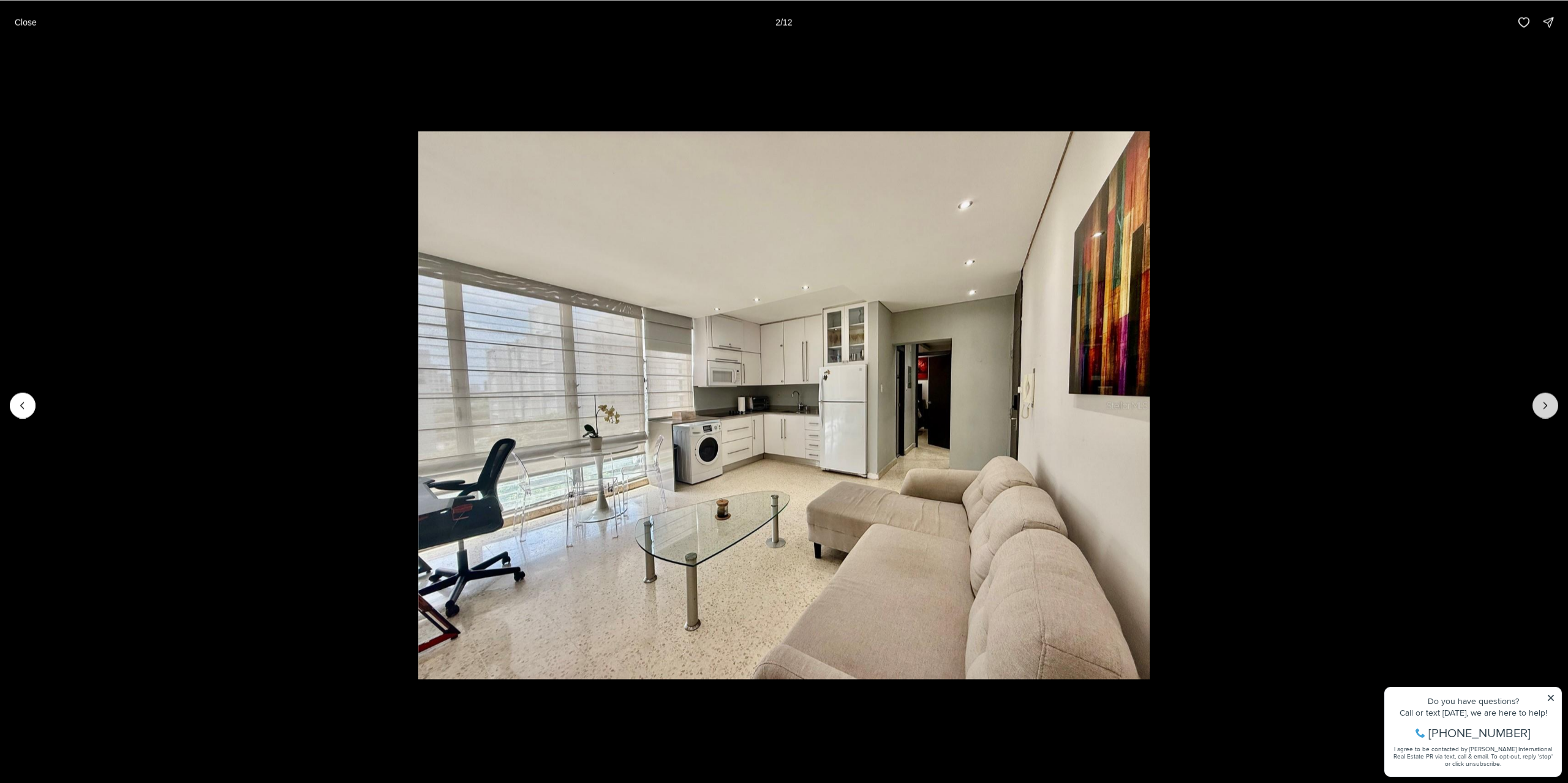
click at [1536, 398] on button "Next slide" at bounding box center [1545, 405] width 26 height 26
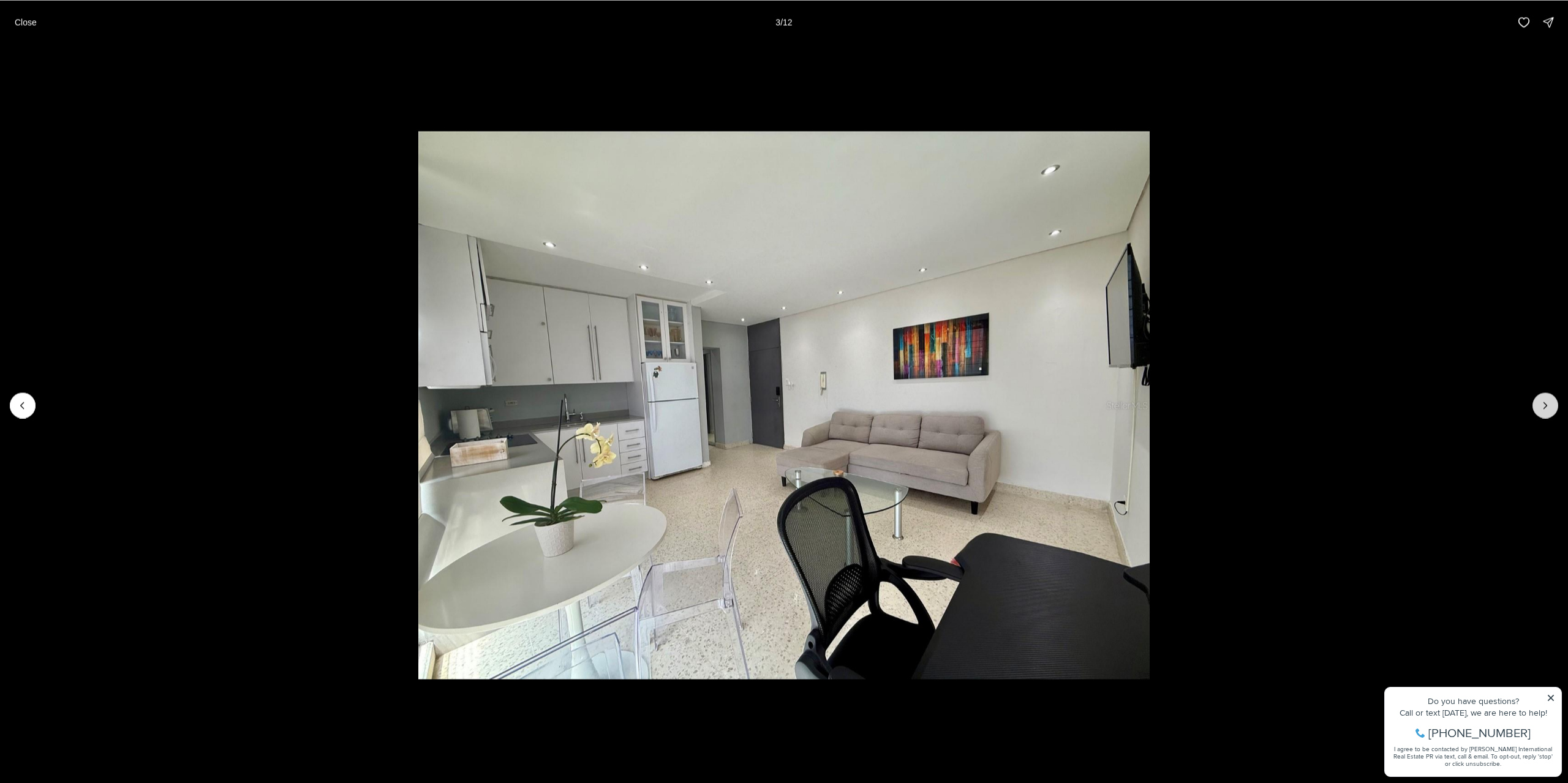
click at [1536, 398] on button "Next slide" at bounding box center [1545, 405] width 26 height 26
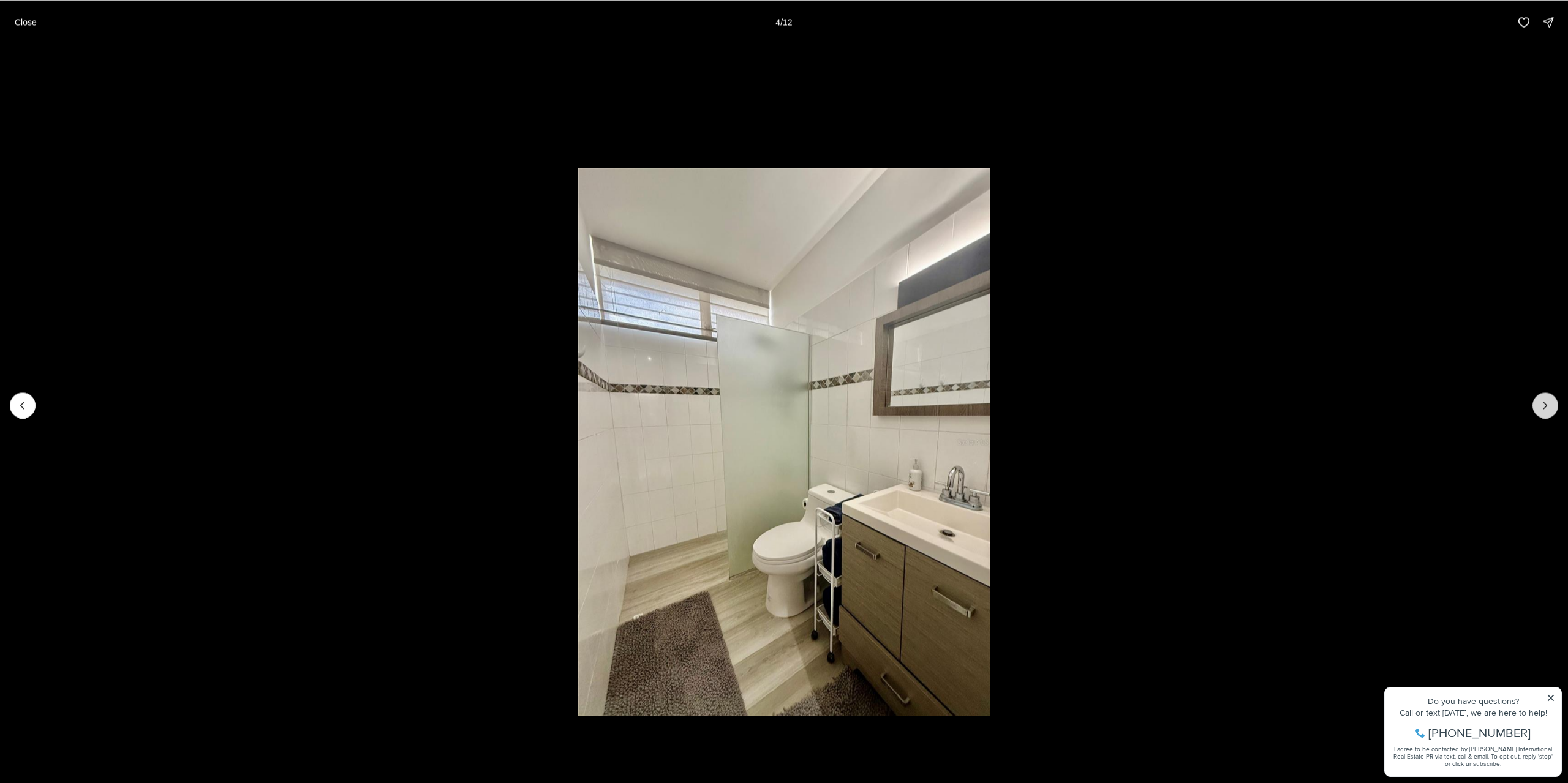
click at [1536, 398] on button "Next slide" at bounding box center [1545, 405] width 26 height 26
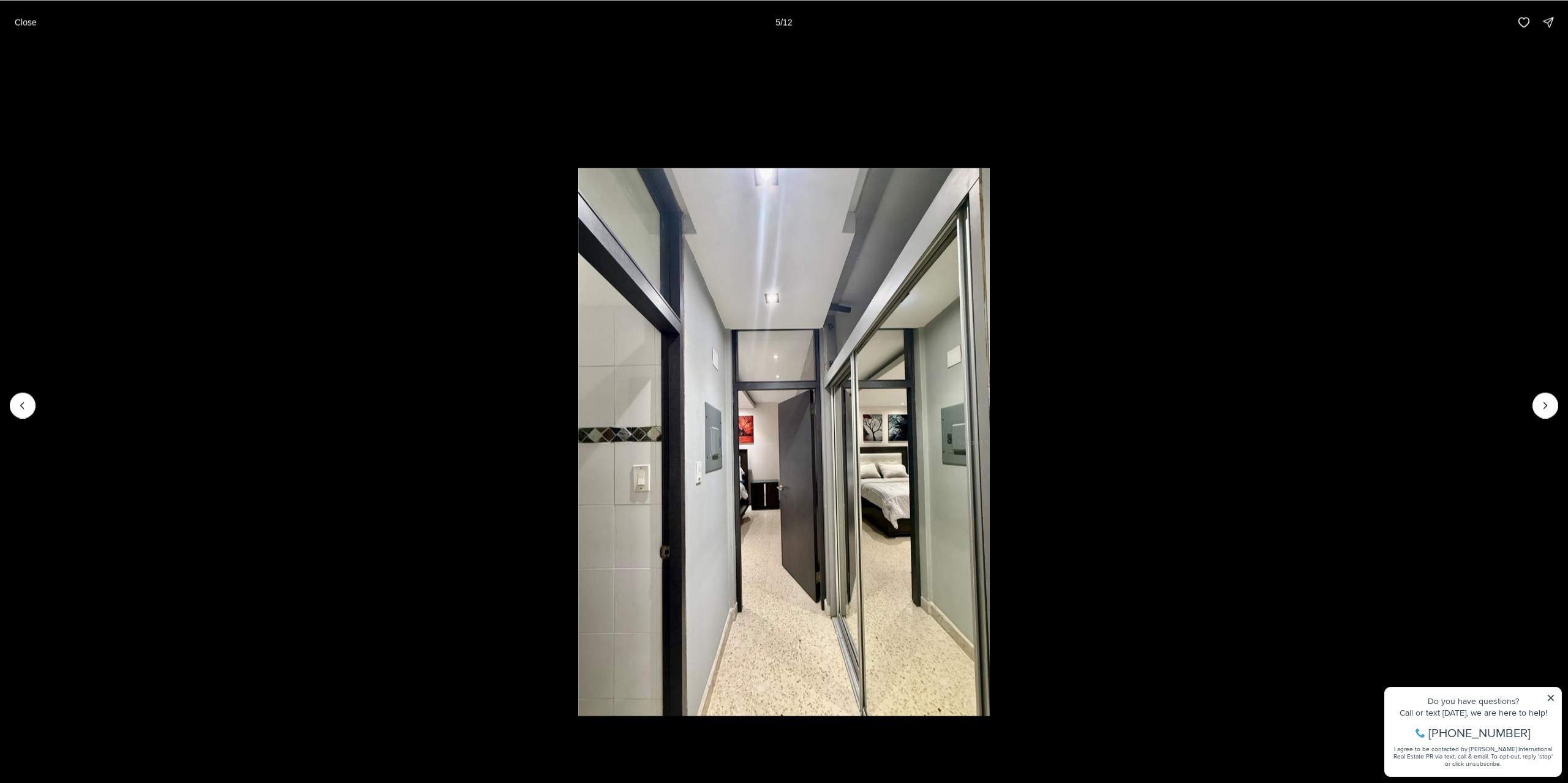
click at [39, 408] on li "5 of 12" at bounding box center [784, 405] width 1568 height 722
click at [37, 408] on li "5 of 12" at bounding box center [784, 405] width 1568 height 722
click at [21, 405] on icon "Previous slide" at bounding box center [22, 405] width 3 height 6
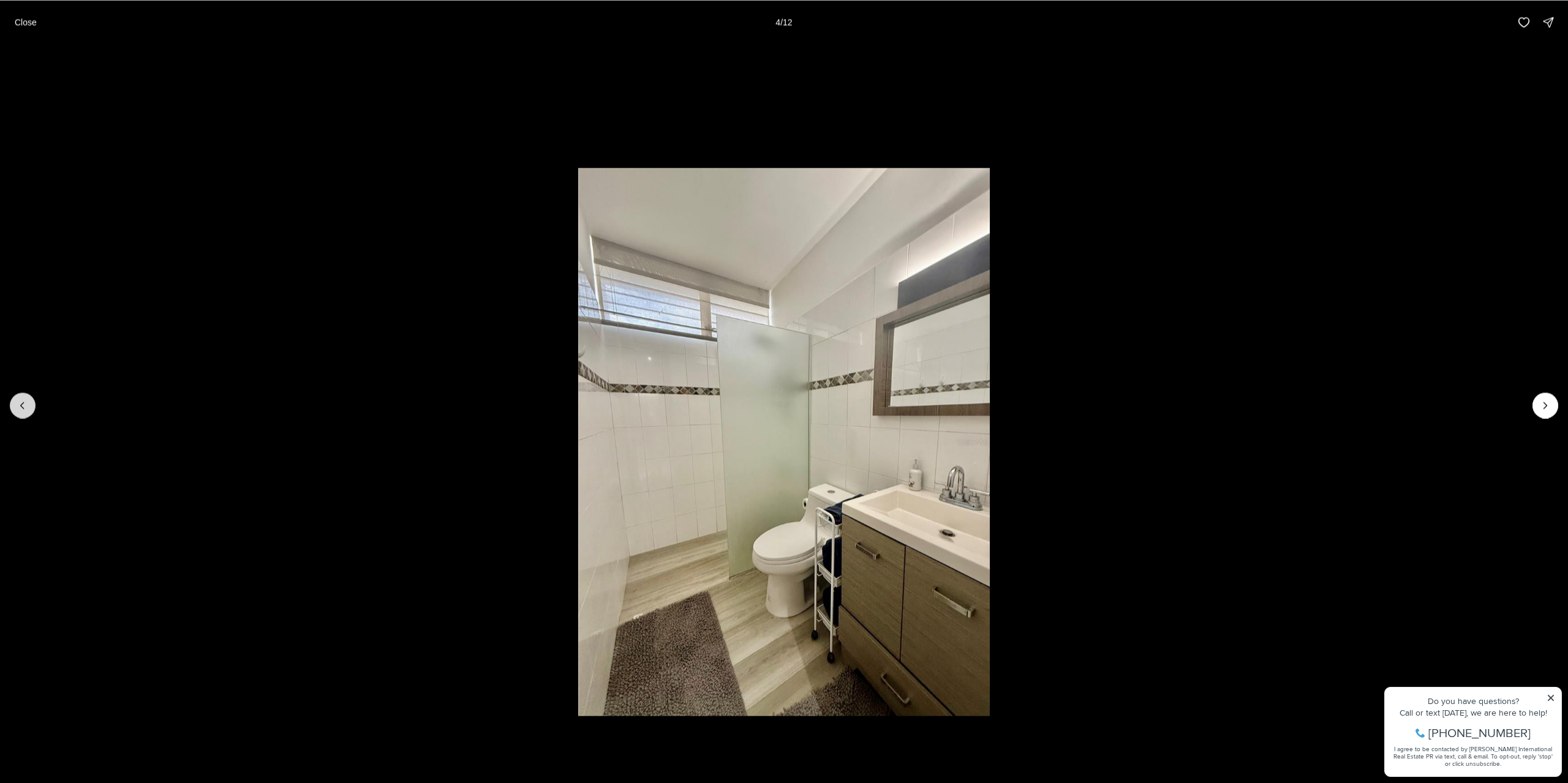
click at [22, 404] on icon "Previous slide" at bounding box center [22, 405] width 3 height 6
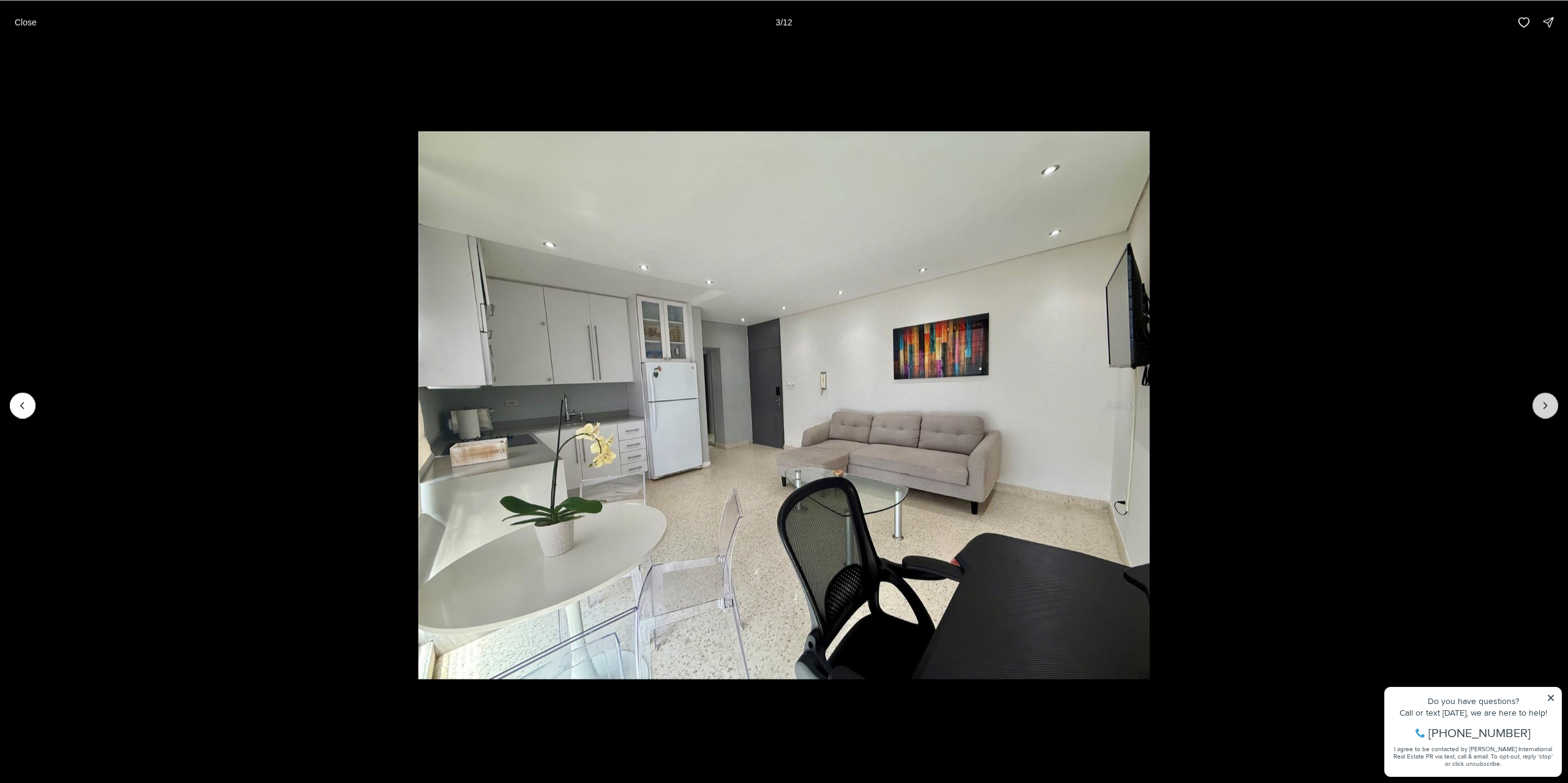
click at [1550, 409] on icon "Next slide" at bounding box center [1545, 405] width 12 height 12
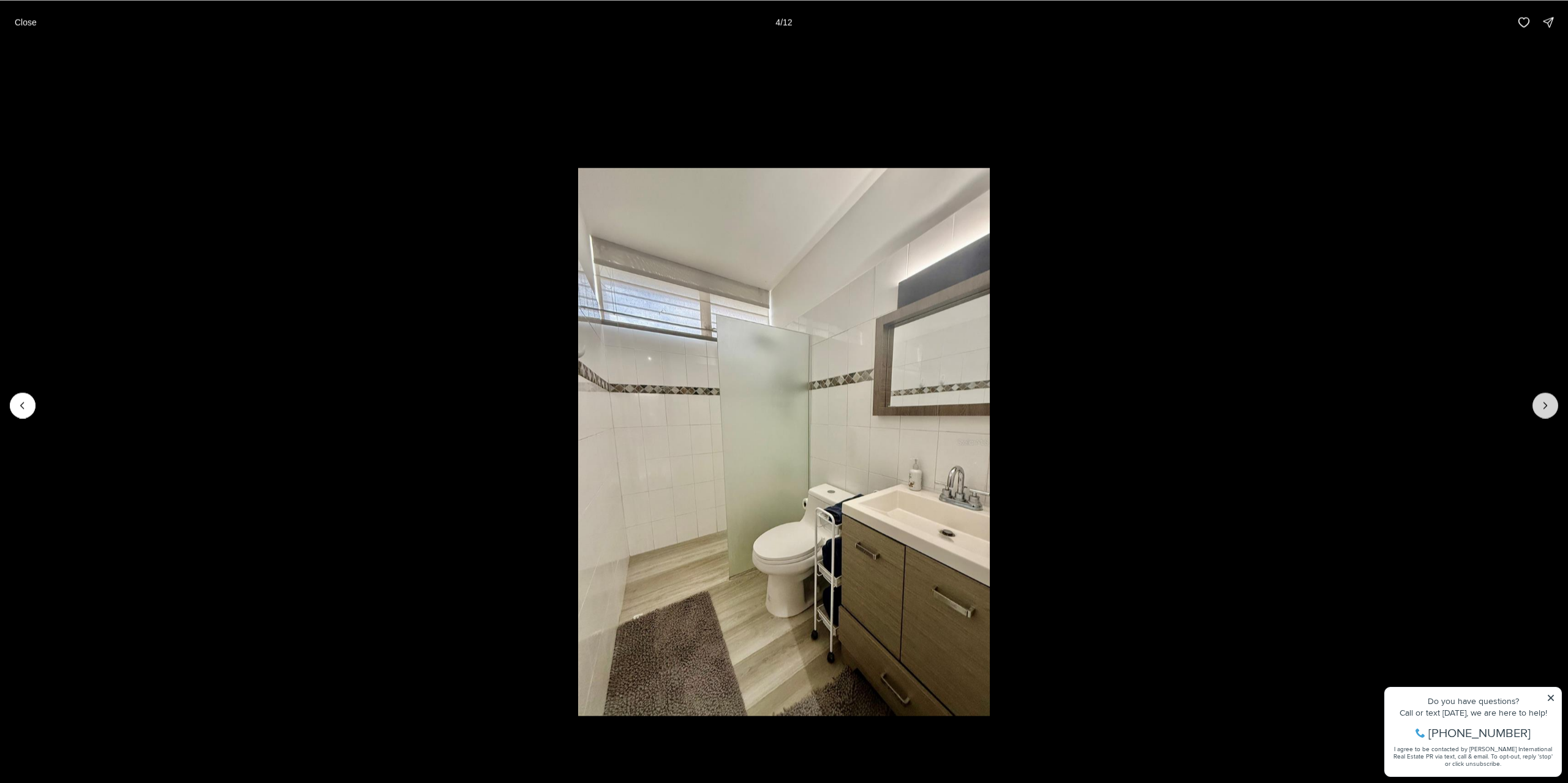
click at [1550, 409] on icon "Next slide" at bounding box center [1545, 405] width 12 height 12
